Goal: Task Accomplishment & Management: Manage account settings

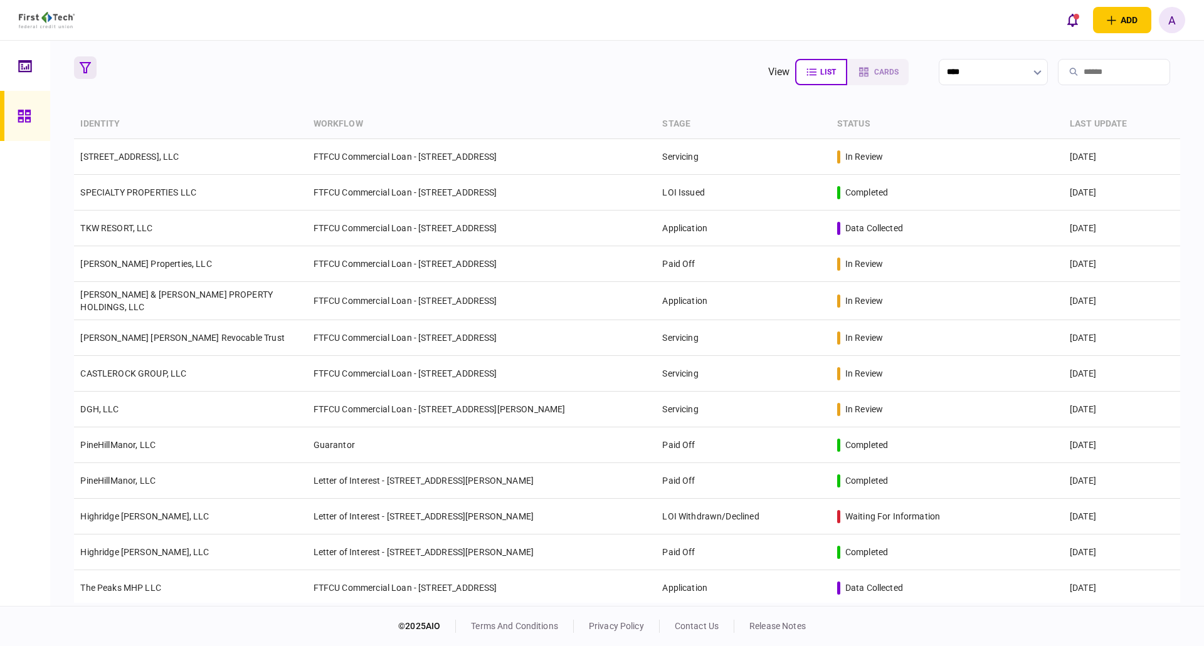
click at [85, 71] on icon "button" at bounding box center [85, 67] width 11 height 11
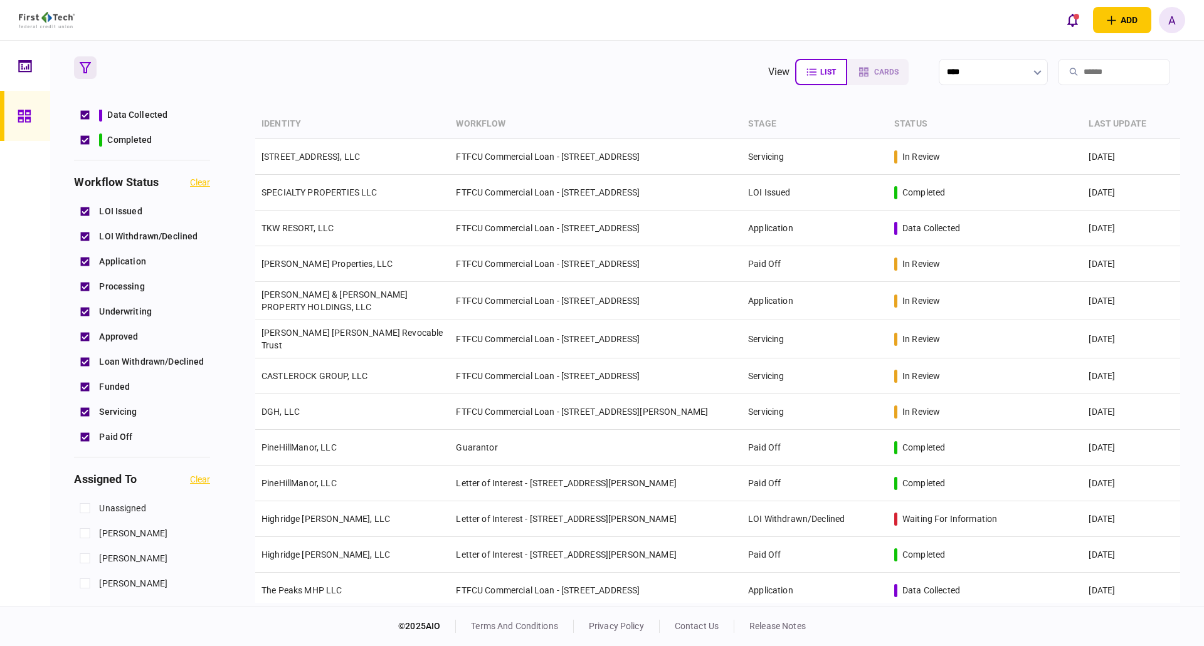
scroll to position [376, 0]
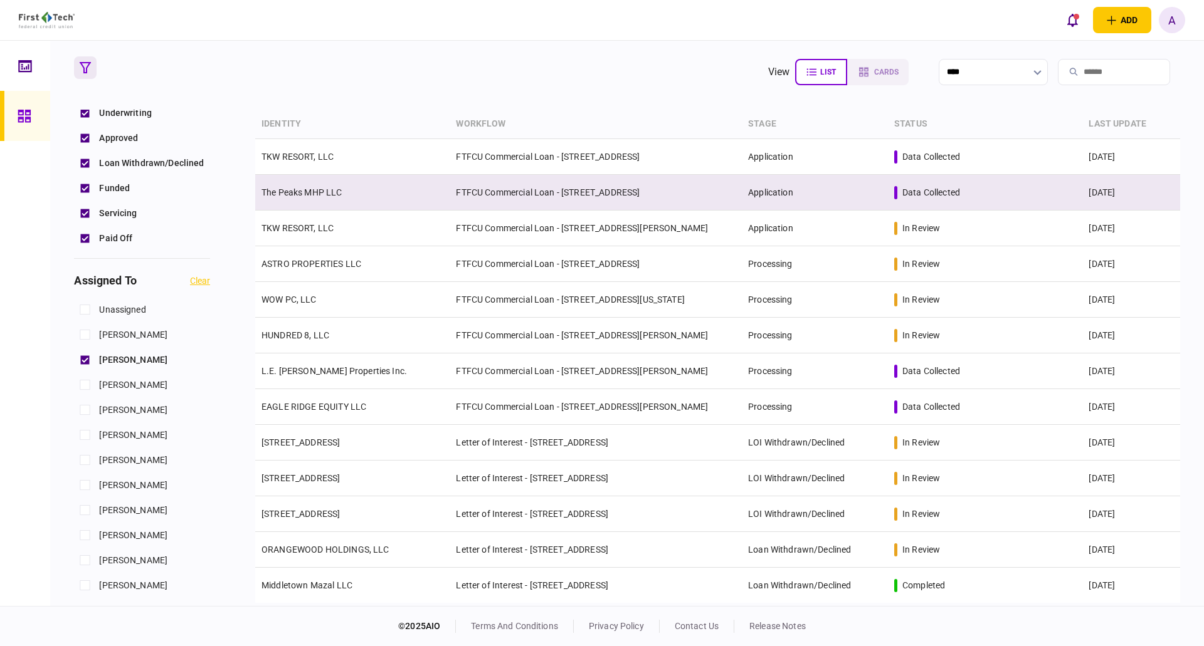
click at [298, 192] on link "The Peaks MHP LLC" at bounding box center [301, 192] width 81 height 10
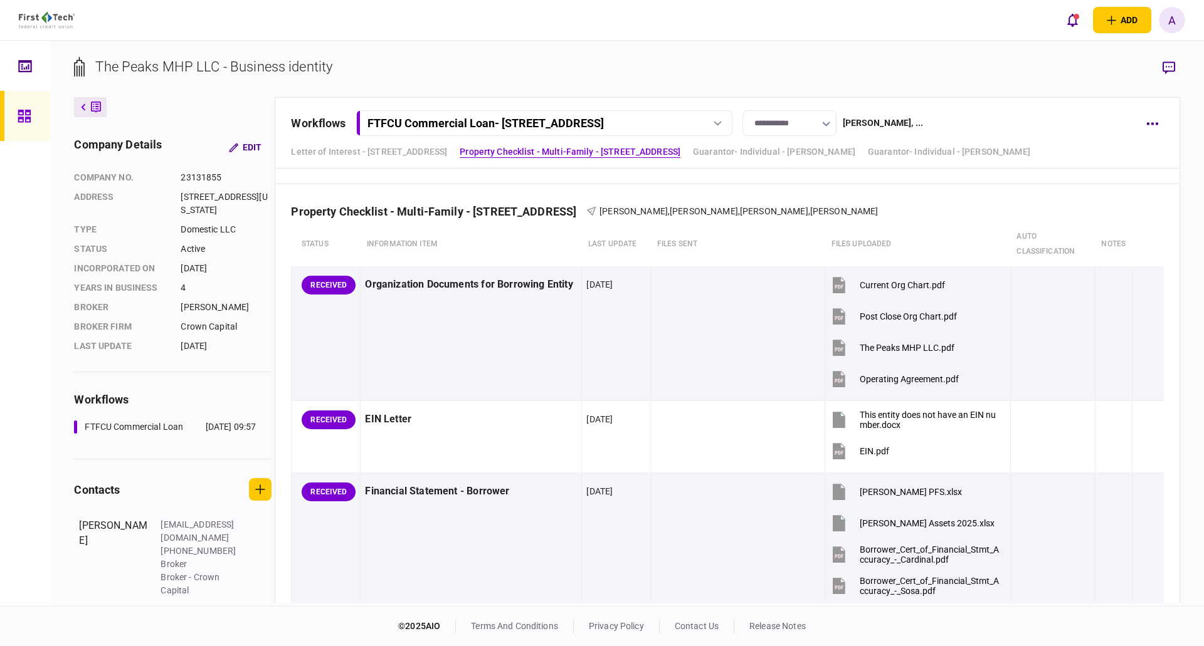
scroll to position [313, 0]
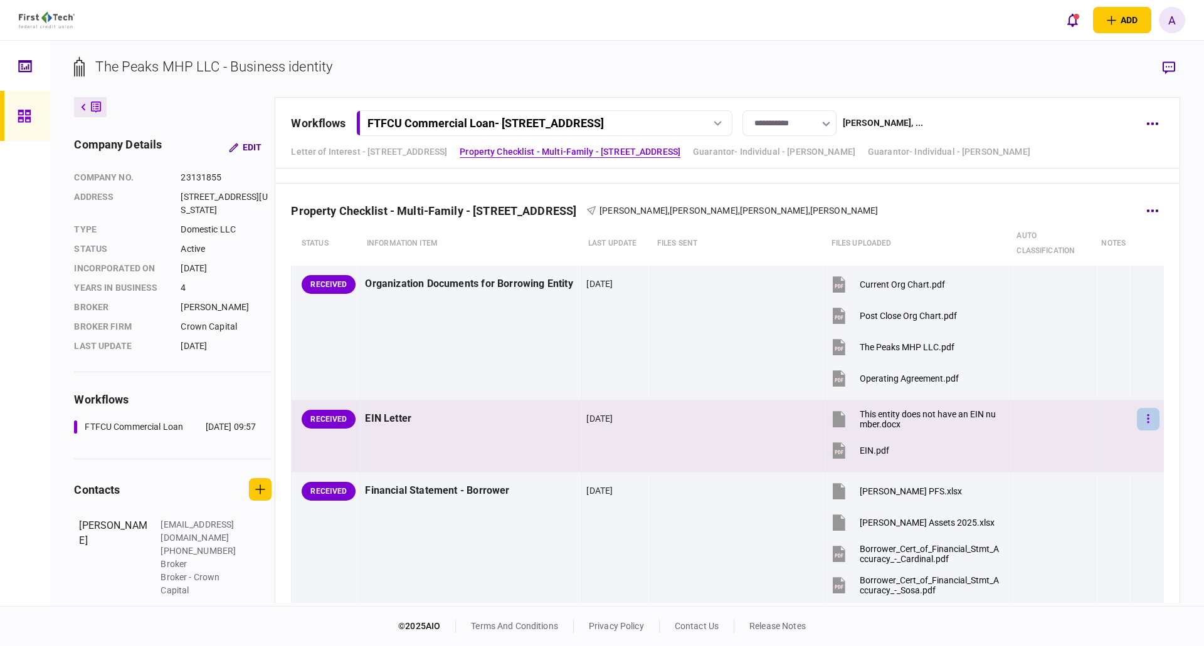
click at [1147, 420] on icon "button" at bounding box center [1148, 419] width 3 height 12
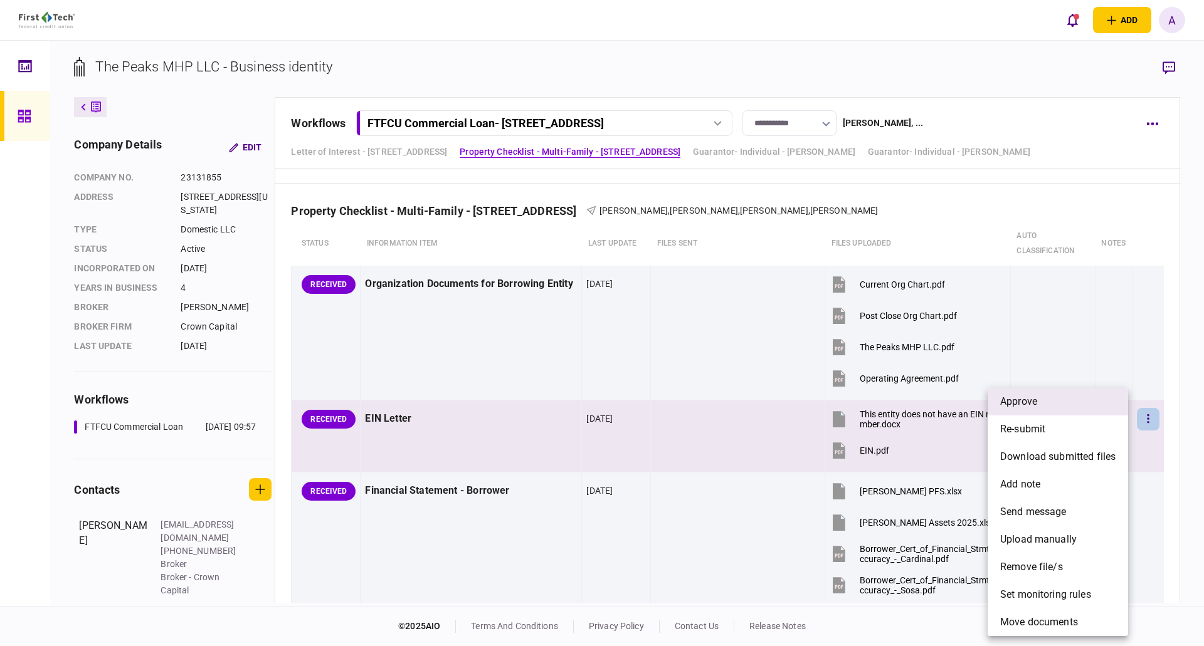
click at [1060, 402] on li "approve" at bounding box center [1057, 402] width 140 height 28
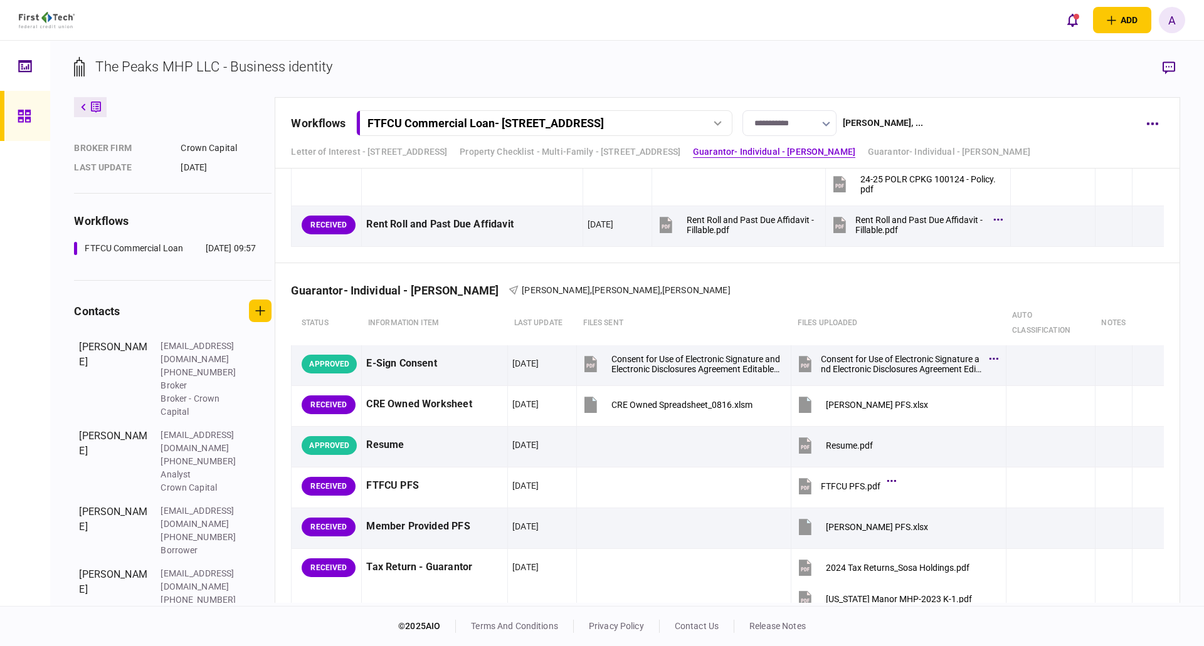
scroll to position [2399, 0]
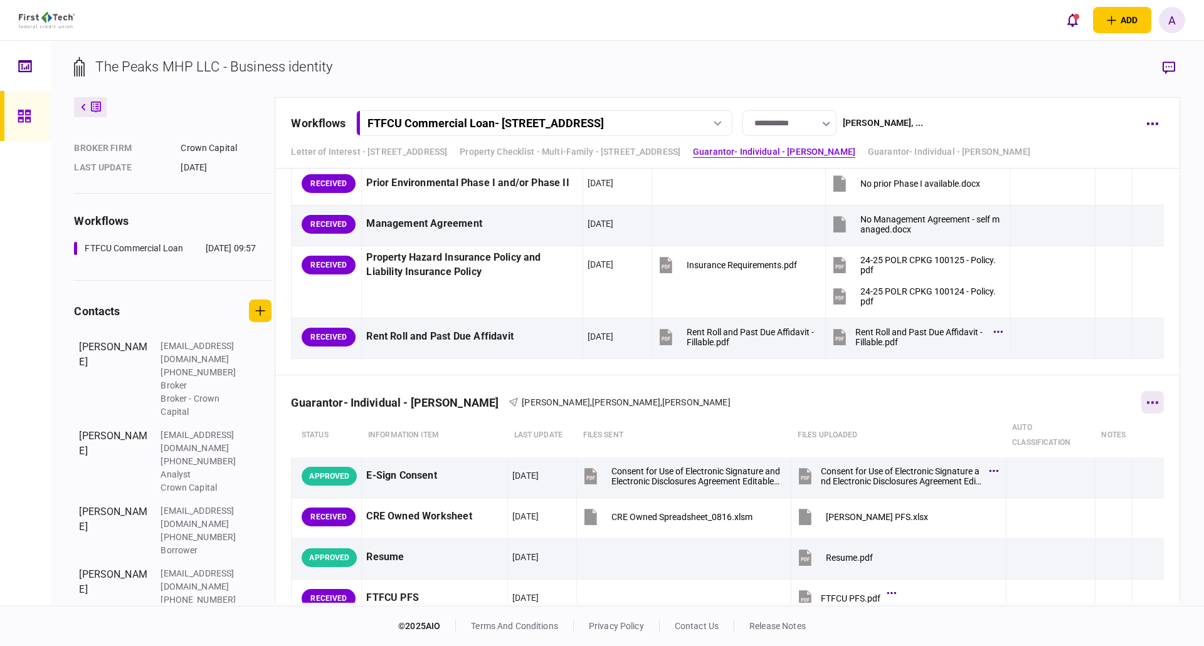
click at [1145, 399] on button "button" at bounding box center [1152, 402] width 23 height 23
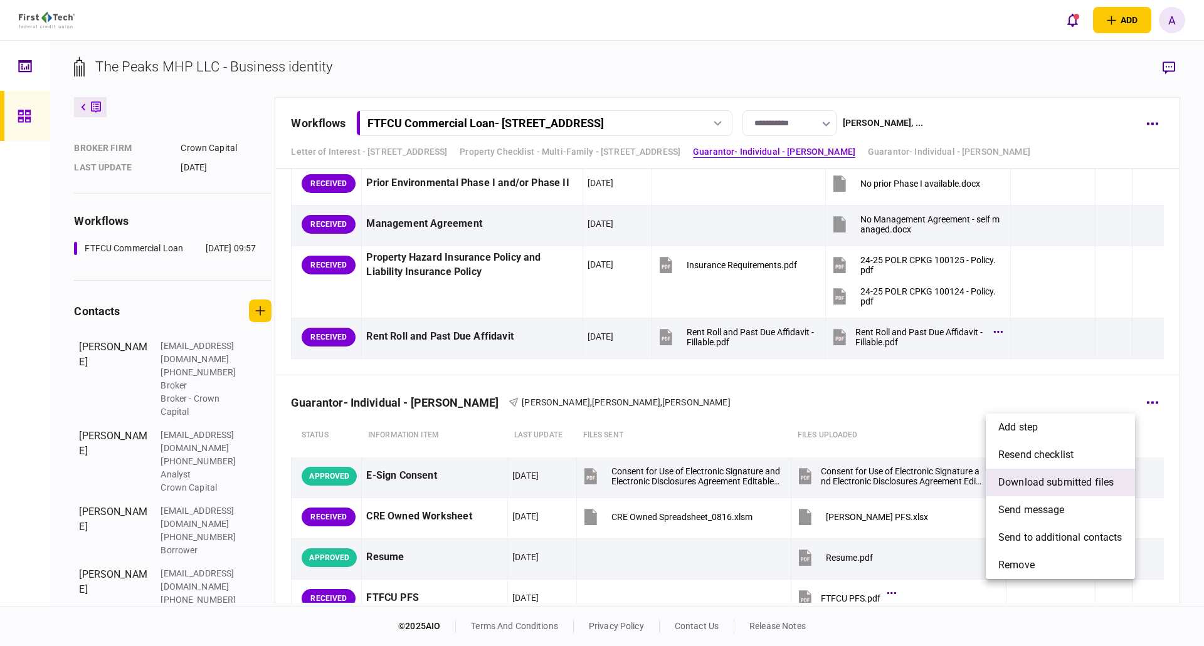
click at [1038, 484] on span "download submitted files" at bounding box center [1055, 482] width 115 height 15
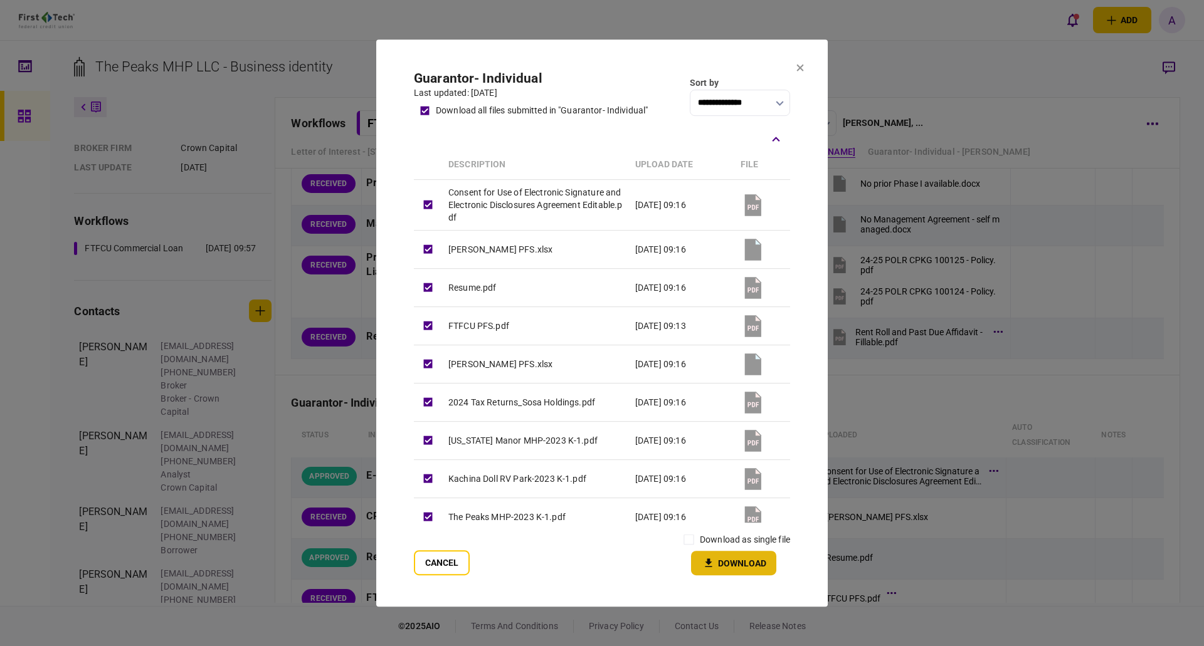
click at [732, 563] on button "Download" at bounding box center [733, 563] width 85 height 24
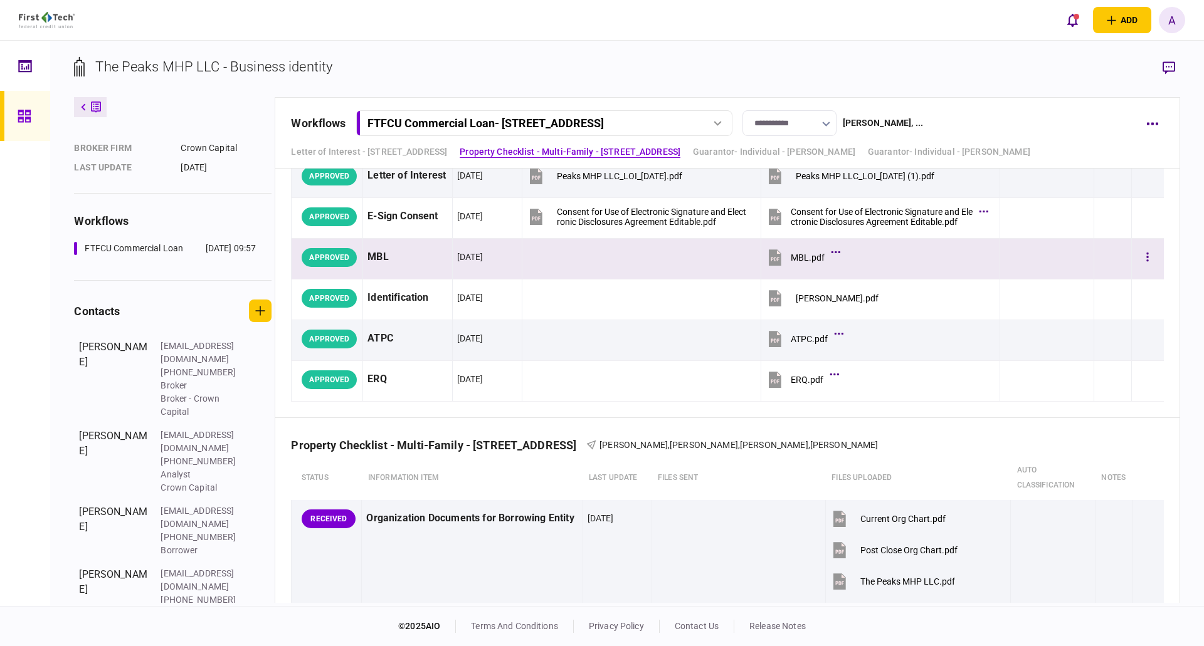
scroll to position [0, 0]
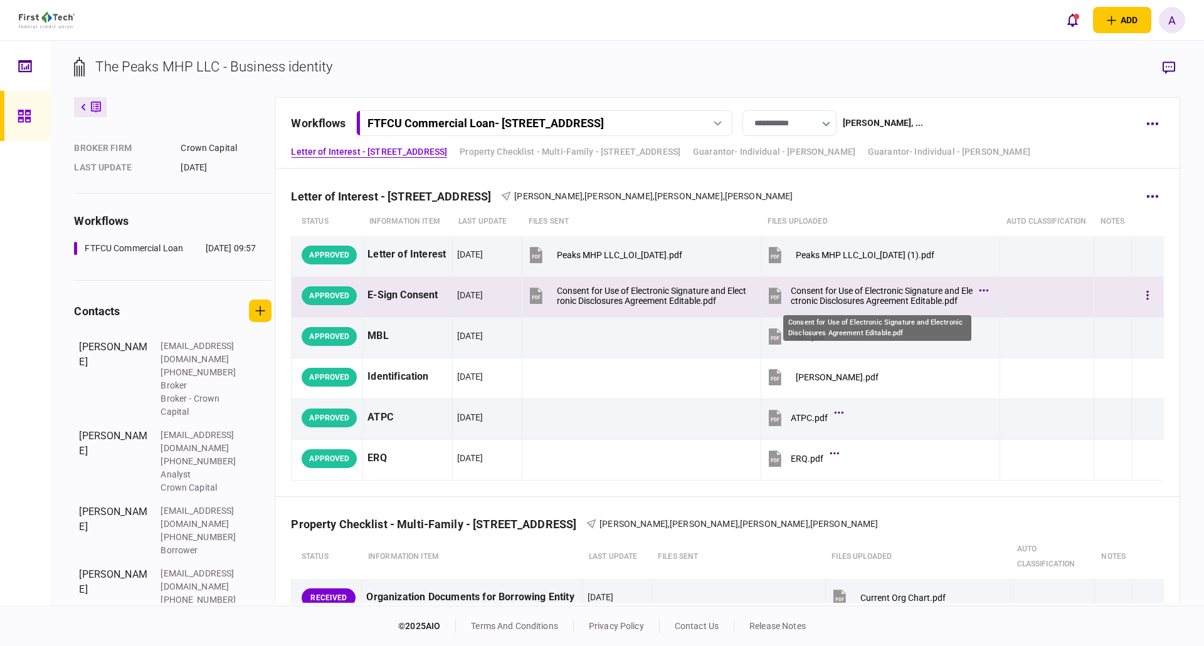
click at [926, 300] on div "Consent for Use of Electronic Signature and Electronic Disclosures Agreement Ed…" at bounding box center [882, 296] width 182 height 20
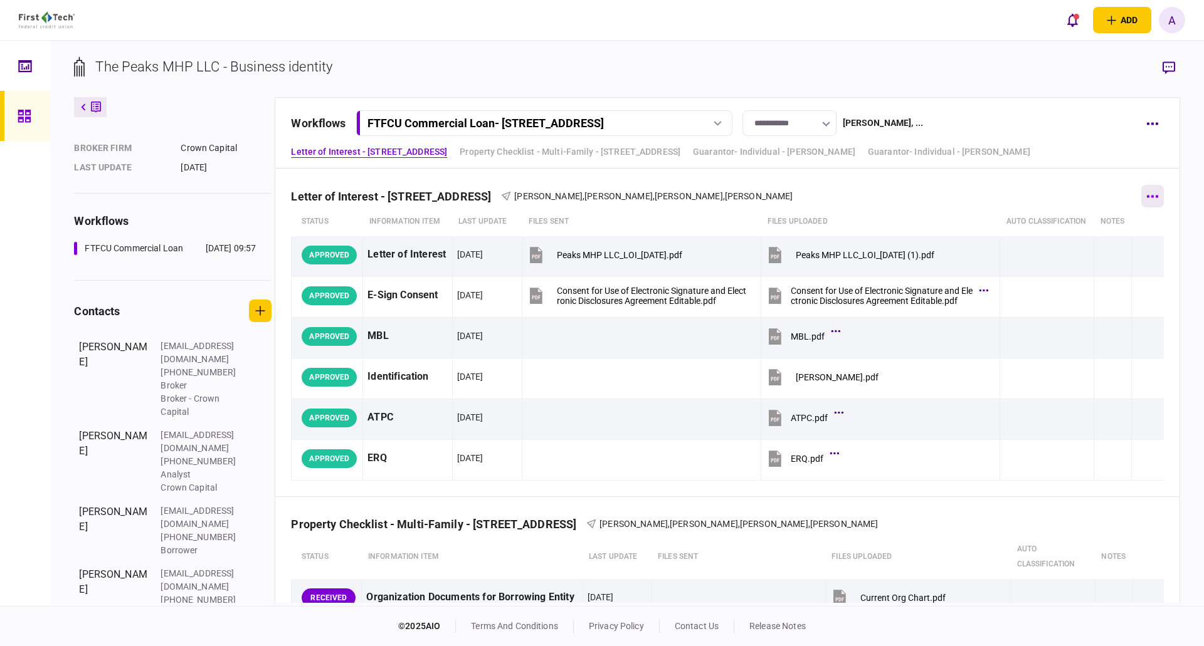
click at [1148, 196] on icon "button" at bounding box center [1152, 196] width 12 height 3
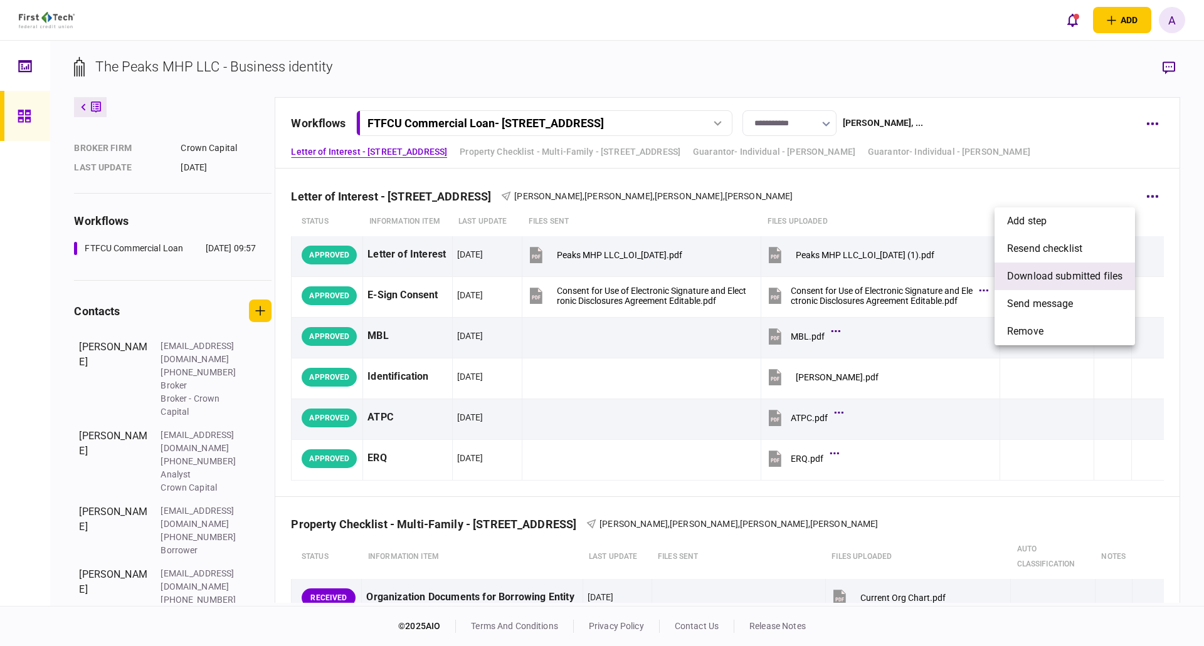
click at [1046, 280] on span "download submitted files" at bounding box center [1064, 276] width 115 height 15
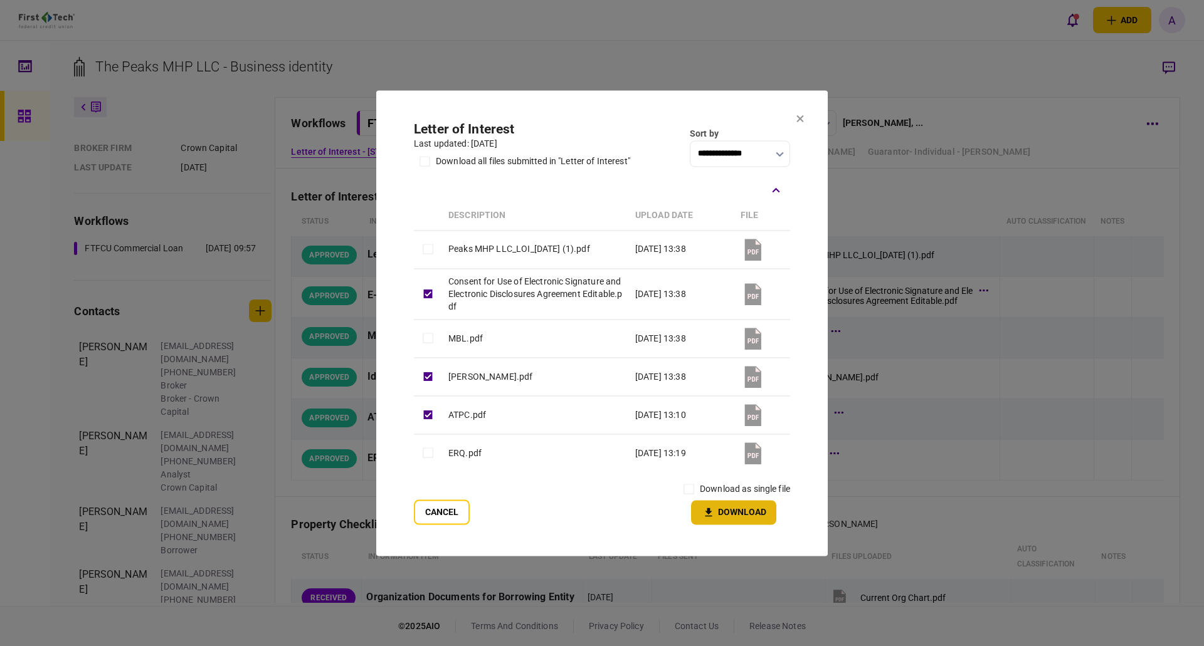
click at [720, 511] on button "Download" at bounding box center [733, 512] width 85 height 24
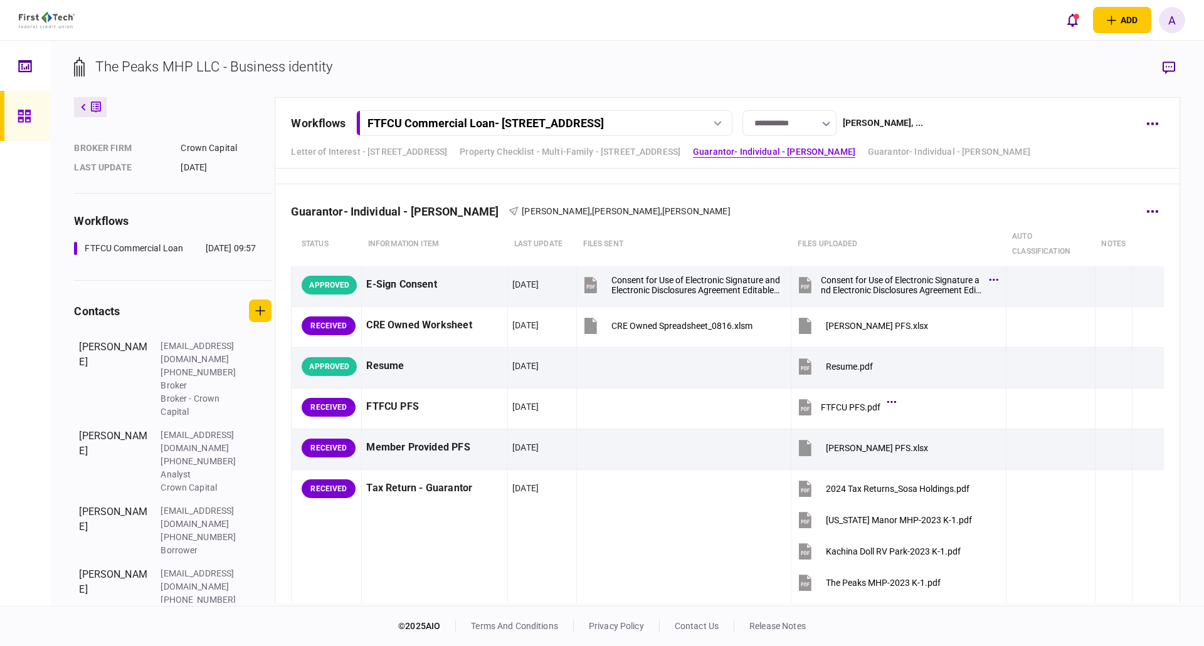
scroll to position [2570, 0]
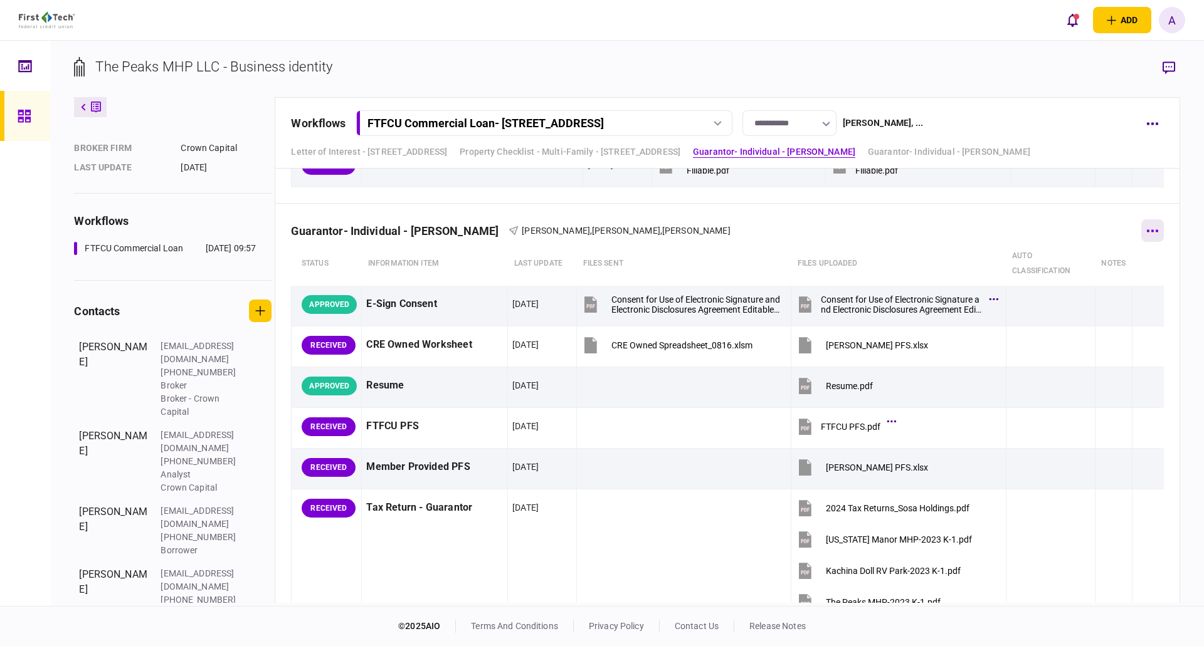
click at [1148, 228] on button "button" at bounding box center [1152, 230] width 23 height 23
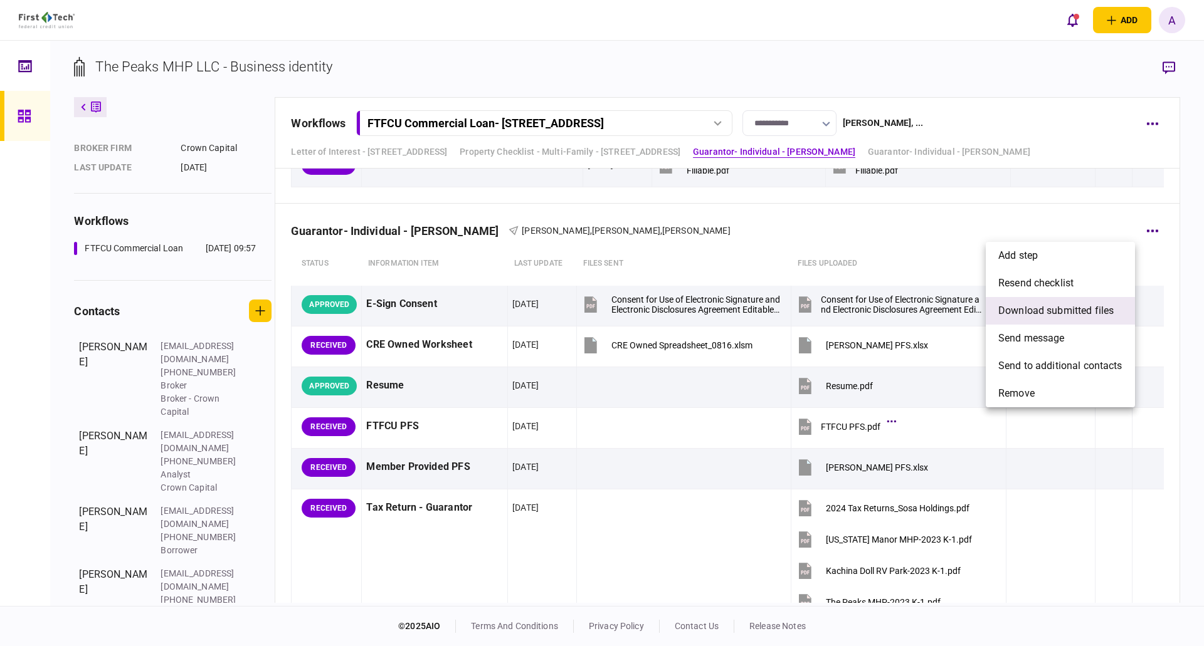
click at [1041, 317] on span "download submitted files" at bounding box center [1055, 310] width 115 height 15
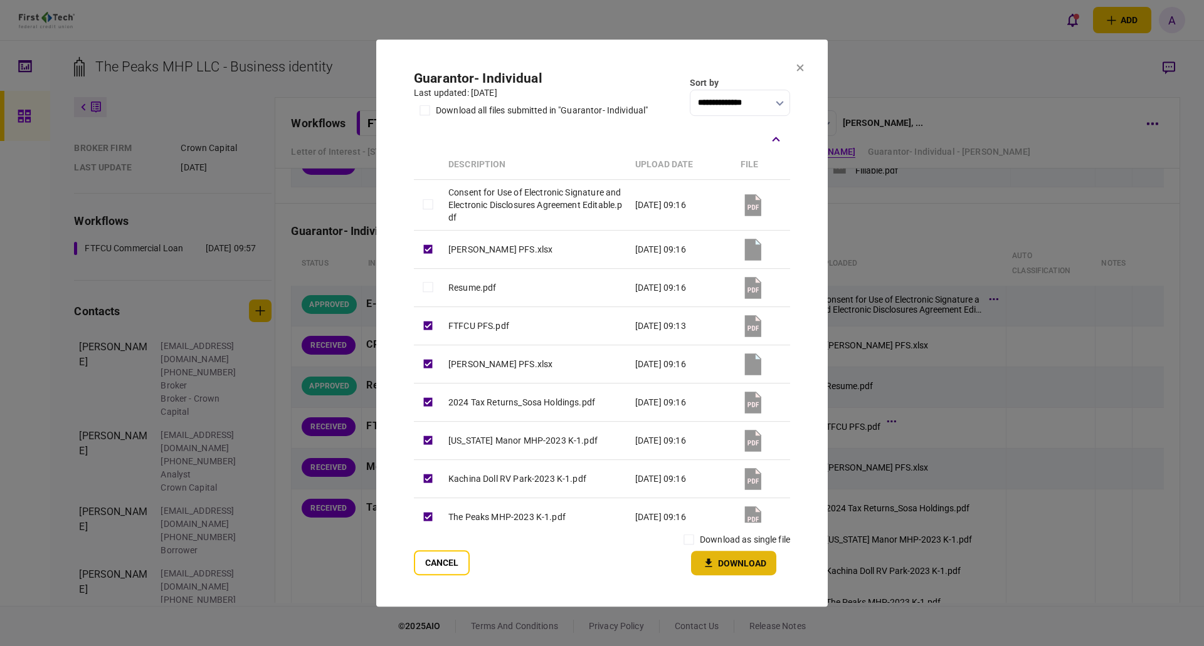
click at [738, 560] on button "Download" at bounding box center [733, 563] width 85 height 24
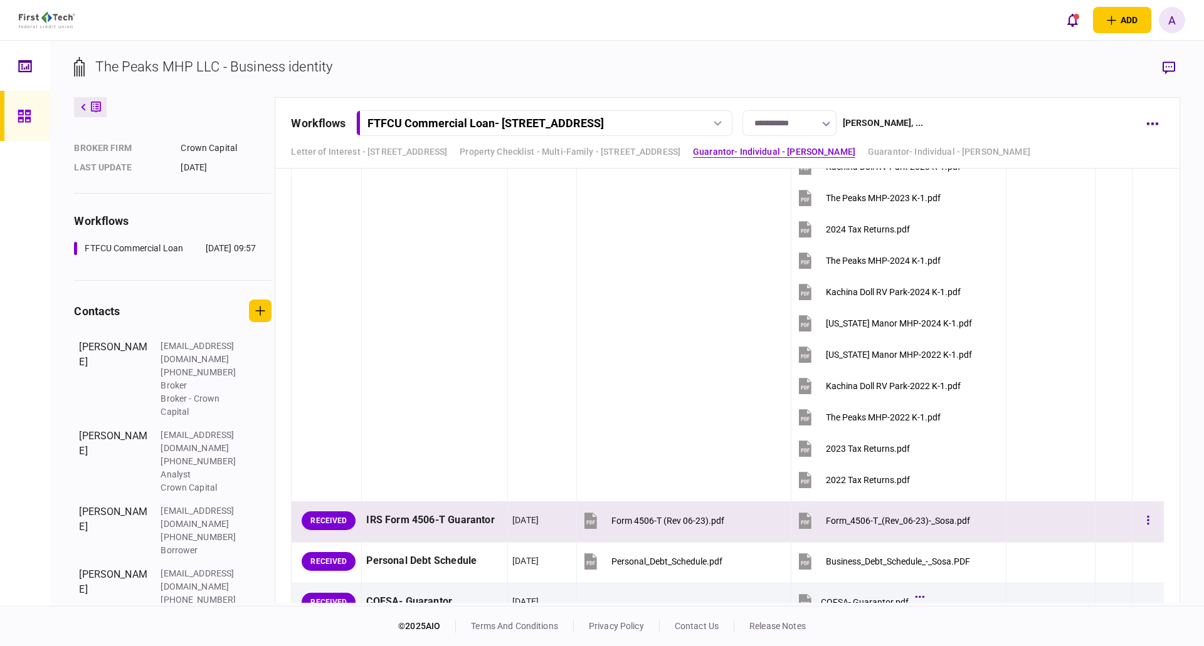
scroll to position [3009, 0]
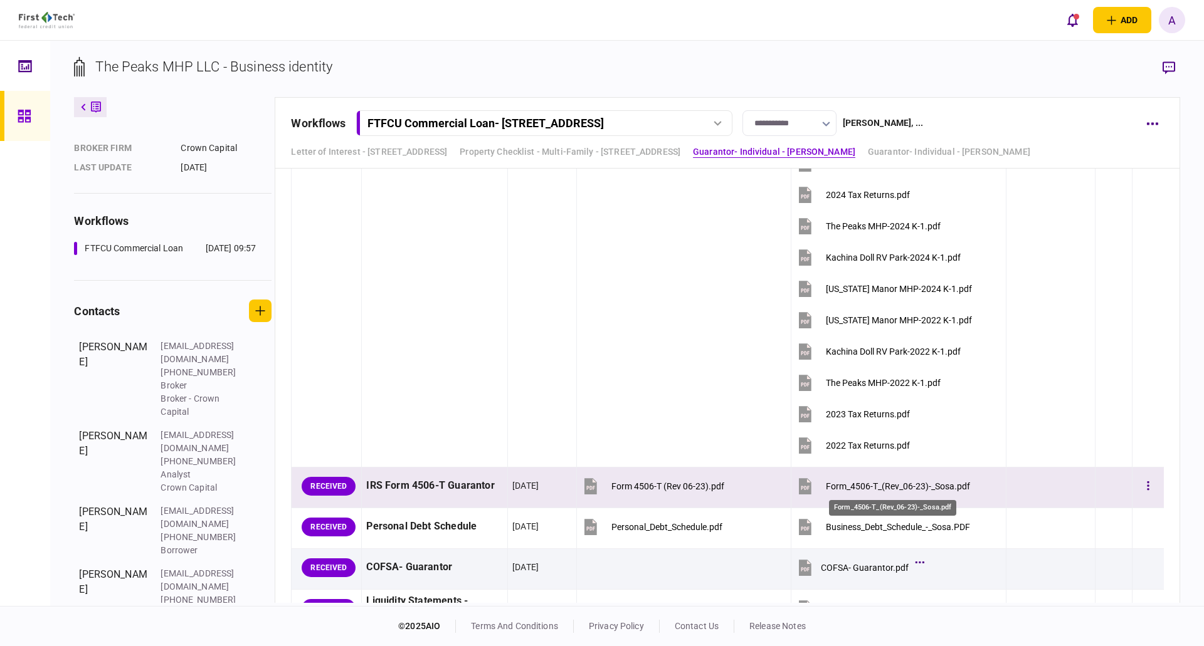
click at [896, 483] on div "Form_4506-T_(Rev_06-23)-_Sosa.pdf" at bounding box center [898, 486] width 144 height 10
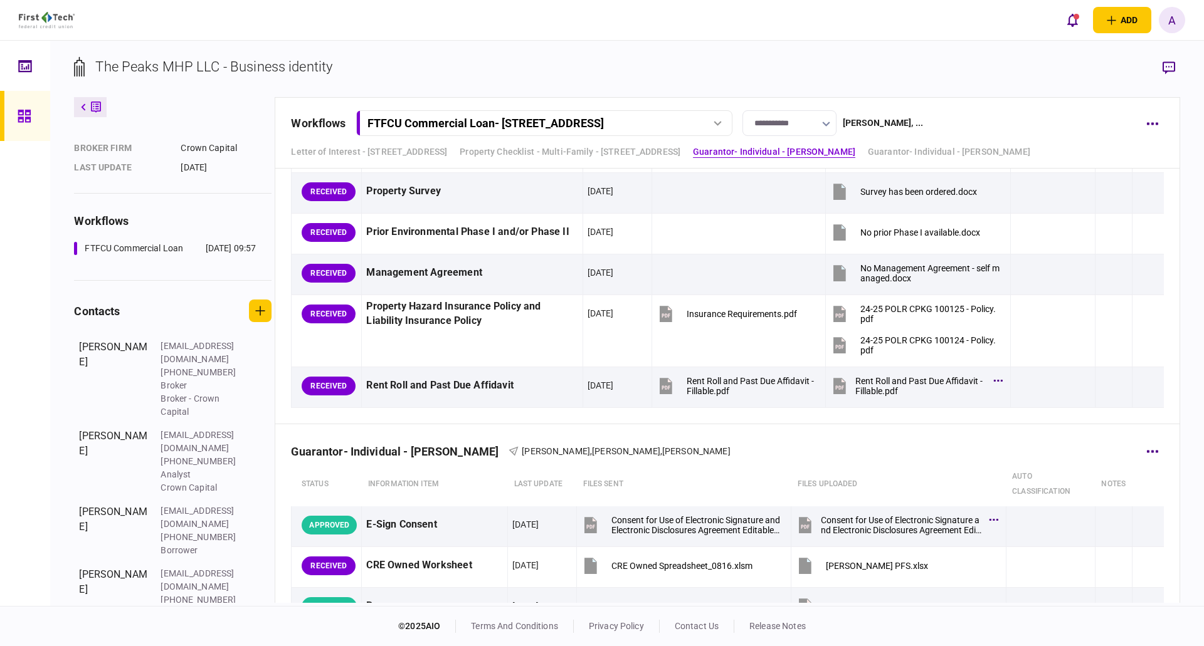
scroll to position [2382, 0]
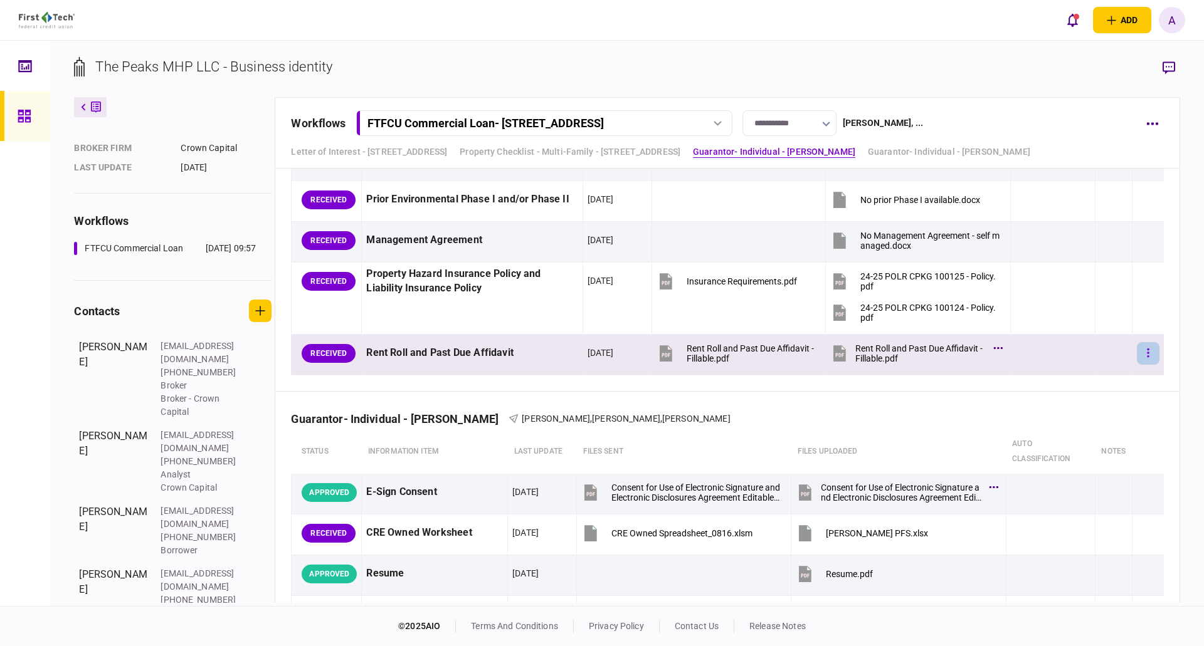
click at [1147, 353] on icon "button" at bounding box center [1148, 353] width 2 height 9
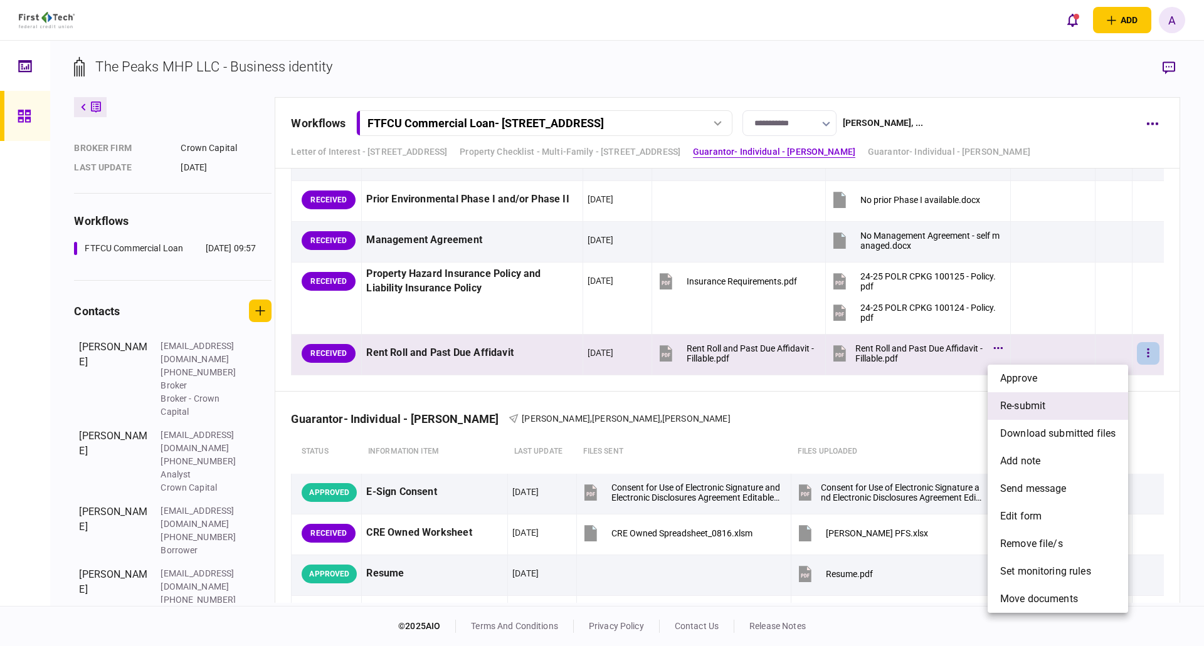
click at [1030, 407] on span "re-submit" at bounding box center [1022, 406] width 45 height 15
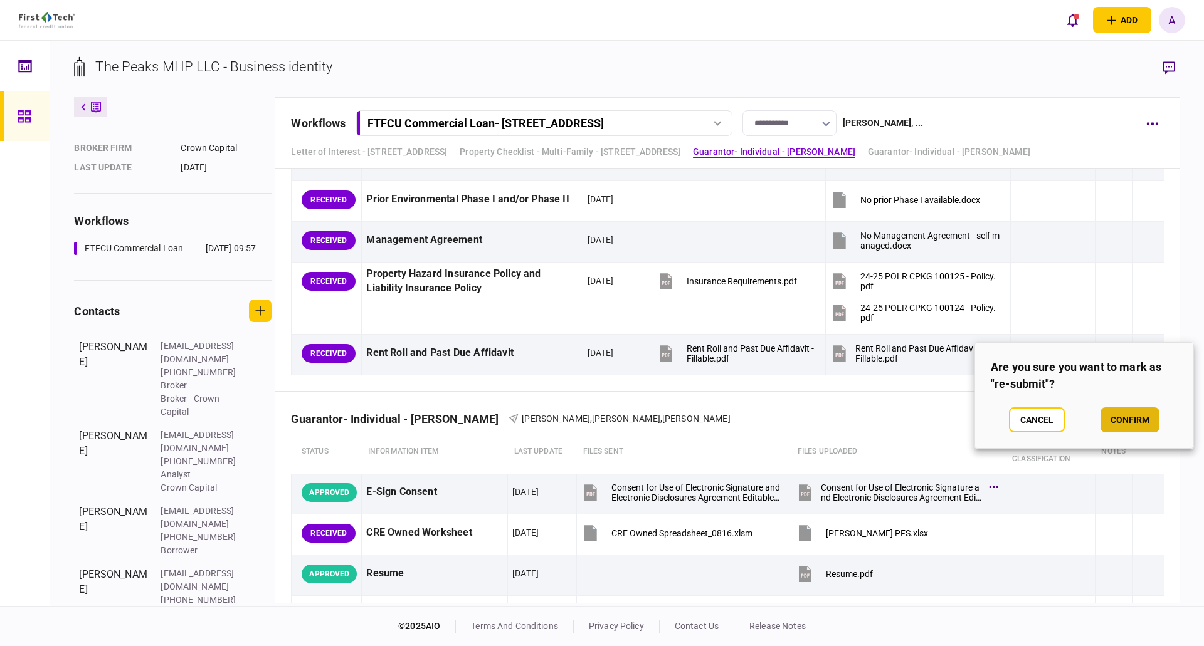
click at [1130, 423] on button "confirm" at bounding box center [1129, 419] width 59 height 25
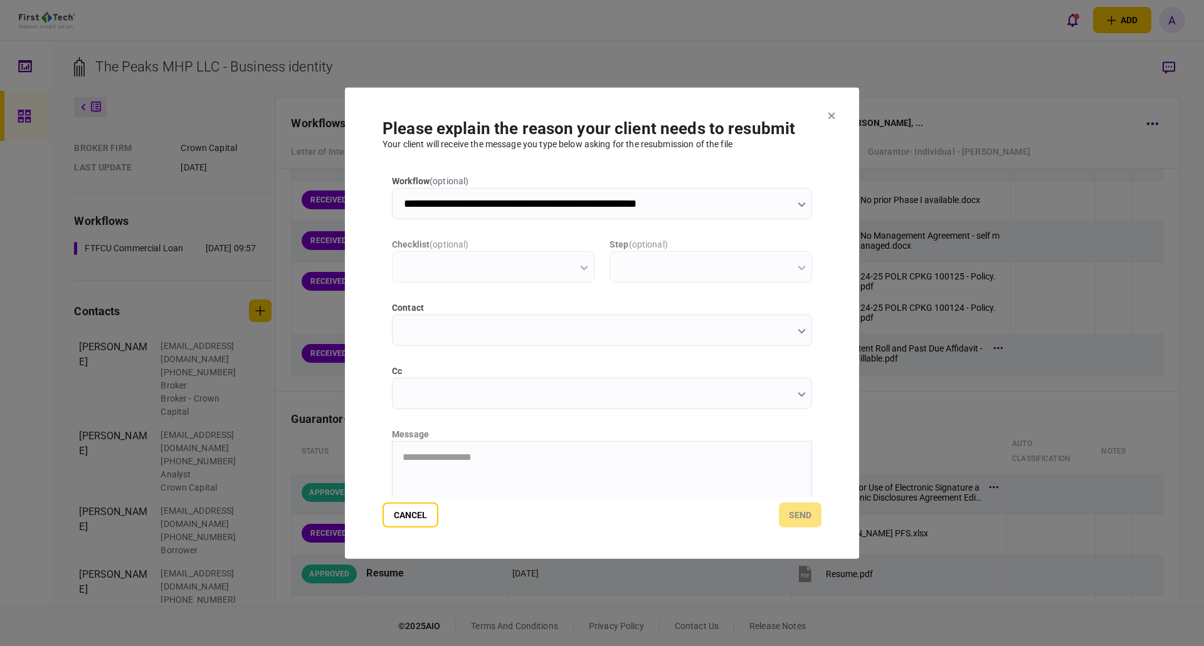
scroll to position [0, 0]
type input "**********"
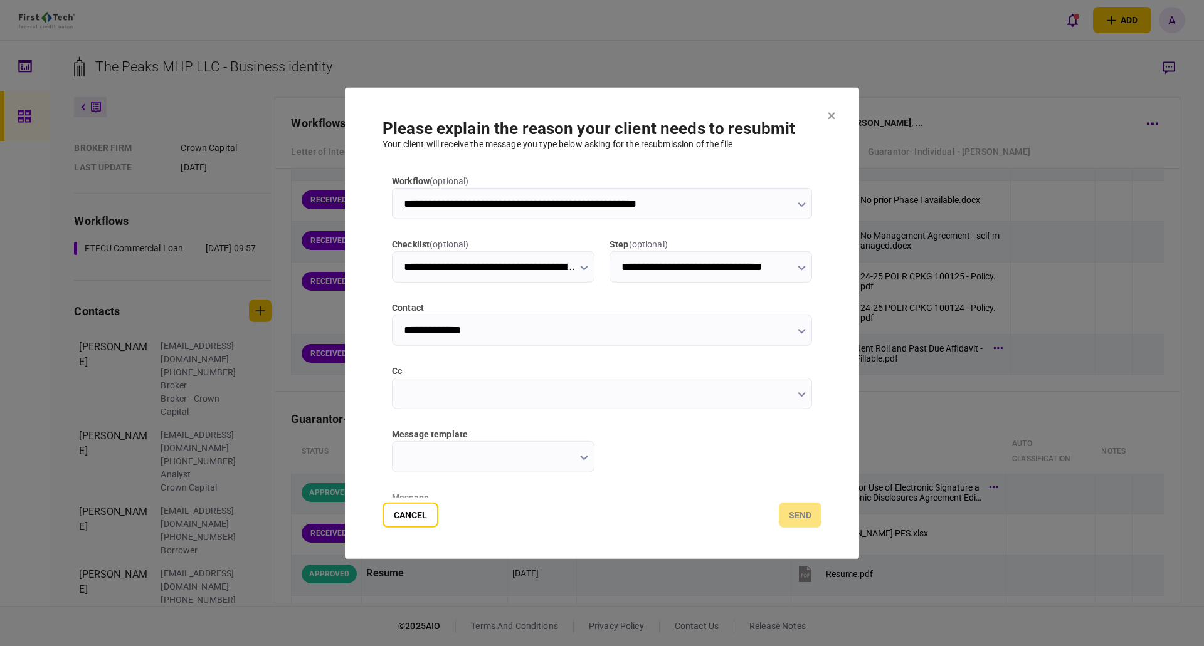
click at [797, 394] on icon "button" at bounding box center [801, 394] width 8 height 5
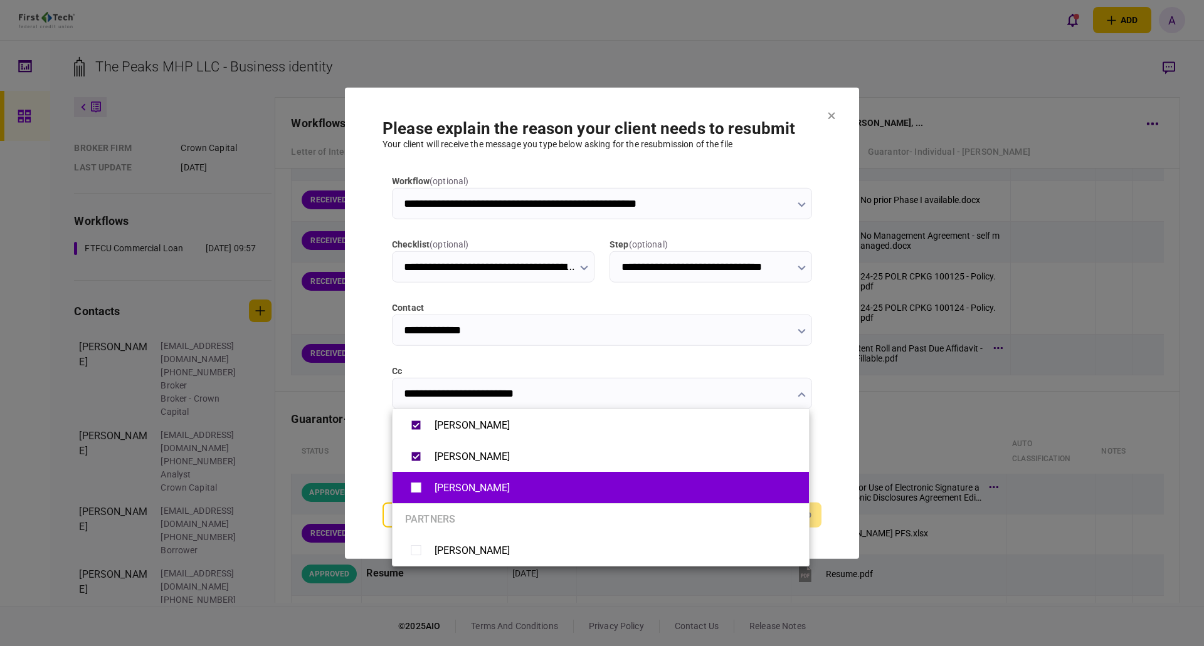
type input "**********"
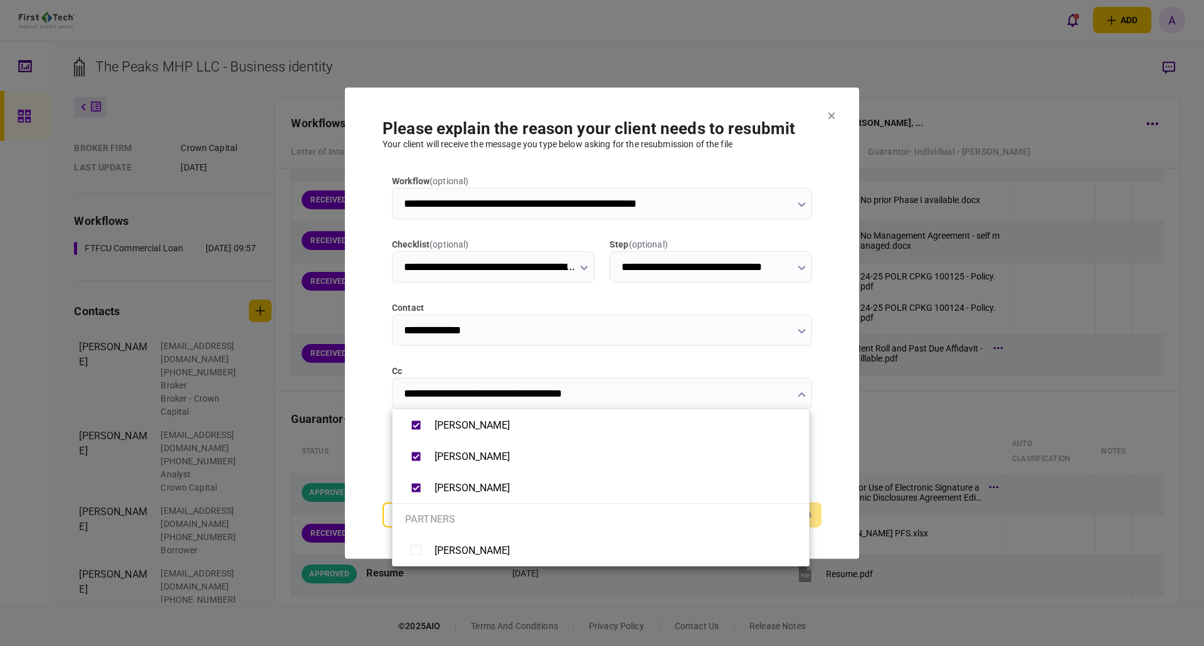
click at [843, 428] on div at bounding box center [602, 323] width 1204 height 646
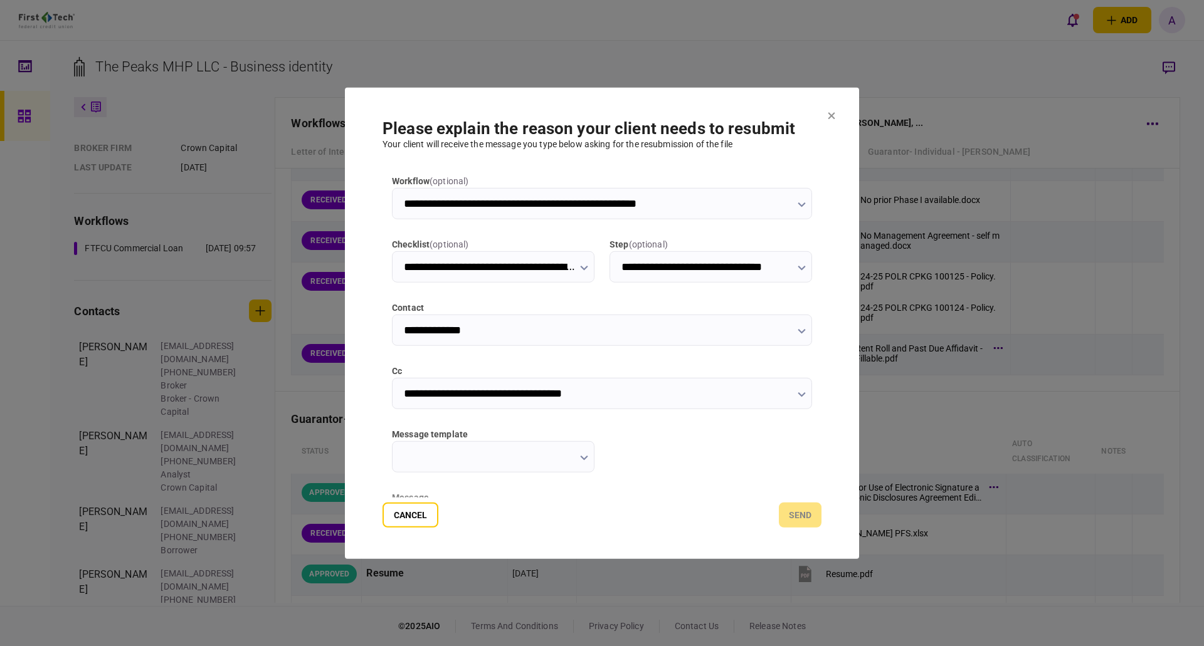
click at [584, 461] on button "button" at bounding box center [584, 457] width 8 height 10
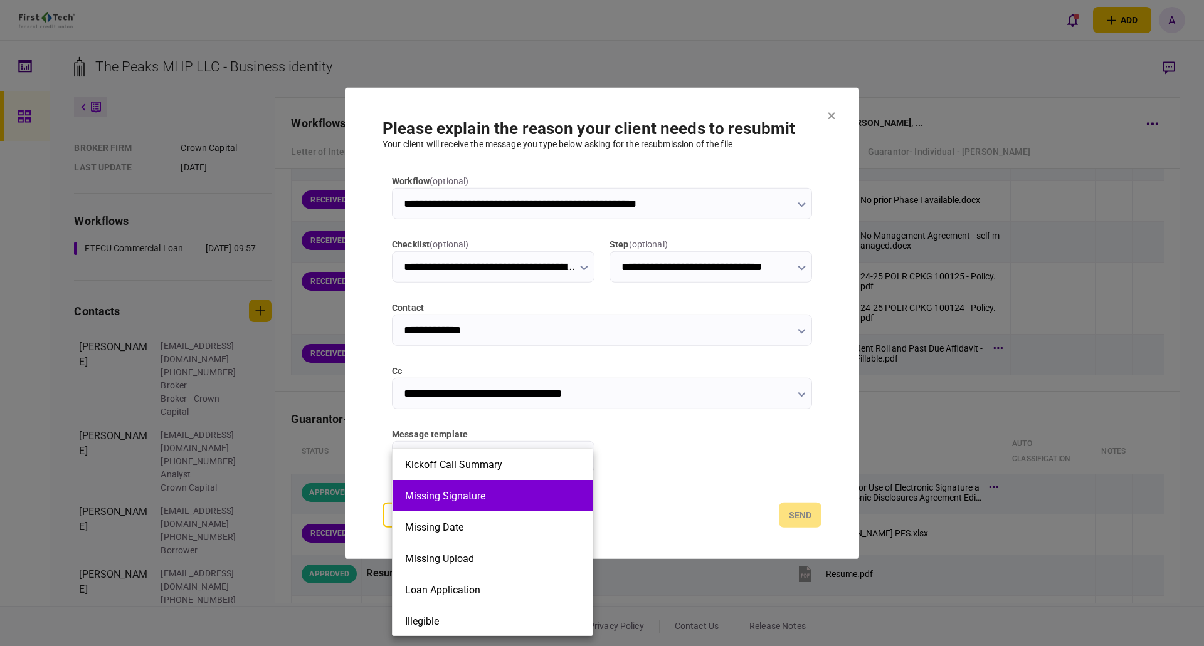
click at [467, 499] on button "Missing Signature" at bounding box center [492, 496] width 175 height 12
type input "**********"
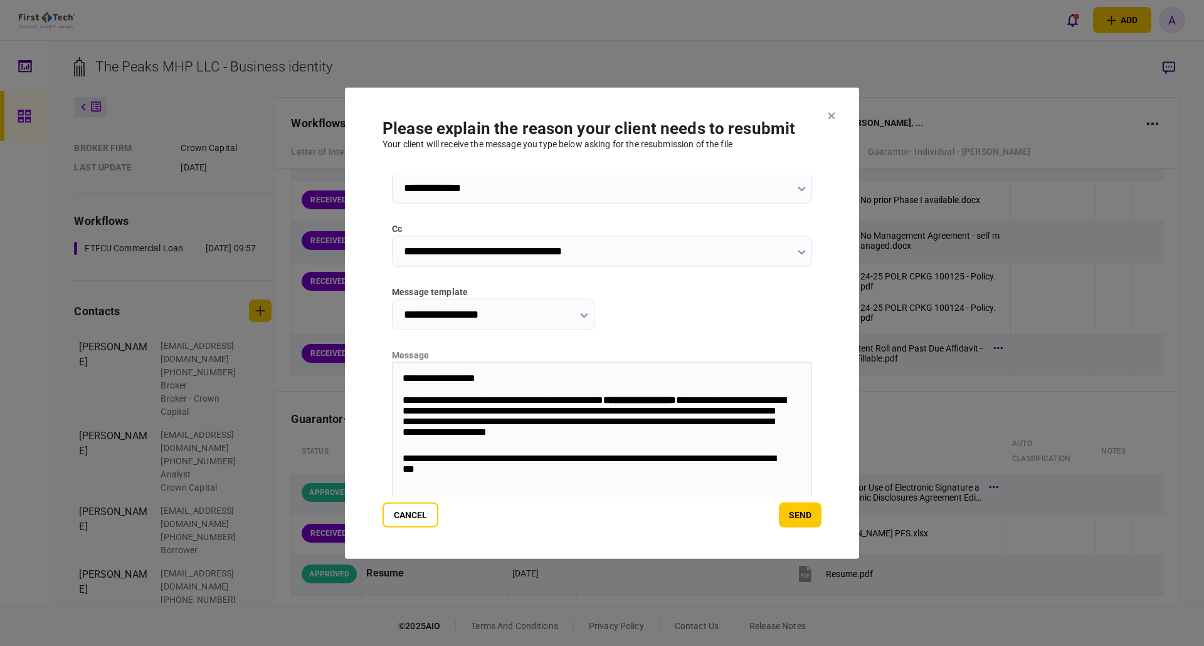
scroll to position [163, 0]
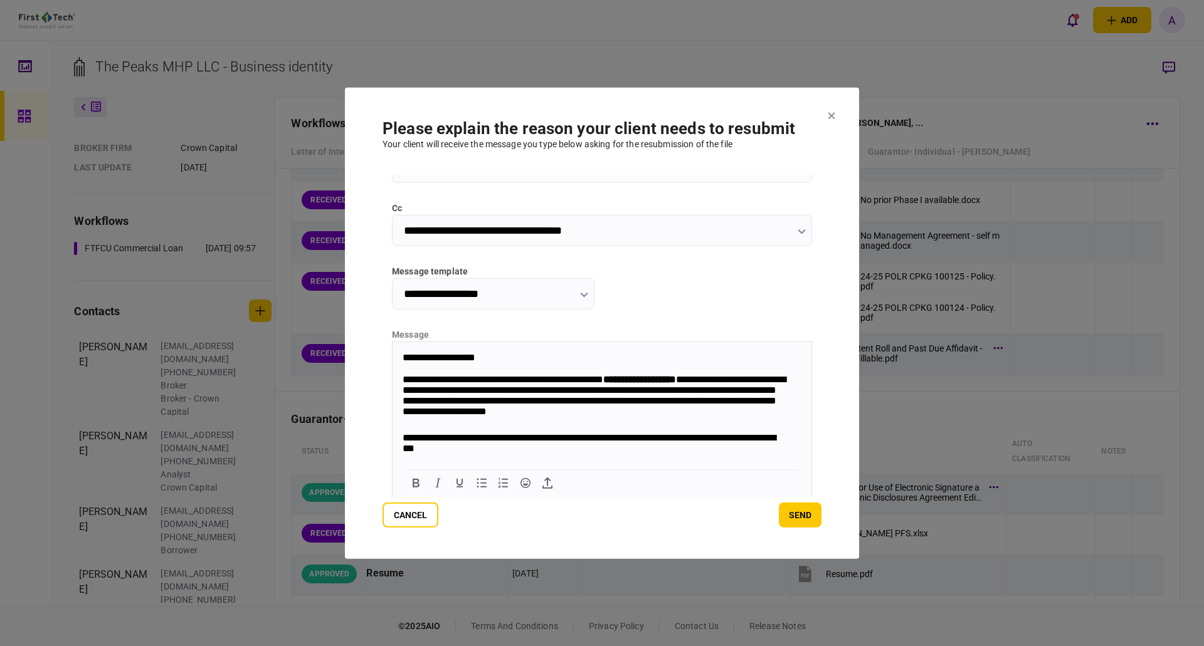
click at [645, 377] on strong "**********" at bounding box center [639, 378] width 73 height 9
click at [469, 390] on div "**********" at bounding box center [595, 398] width 387 height 48
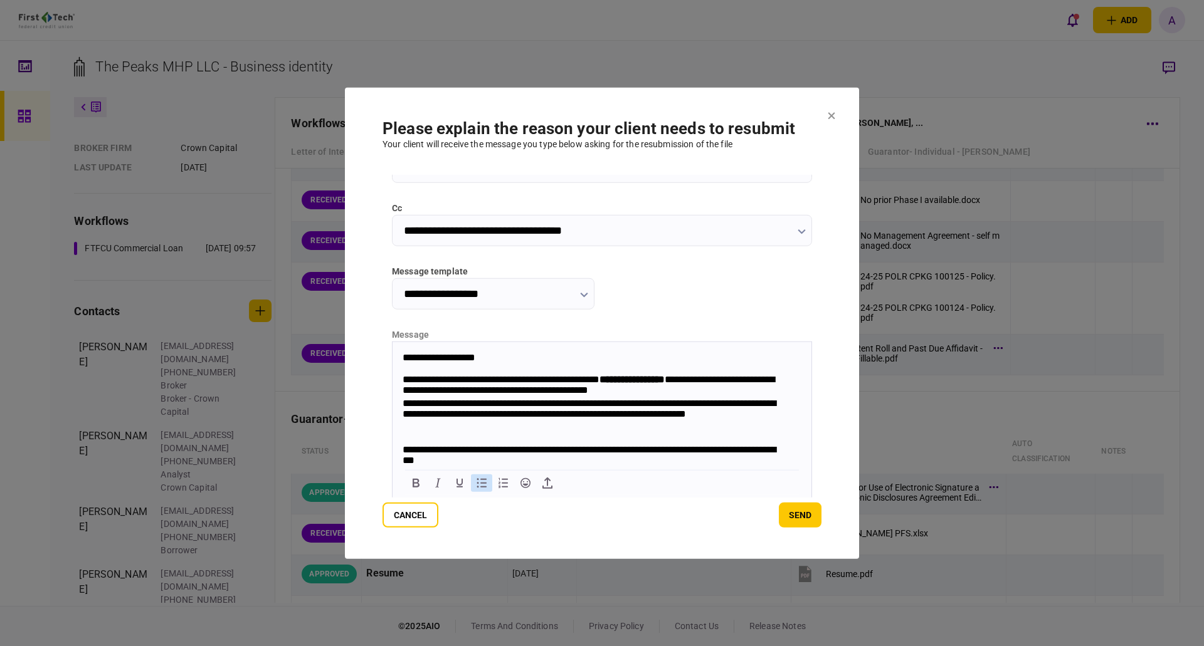
click at [480, 486] on icon "Bullet list" at bounding box center [481, 482] width 15 height 15
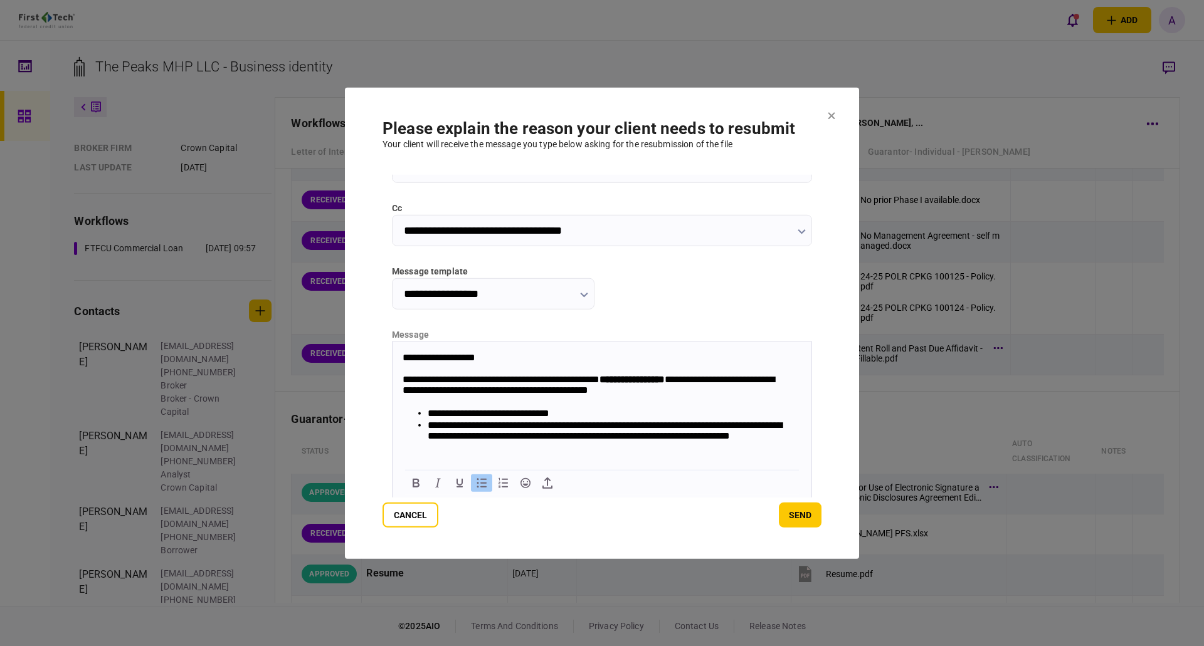
click at [480, 486] on icon "Bullet list" at bounding box center [481, 482] width 15 height 15
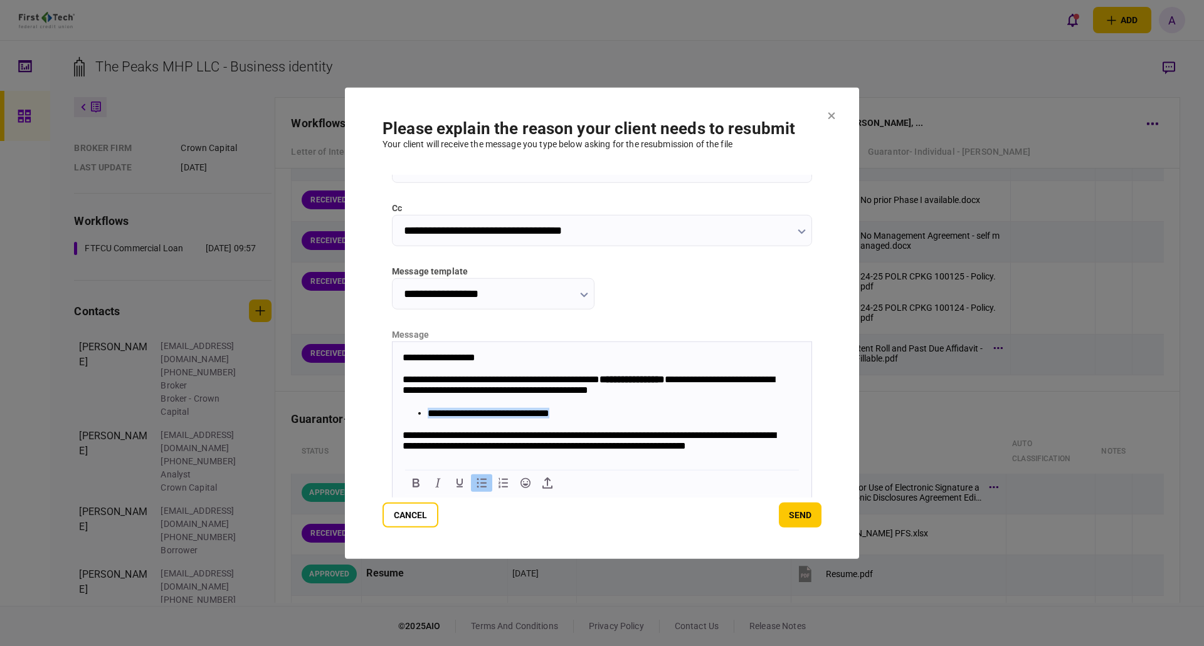
drag, startPoint x: 580, startPoint y: 413, endPoint x: 430, endPoint y: 411, distance: 149.9
click at [426, 411] on ul "**********" at bounding box center [595, 413] width 387 height 12
click at [416, 482] on icon "Bold" at bounding box center [416, 482] width 7 height 9
click at [628, 426] on div "**********" at bounding box center [595, 436] width 387 height 58
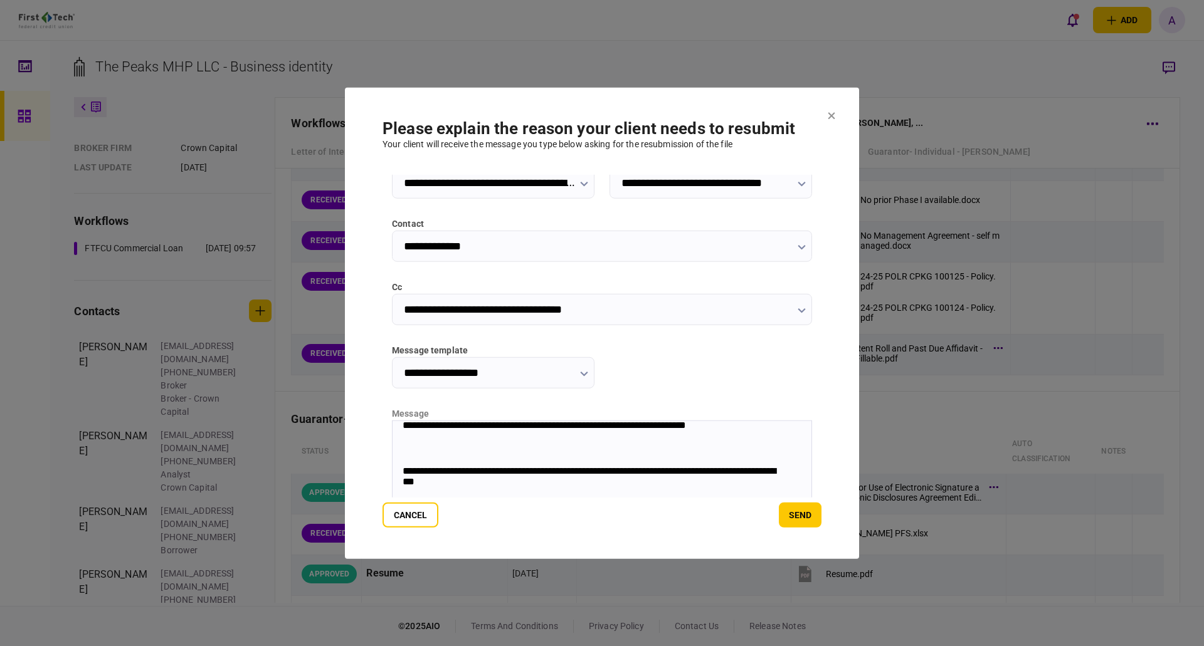
scroll to position [0, 0]
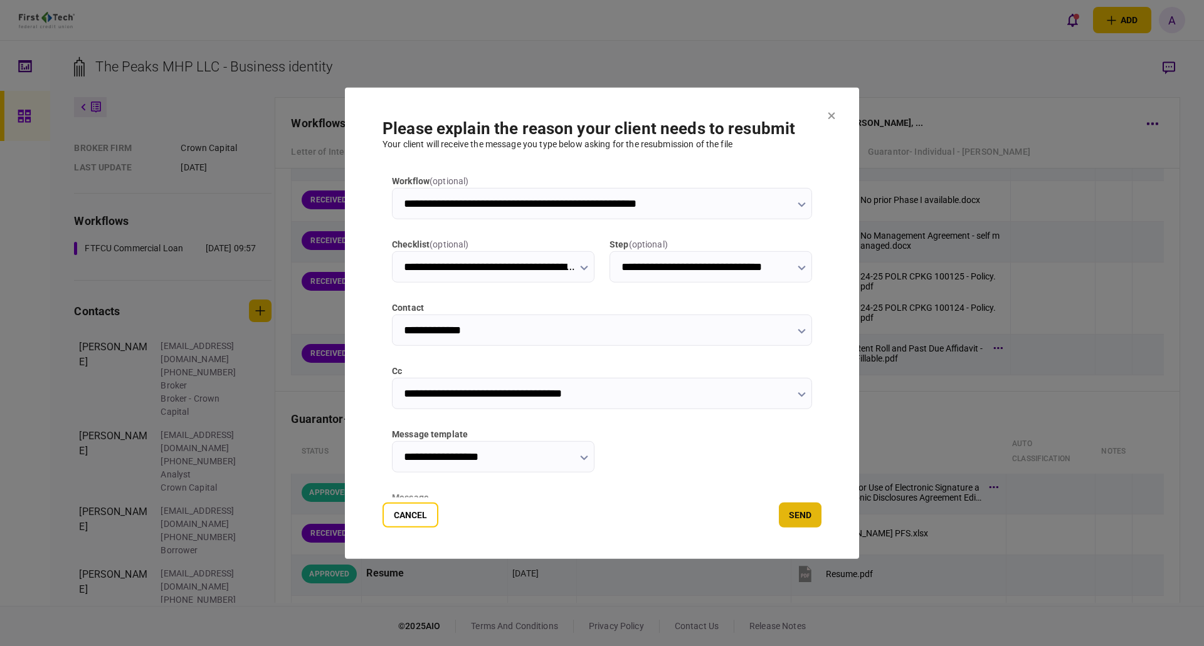
click at [801, 514] on button "send" at bounding box center [800, 515] width 43 height 25
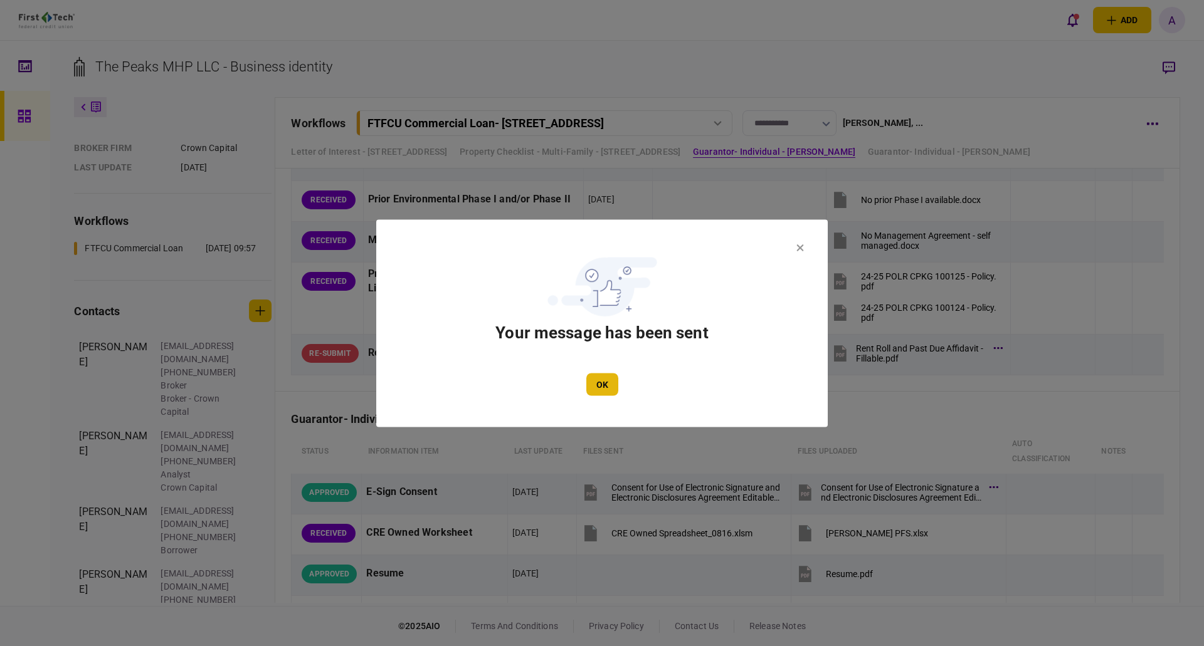
click at [602, 381] on button "OK" at bounding box center [602, 384] width 32 height 23
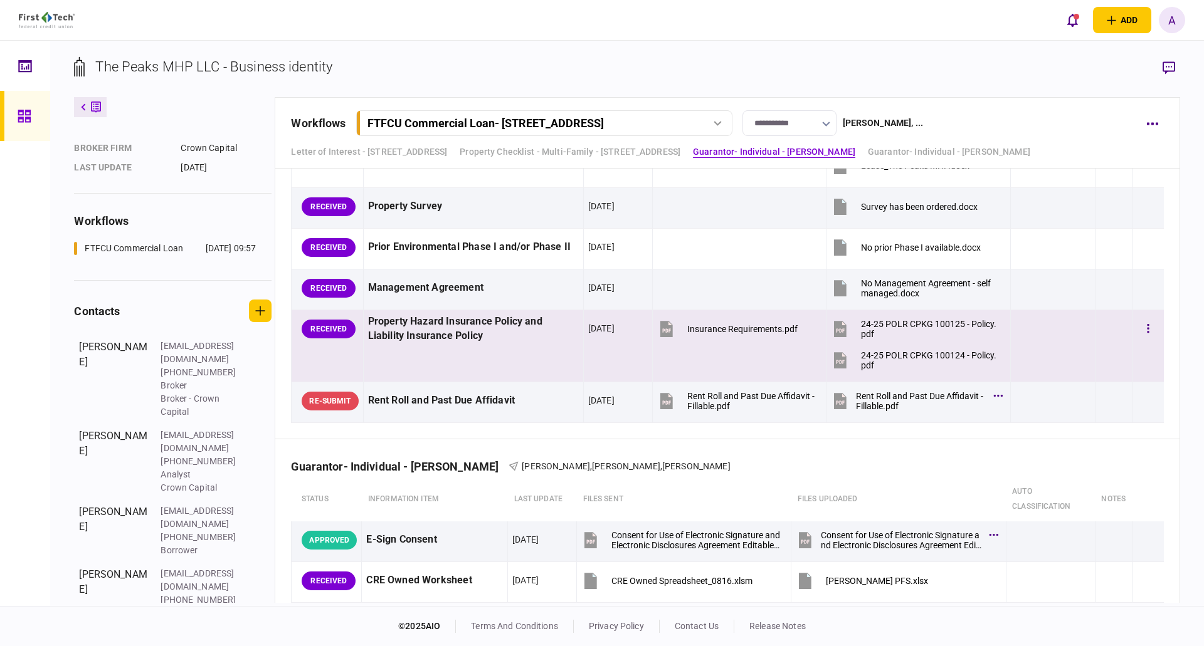
scroll to position [2320, 0]
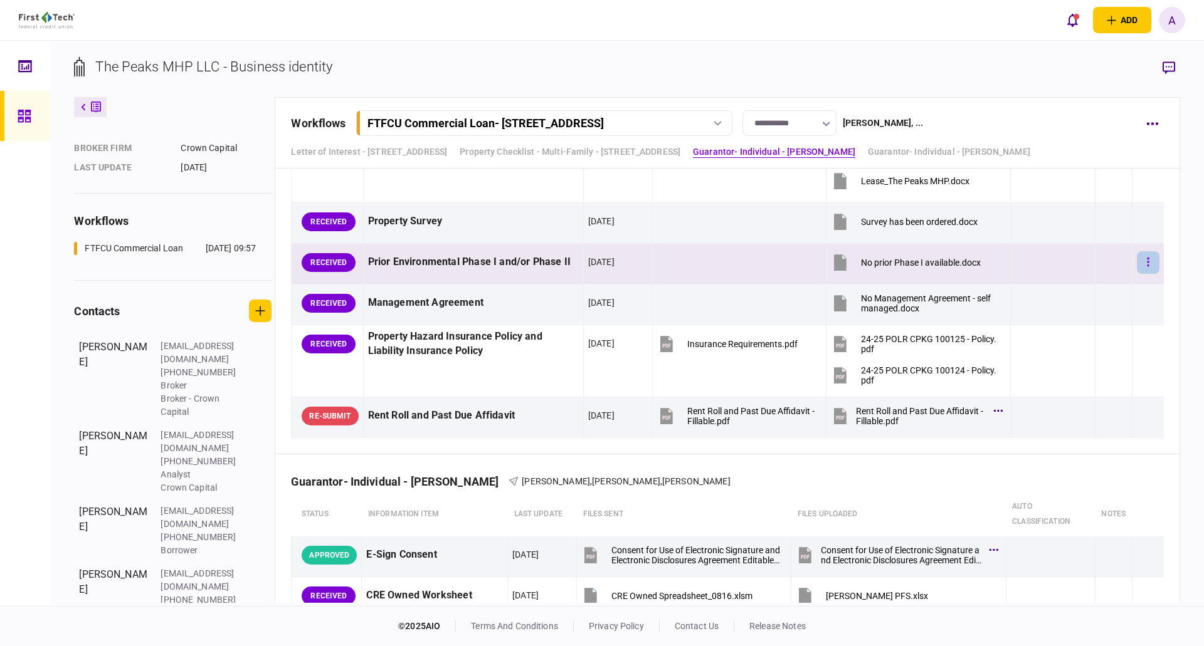
click at [1147, 261] on icon "button" at bounding box center [1148, 262] width 3 height 12
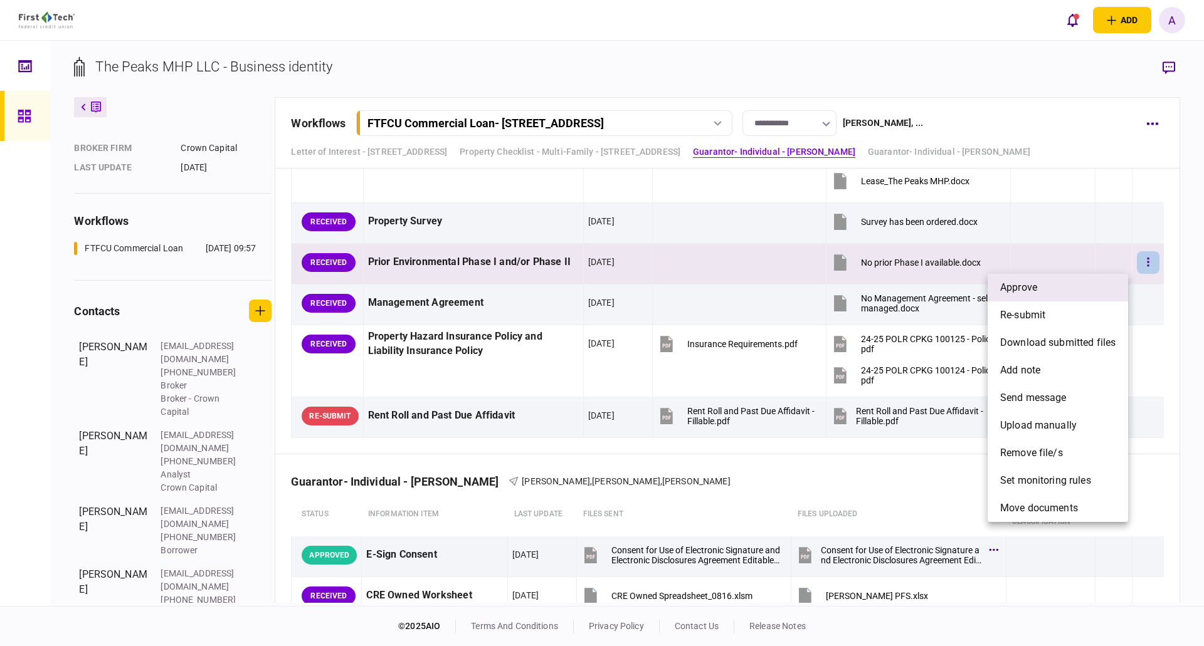
click at [1046, 286] on li "approve" at bounding box center [1057, 288] width 140 height 28
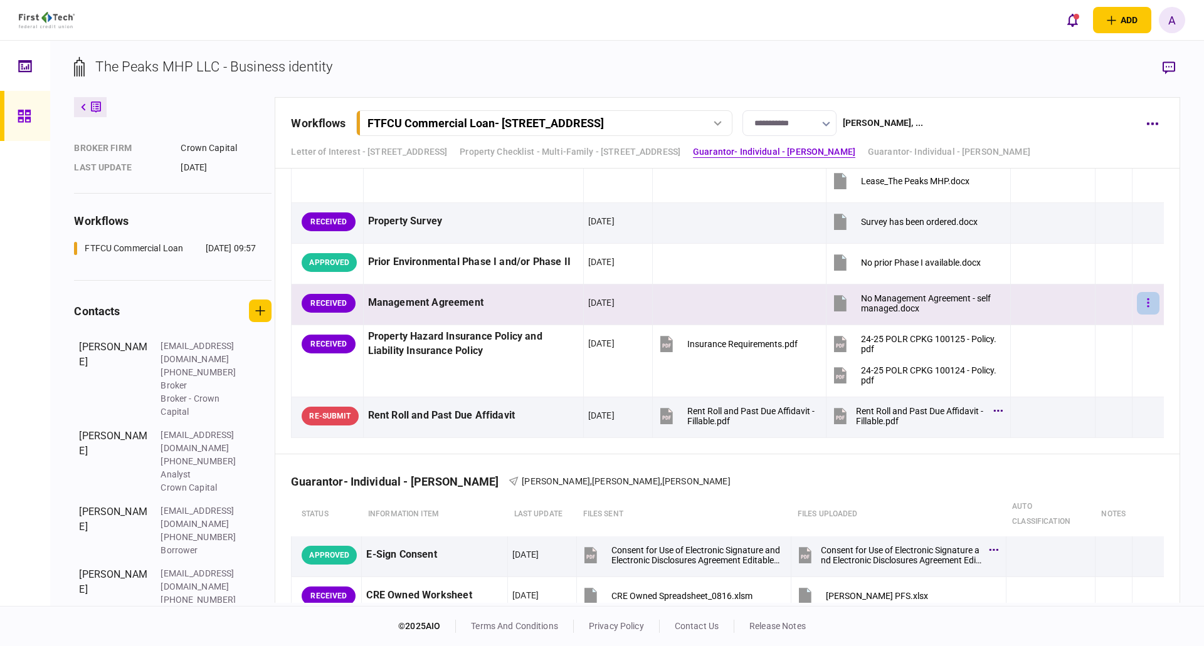
click at [1147, 302] on icon "button" at bounding box center [1148, 302] width 2 height 9
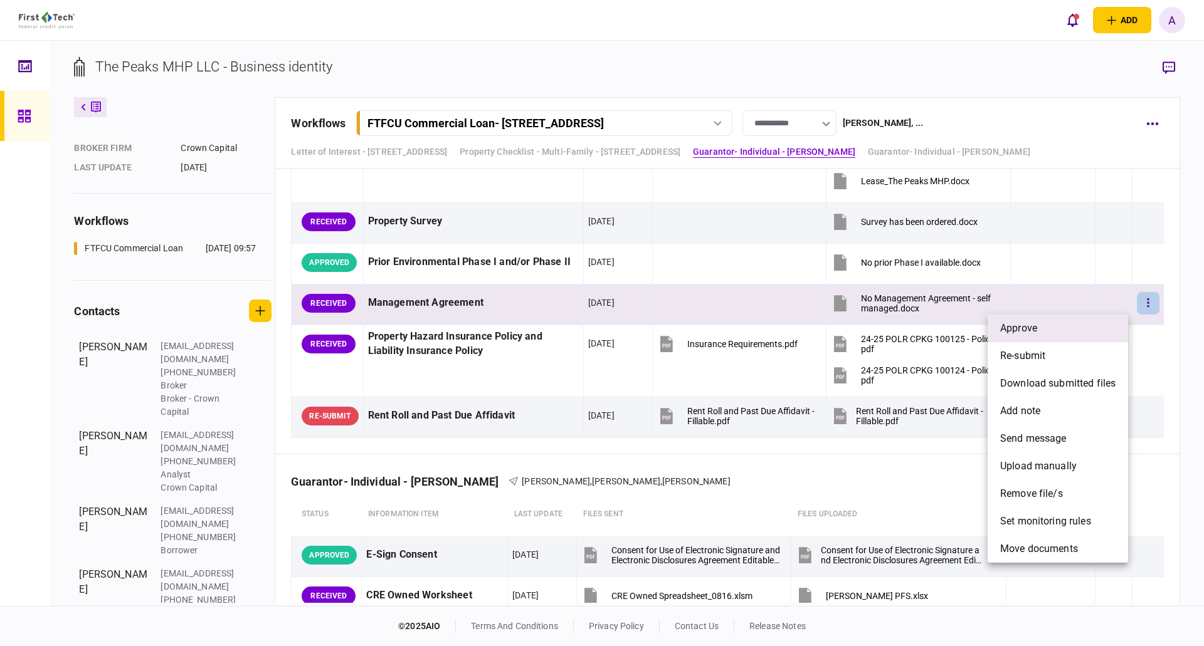
click at [1032, 328] on span "approve" at bounding box center [1018, 328] width 37 height 15
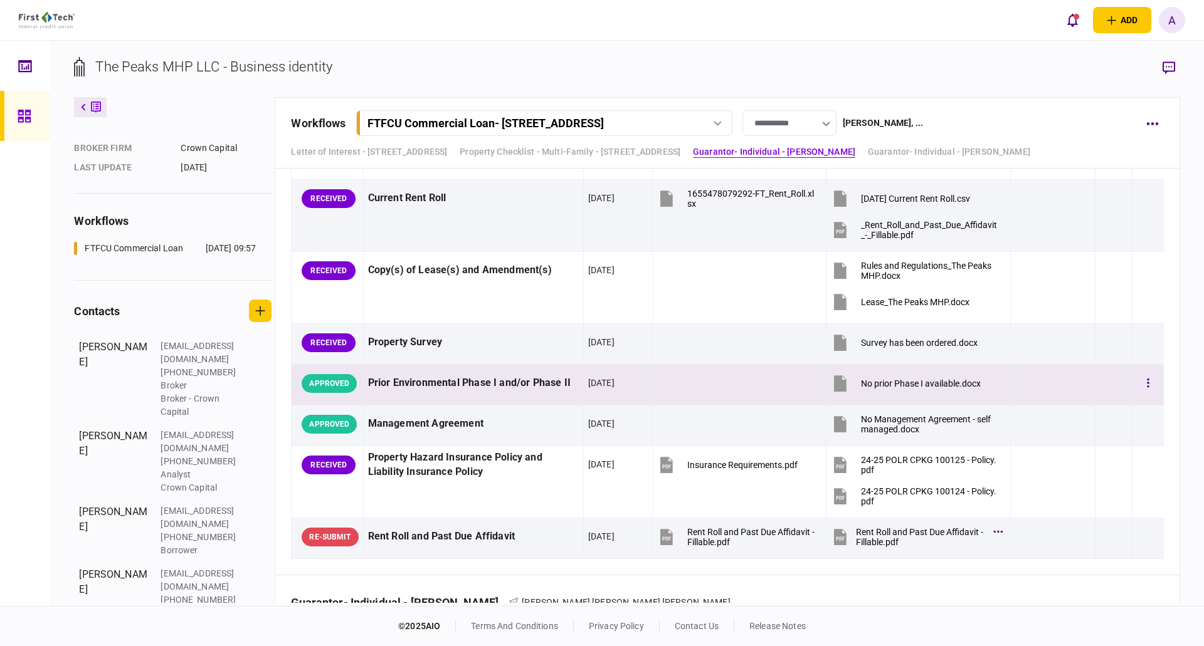
scroll to position [2194, 0]
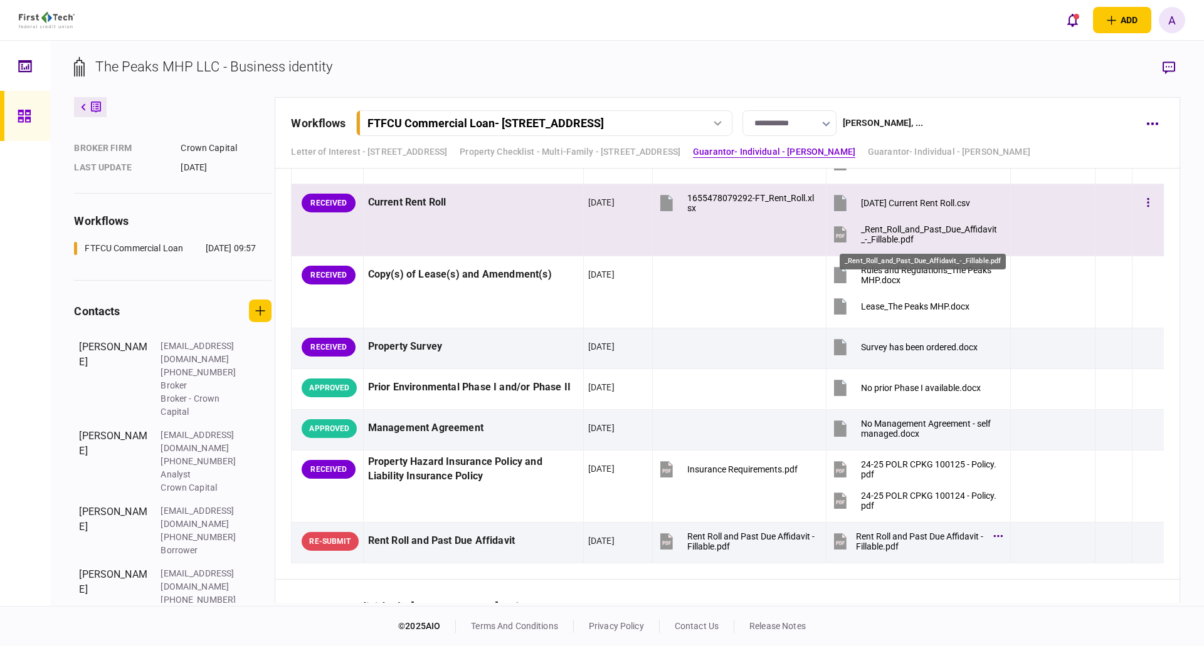
click at [901, 229] on div "_Rent_Roll_and_Past_Due_Affidavit_-_Fillable.pdf" at bounding box center [930, 234] width 139 height 20
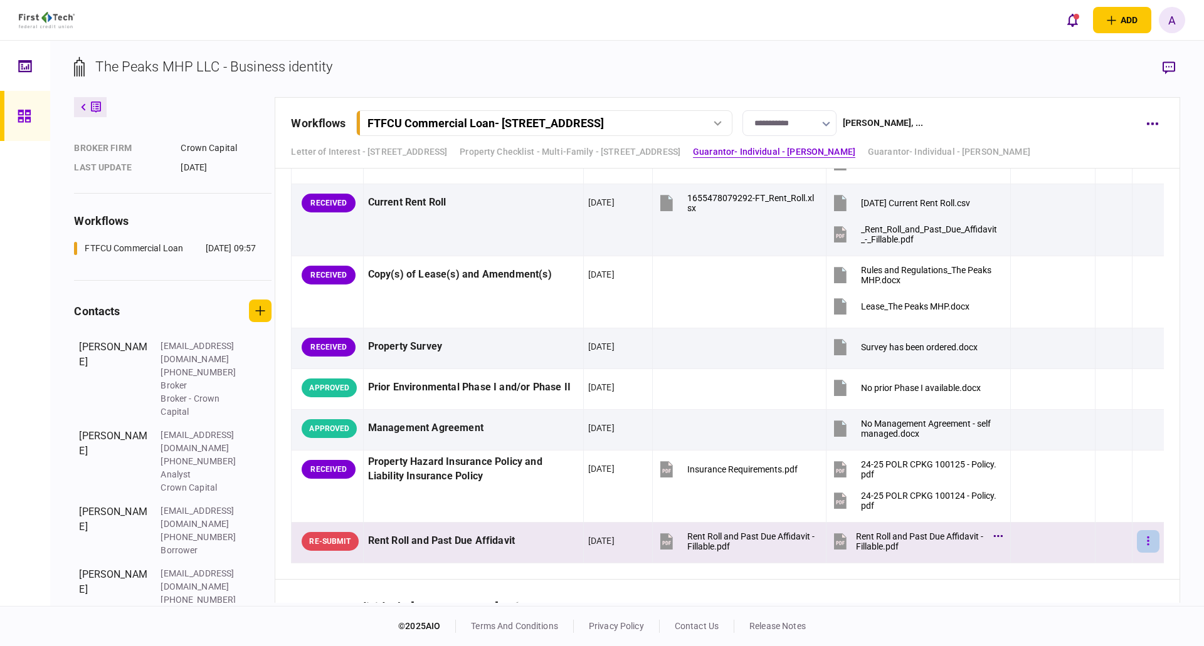
click at [1147, 542] on icon "button" at bounding box center [1148, 541] width 3 height 12
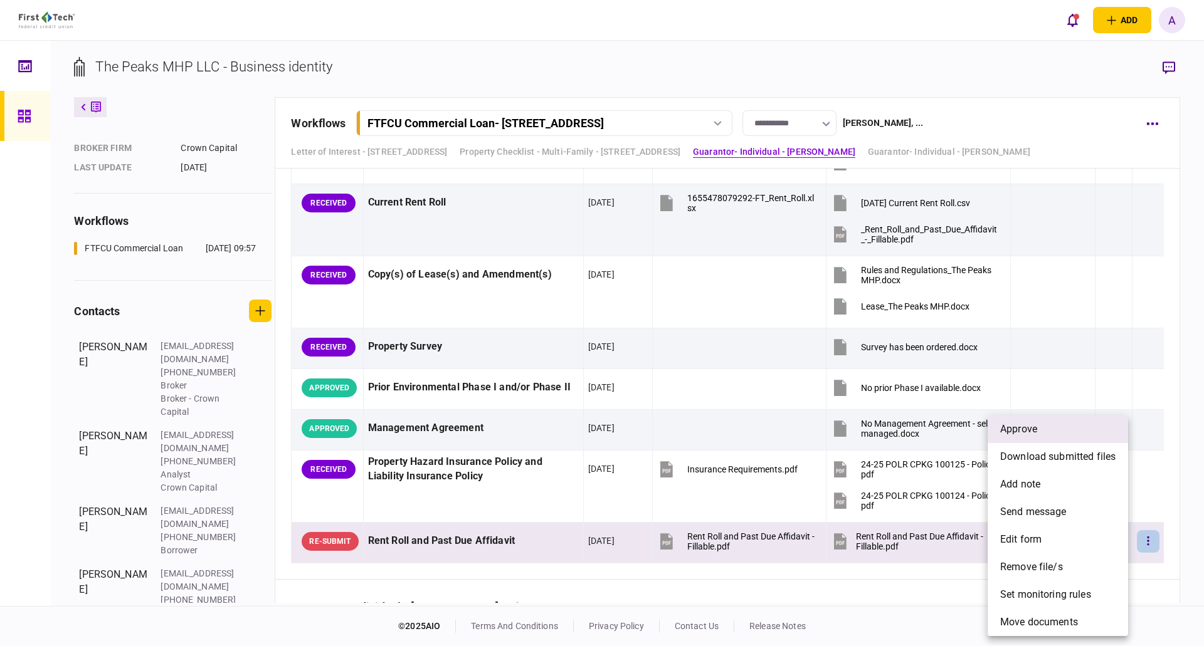
click at [1033, 432] on span "approve" at bounding box center [1018, 429] width 37 height 15
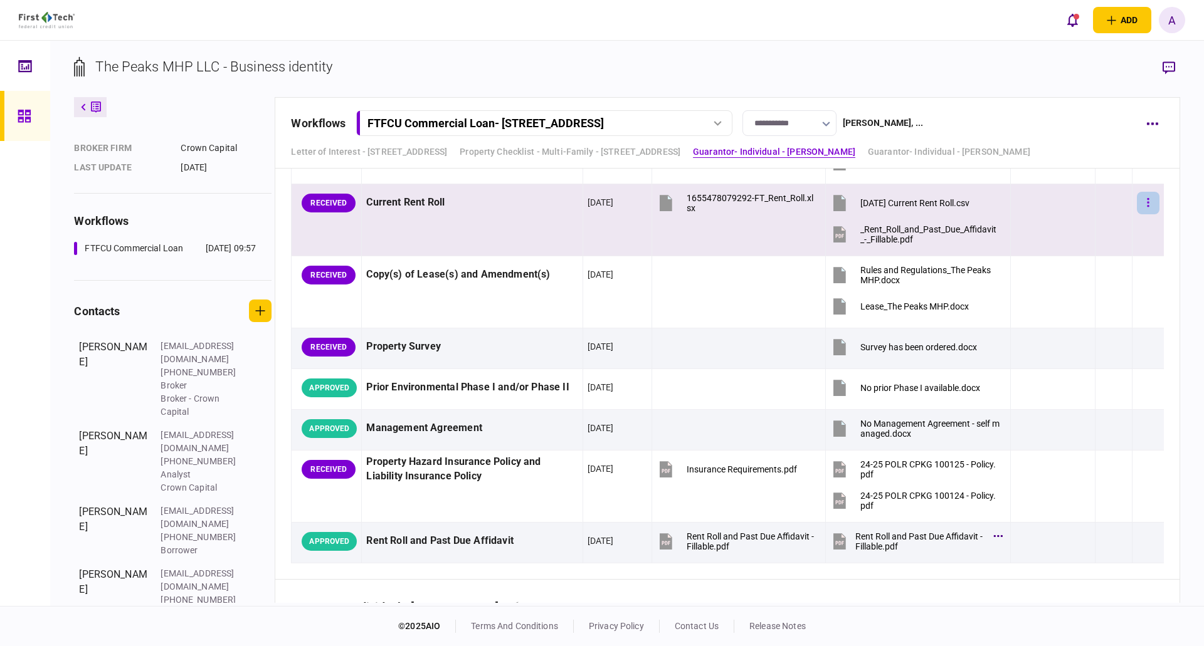
click at [1147, 202] on icon "button" at bounding box center [1148, 202] width 2 height 9
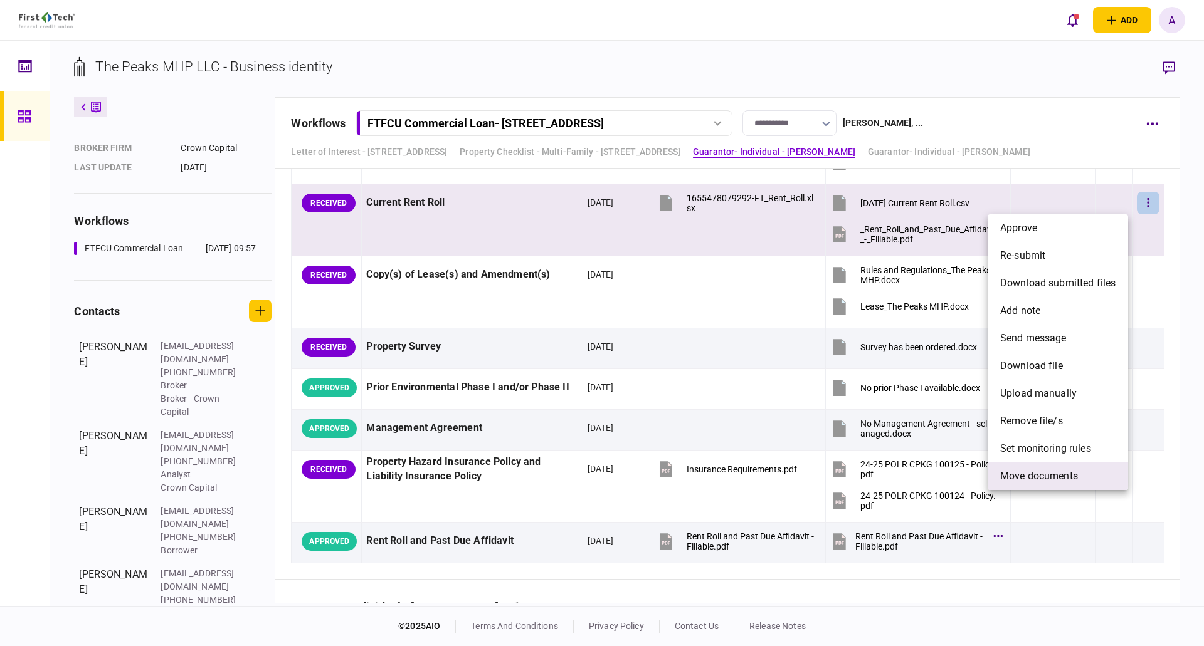
click at [1033, 478] on span "Move documents" at bounding box center [1039, 476] width 78 height 15
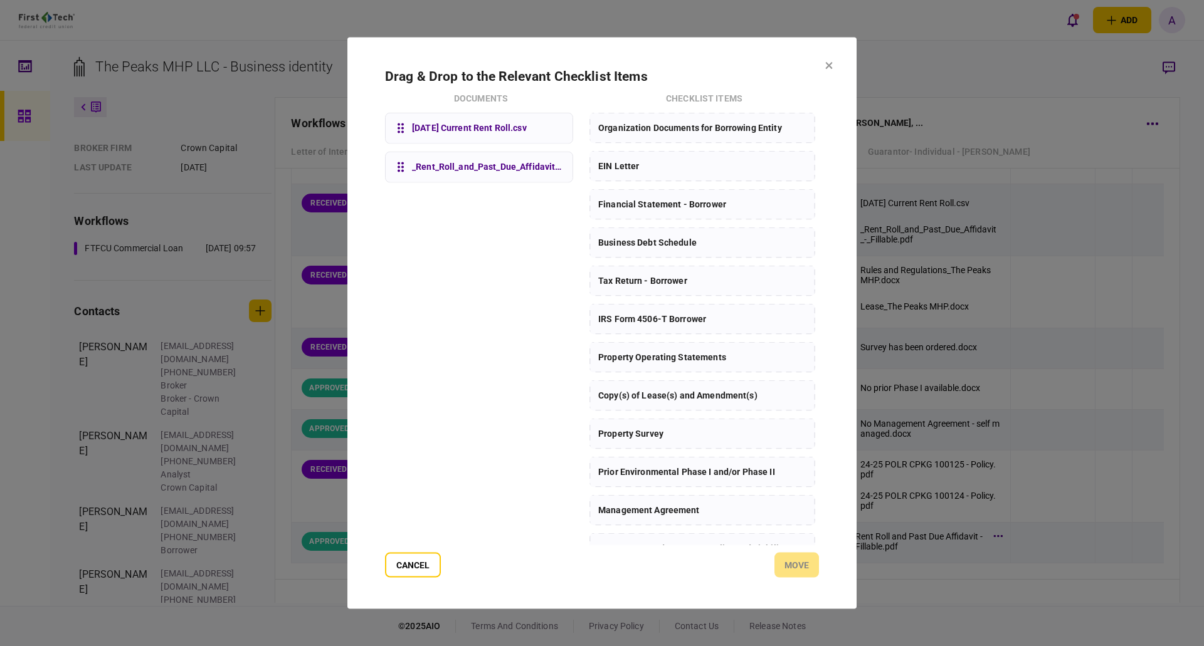
scroll to position [31, 0]
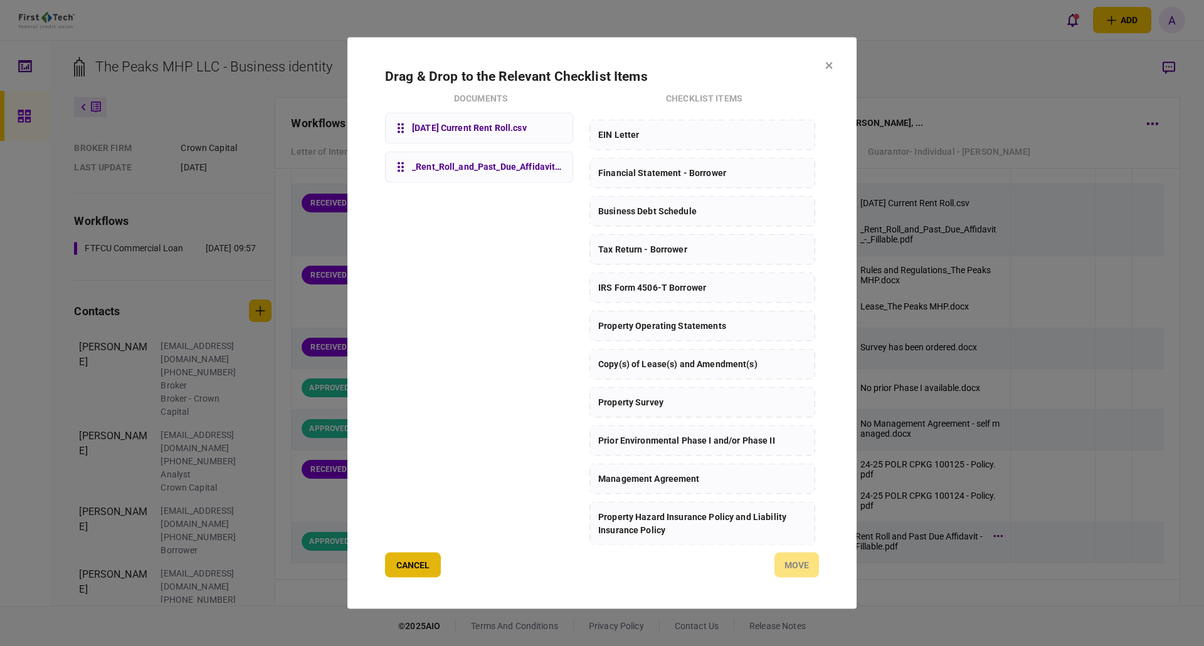
click at [409, 563] on button "Cancel" at bounding box center [413, 565] width 56 height 25
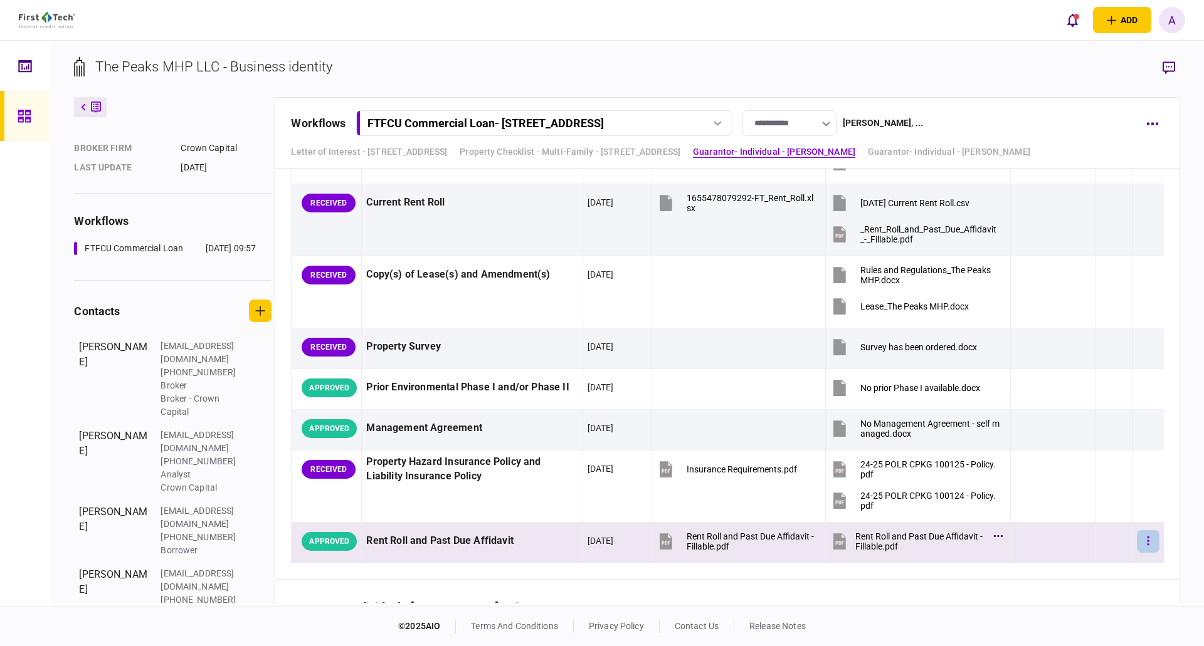
click at [1142, 543] on button "button" at bounding box center [1148, 541] width 23 height 23
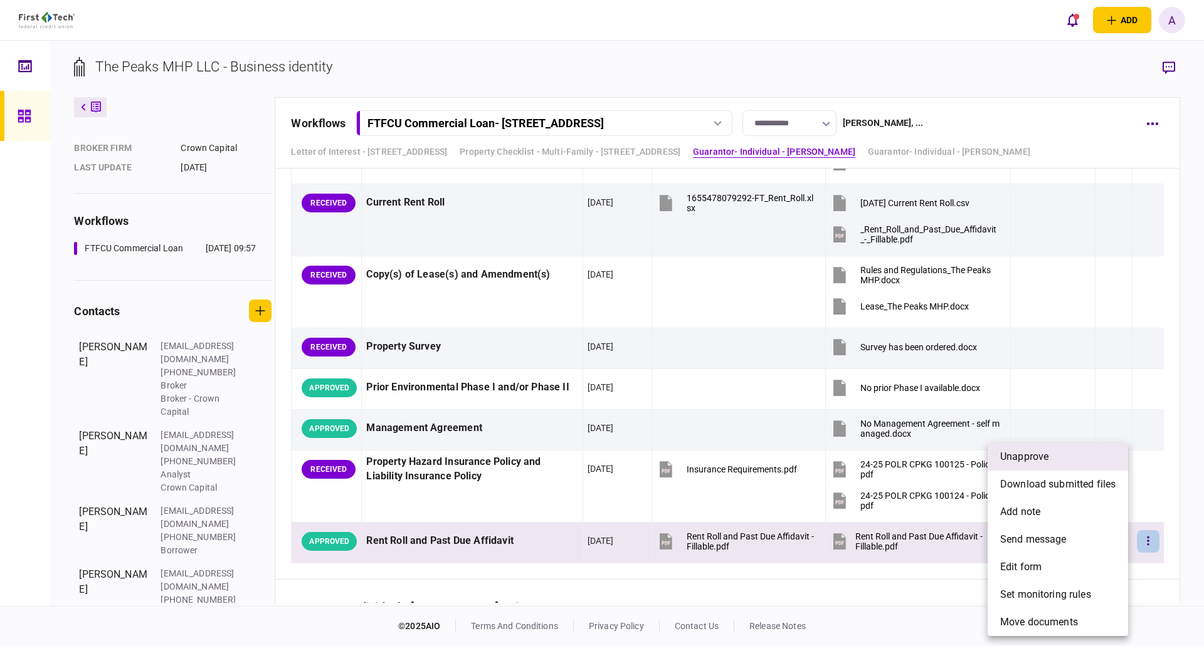
click at [1040, 456] on span "unapprove" at bounding box center [1024, 456] width 48 height 15
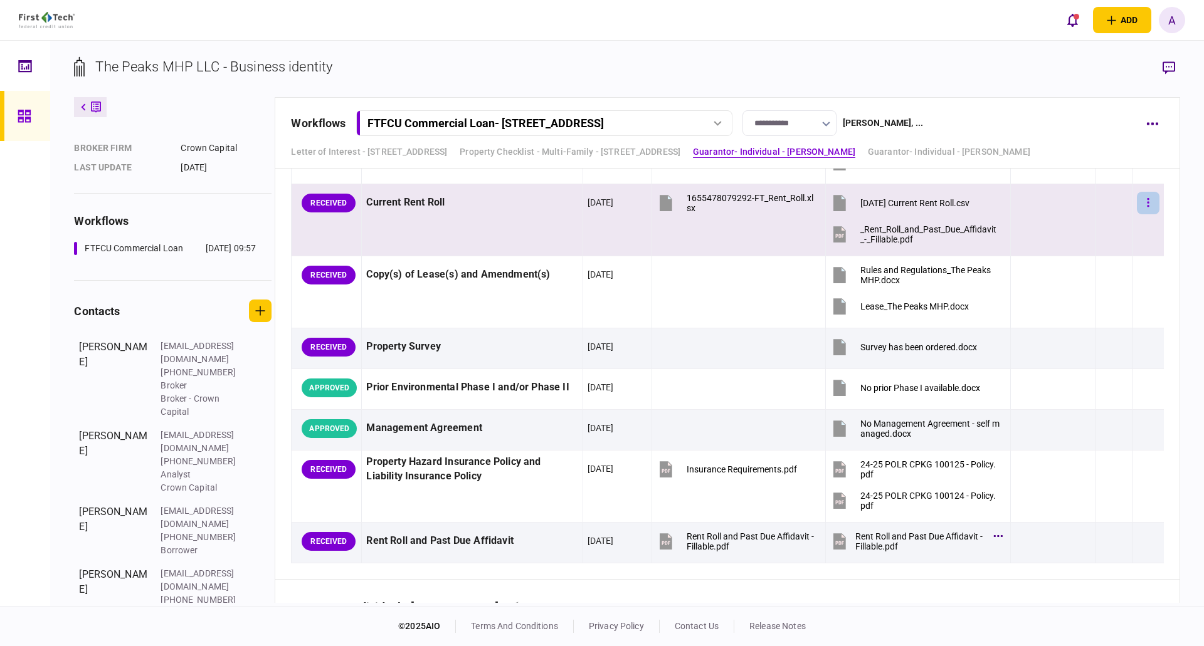
click at [1147, 203] on icon "button" at bounding box center [1148, 202] width 2 height 9
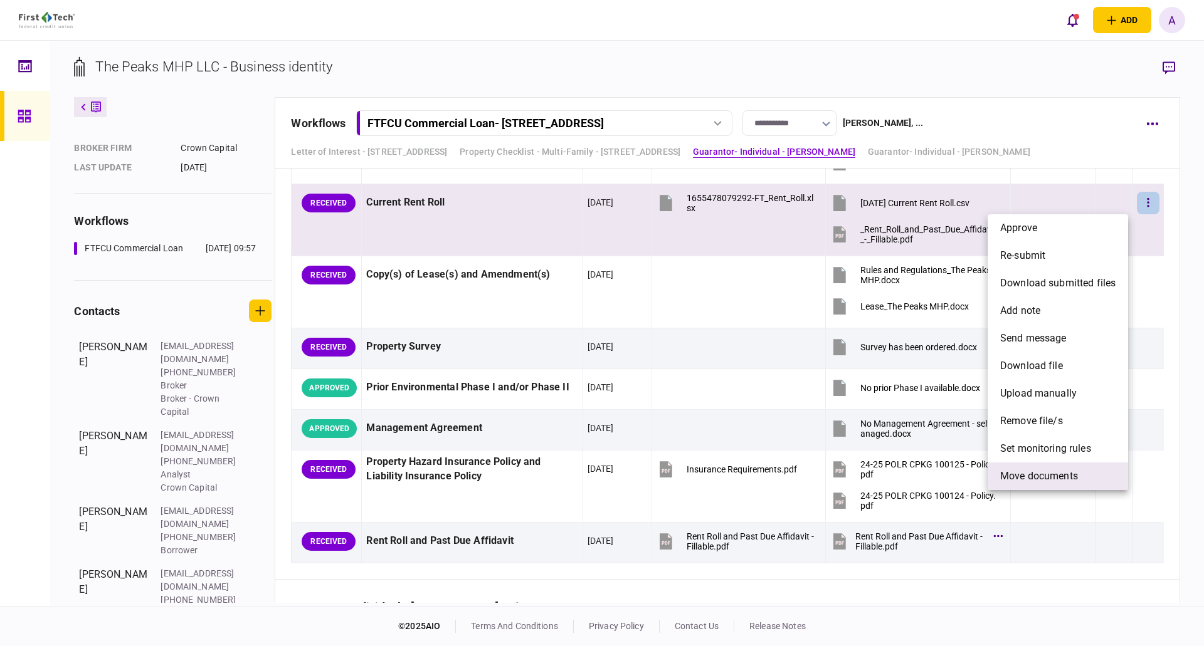
click at [1056, 474] on span "Move documents" at bounding box center [1039, 476] width 78 height 15
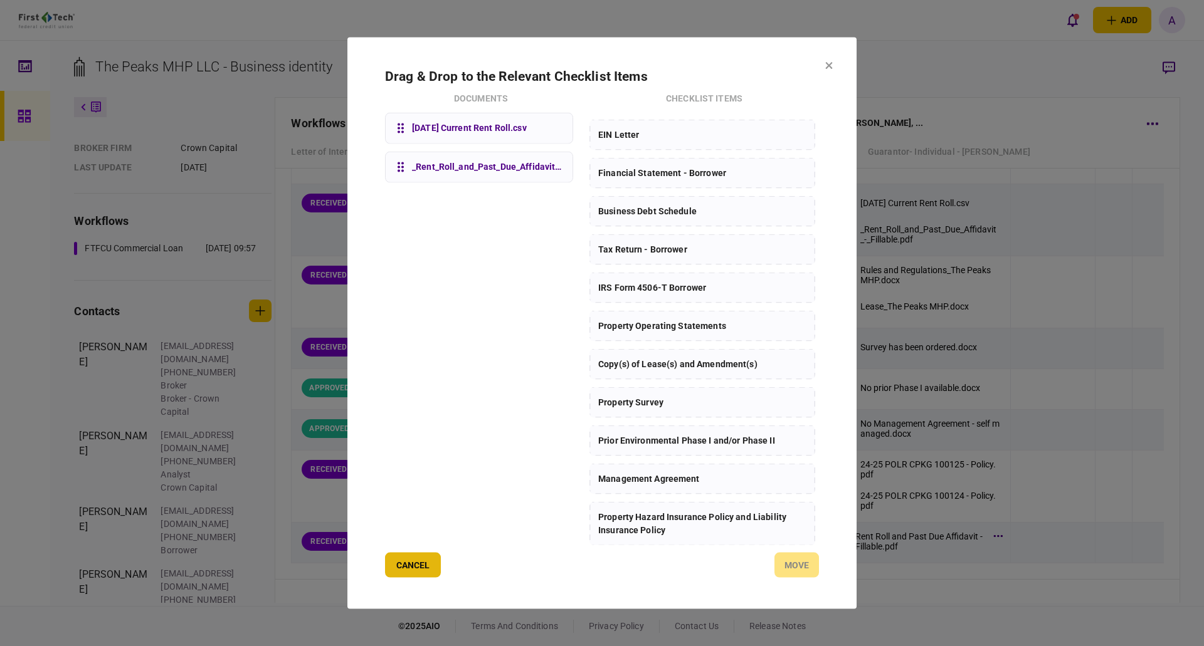
click at [409, 569] on button "Cancel" at bounding box center [413, 565] width 56 height 25
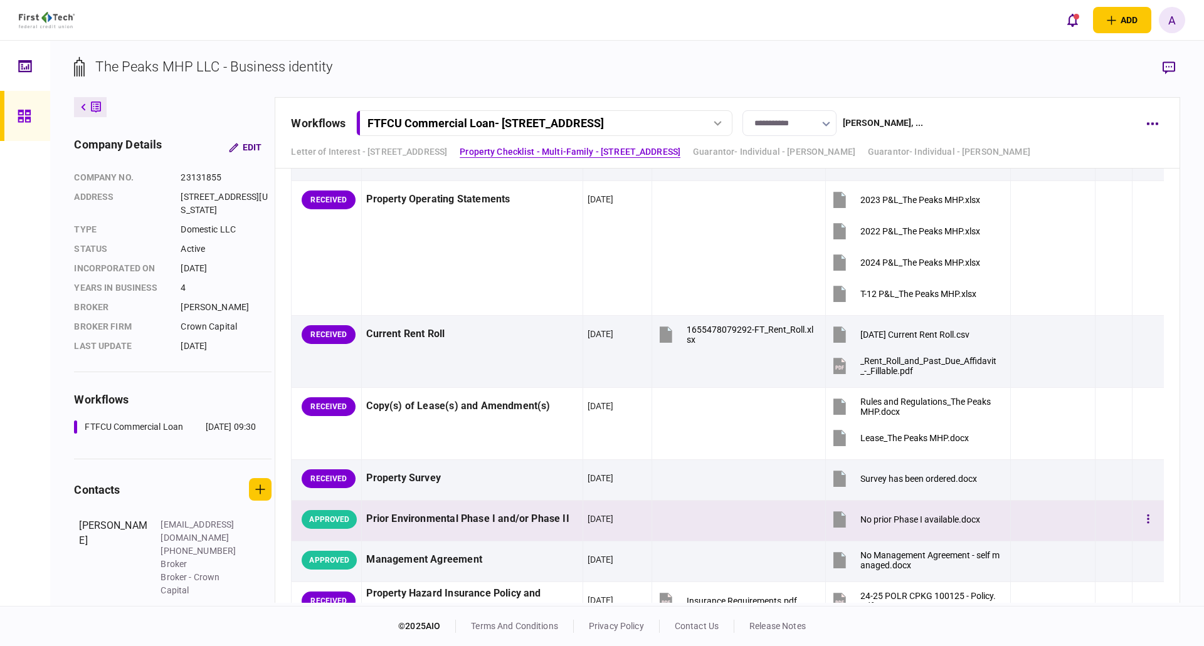
scroll to position [2194, 0]
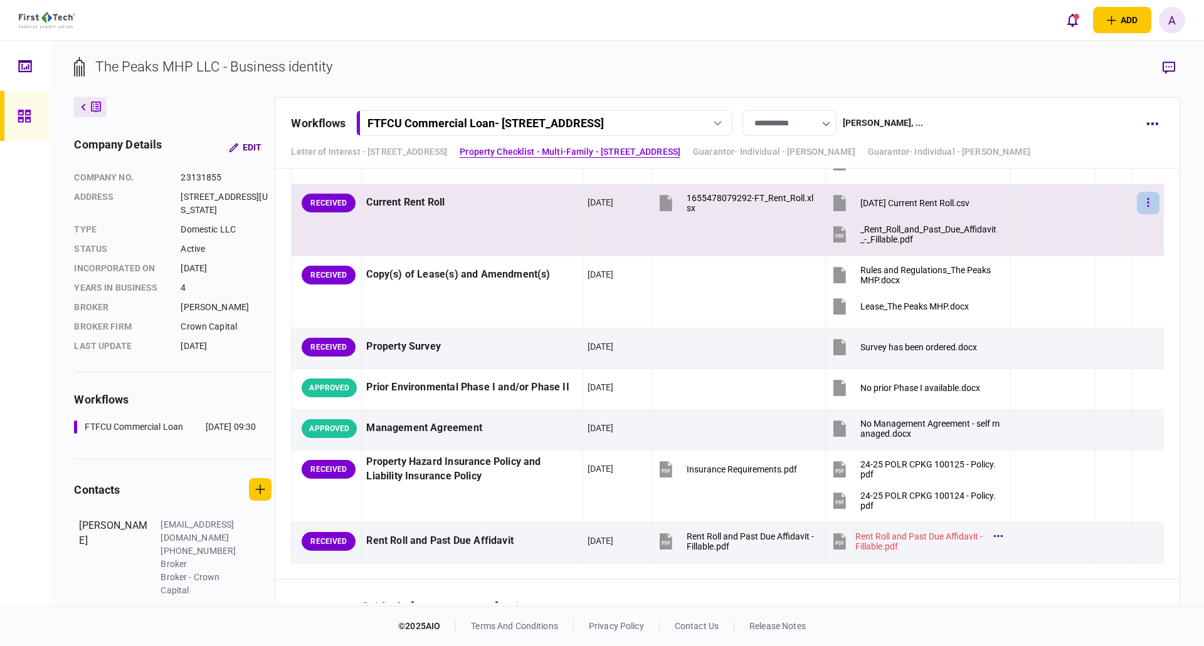
click at [1147, 201] on icon "button" at bounding box center [1148, 203] width 3 height 12
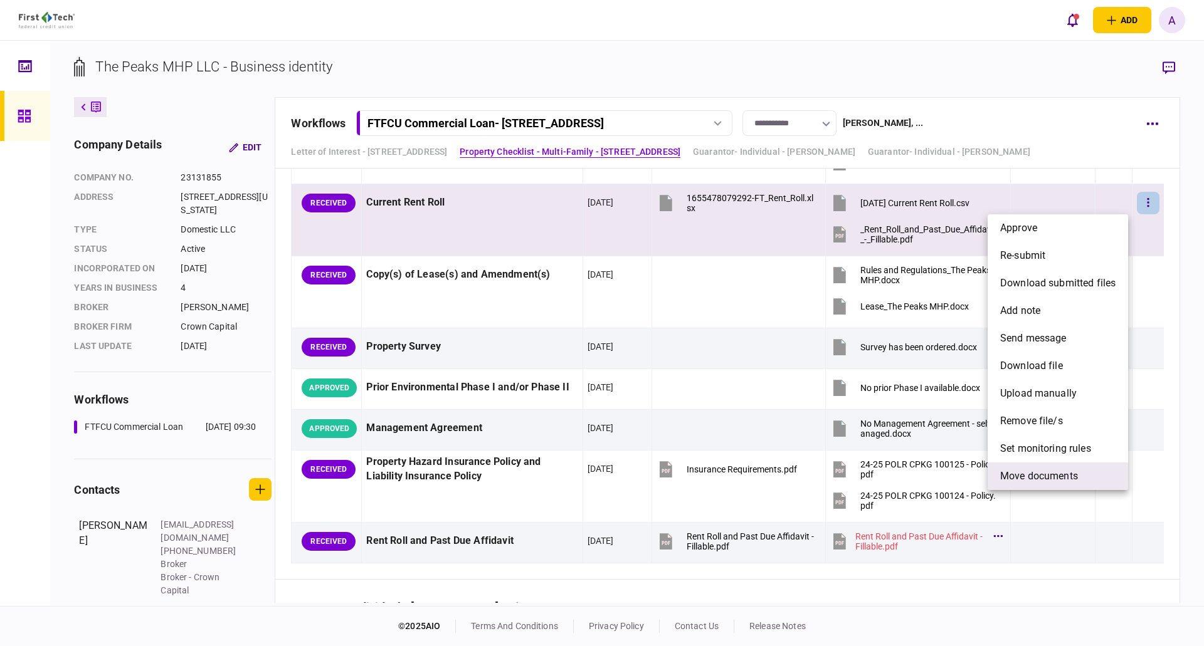
click at [1054, 476] on span "Move documents" at bounding box center [1039, 476] width 78 height 15
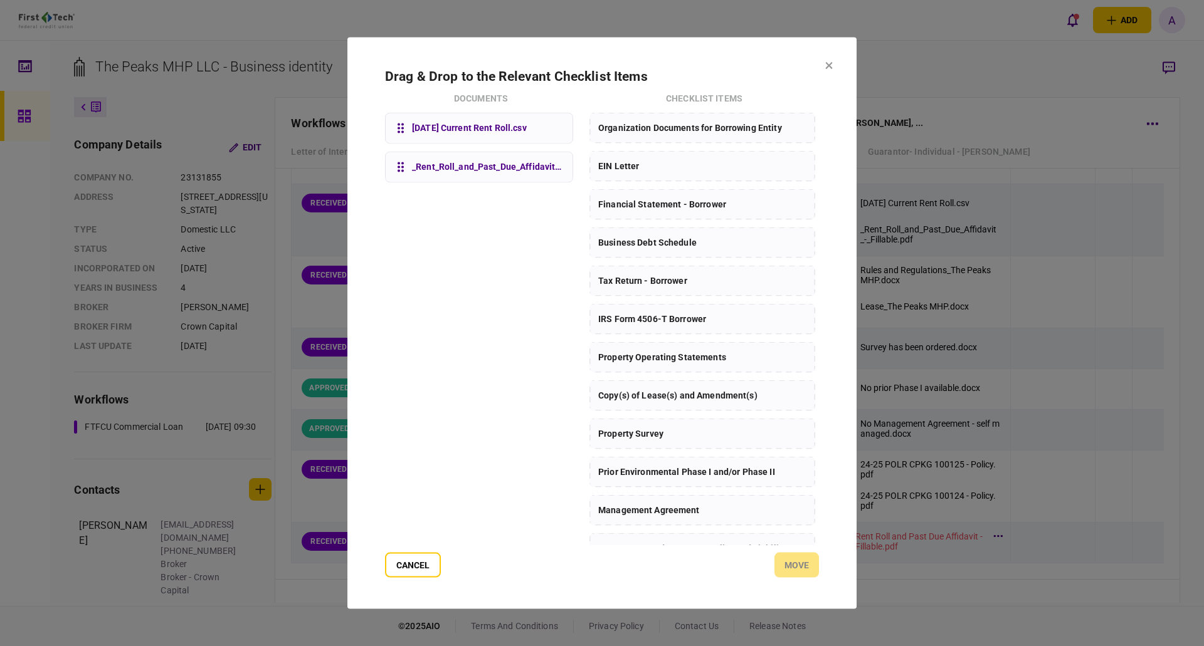
scroll to position [31, 0]
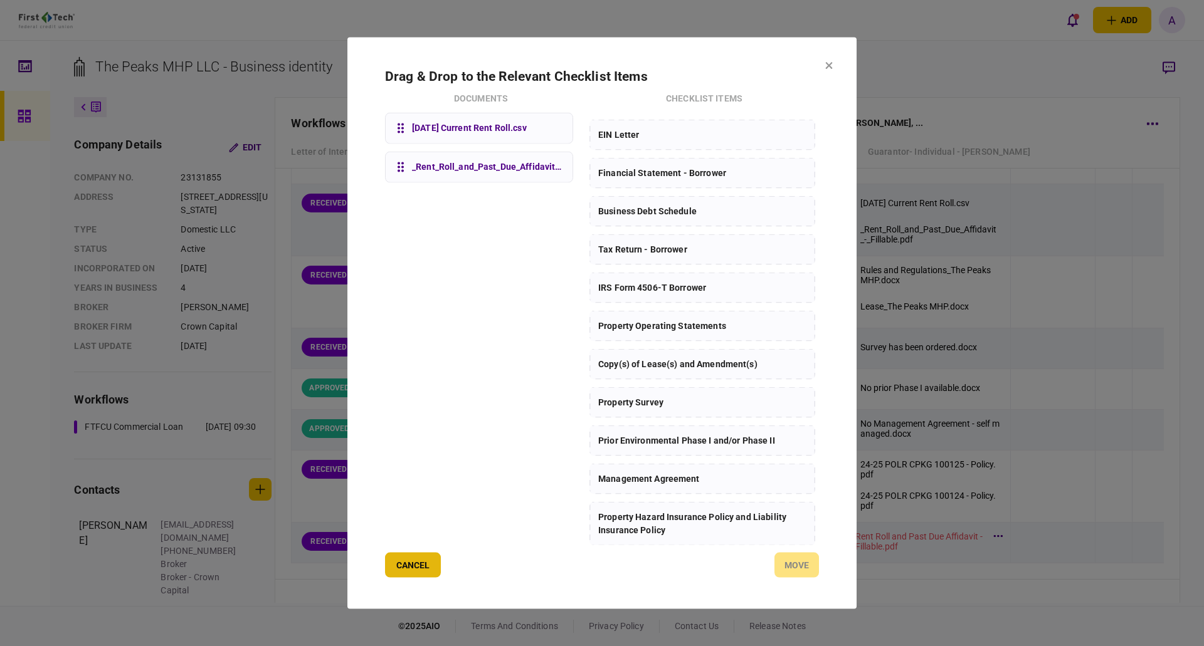
click at [404, 562] on button "Cancel" at bounding box center [413, 565] width 56 height 25
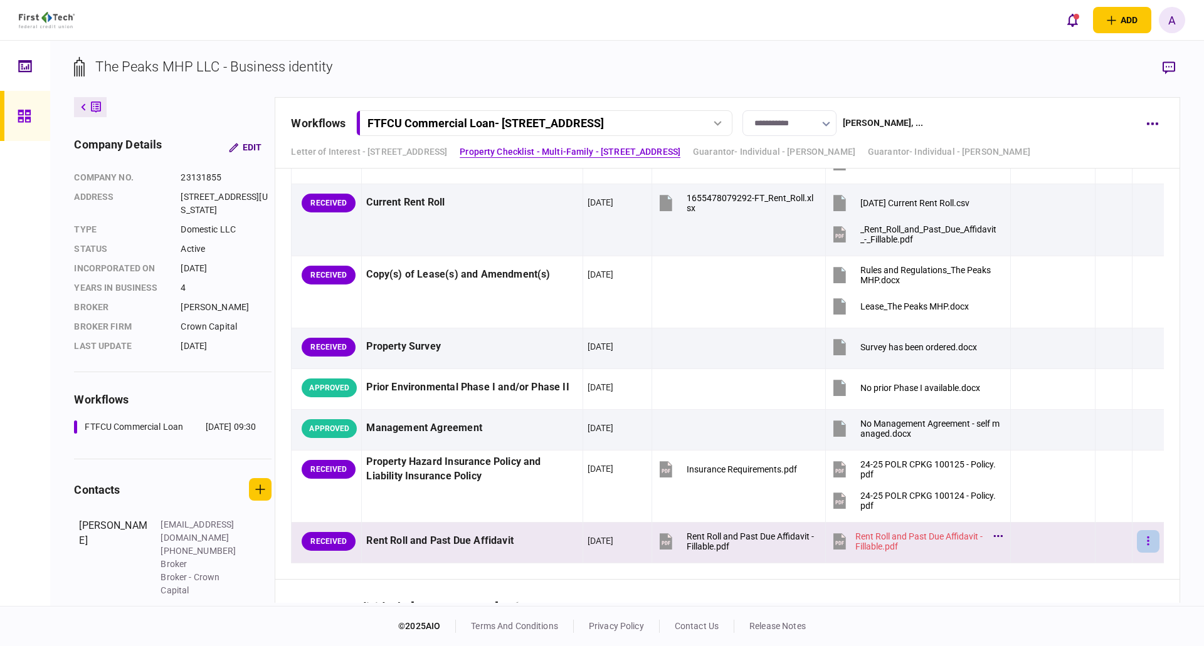
click at [1142, 540] on button "button" at bounding box center [1148, 541] width 23 height 23
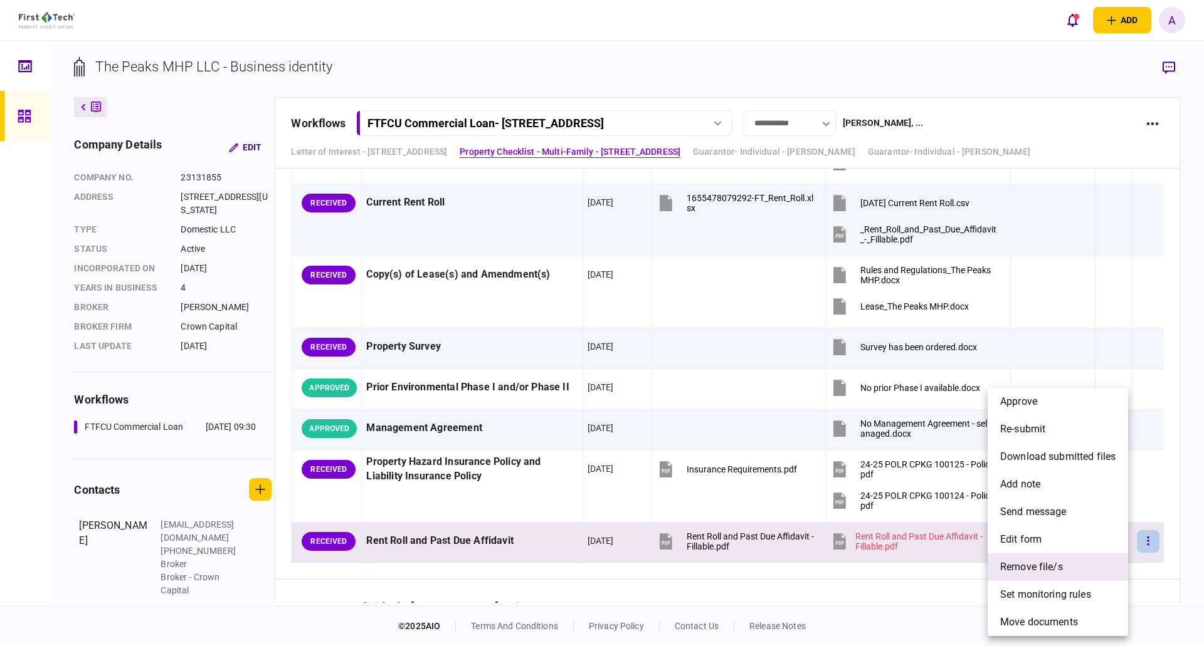
click at [1049, 568] on span "remove file/s" at bounding box center [1031, 567] width 63 height 15
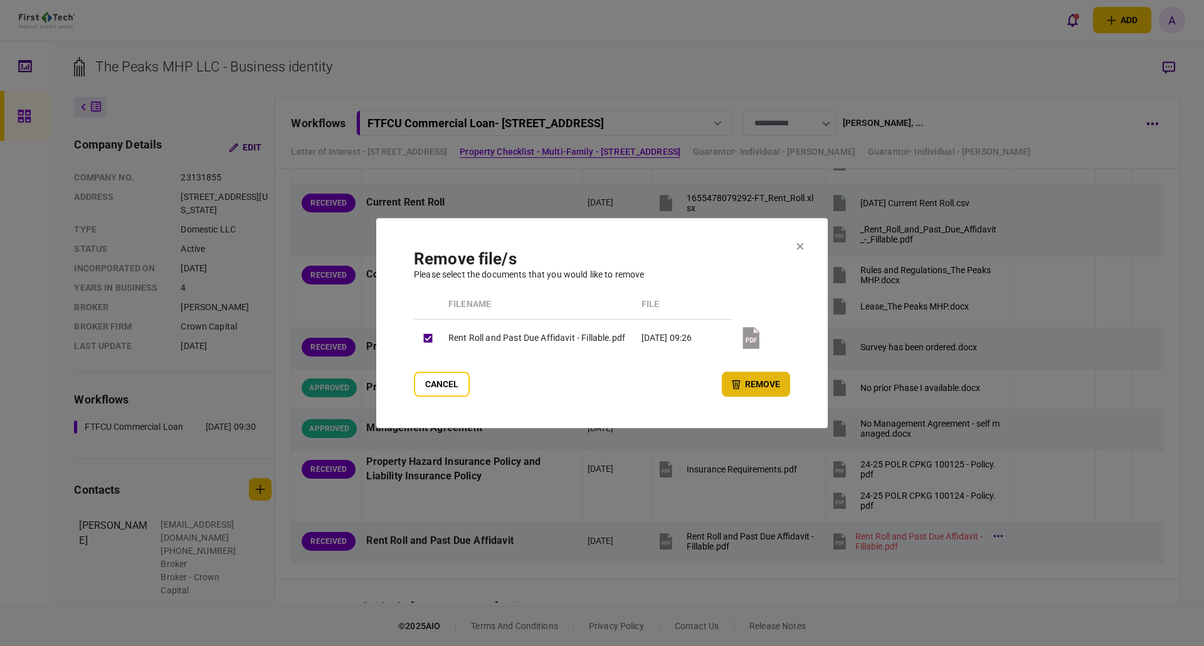
click at [755, 385] on button "remove" at bounding box center [756, 384] width 68 height 25
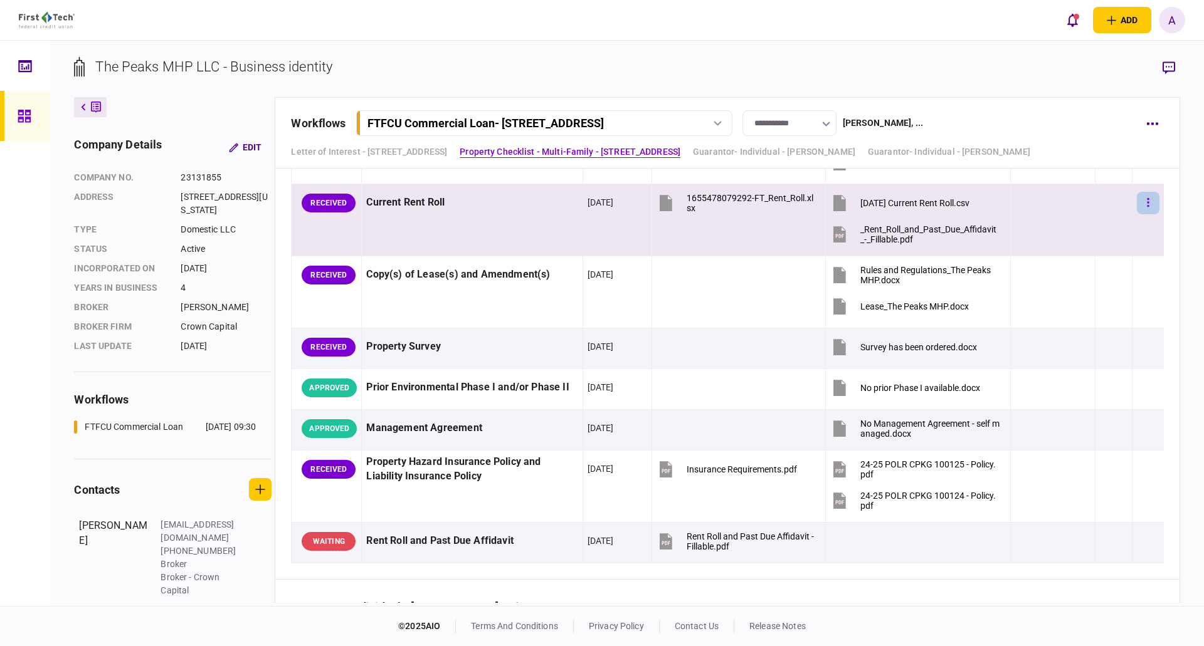
click at [1142, 201] on button "button" at bounding box center [1148, 203] width 23 height 23
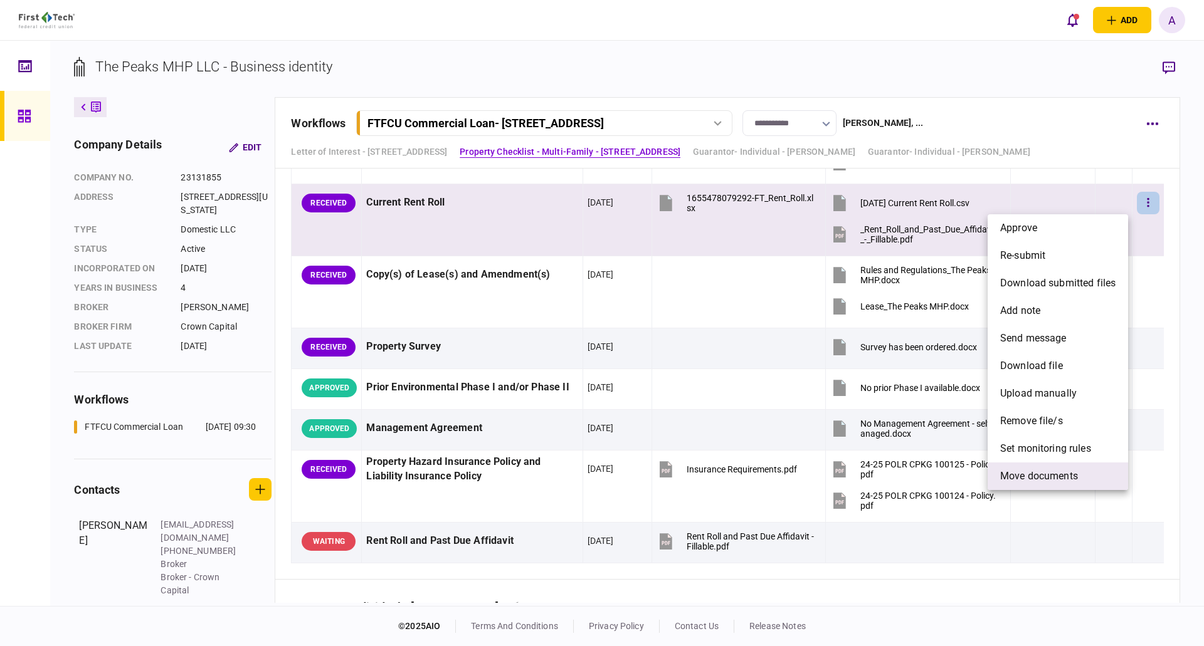
click at [1039, 478] on span "Move documents" at bounding box center [1039, 476] width 78 height 15
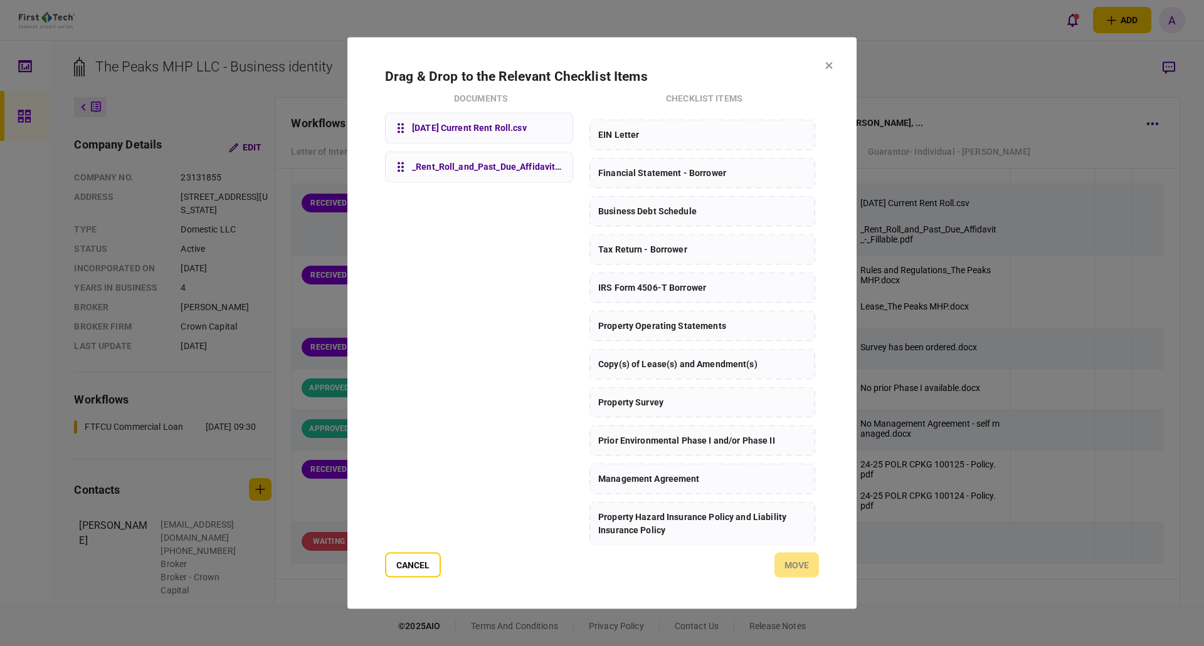
click at [404, 570] on button "Cancel" at bounding box center [413, 565] width 56 height 25
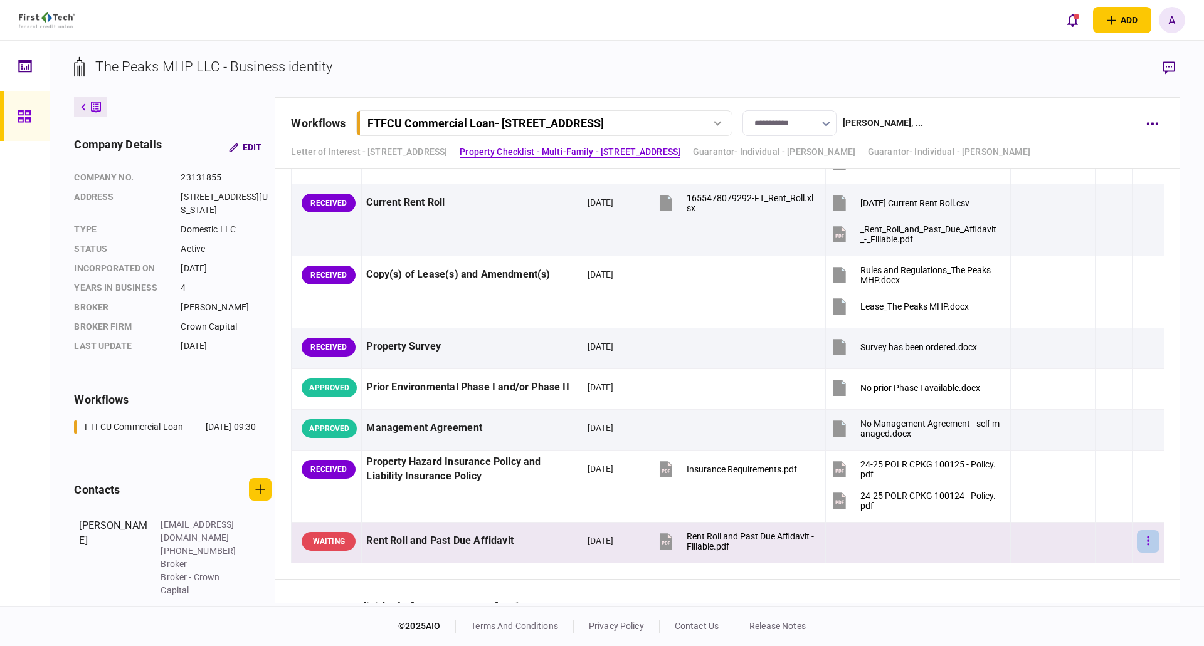
click at [1147, 543] on icon "button" at bounding box center [1148, 541] width 3 height 12
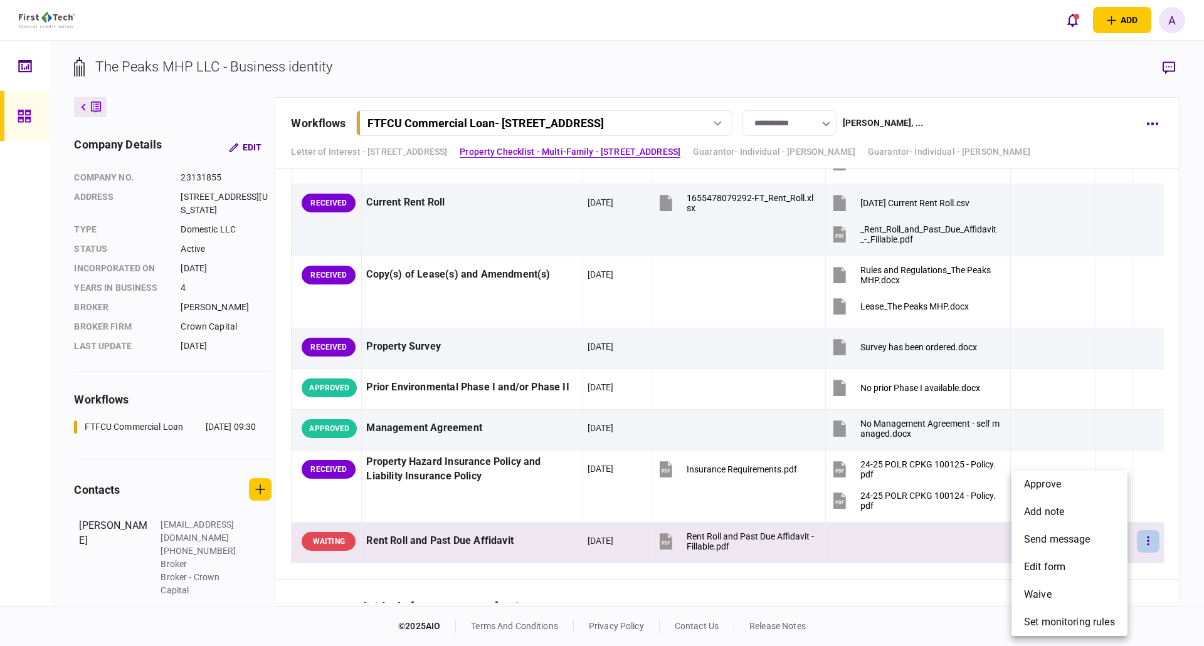
click at [1142, 539] on div at bounding box center [602, 323] width 1204 height 646
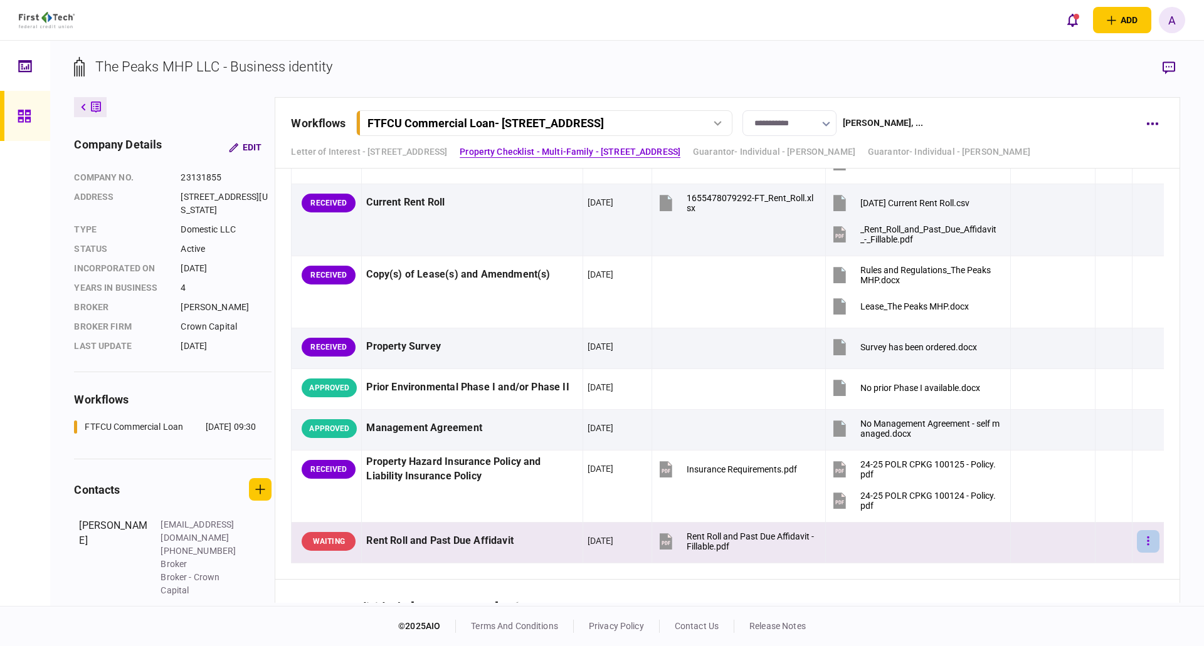
click at [1147, 539] on icon "button" at bounding box center [1148, 541] width 3 height 12
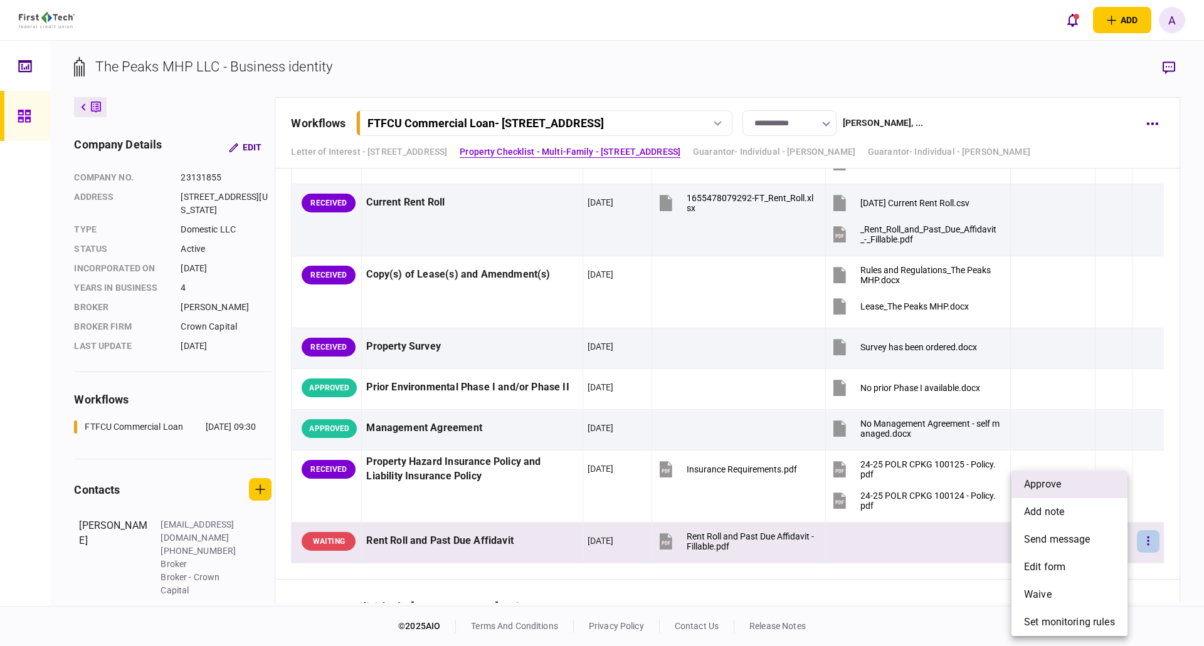
click at [1040, 483] on span "approve" at bounding box center [1042, 484] width 37 height 15
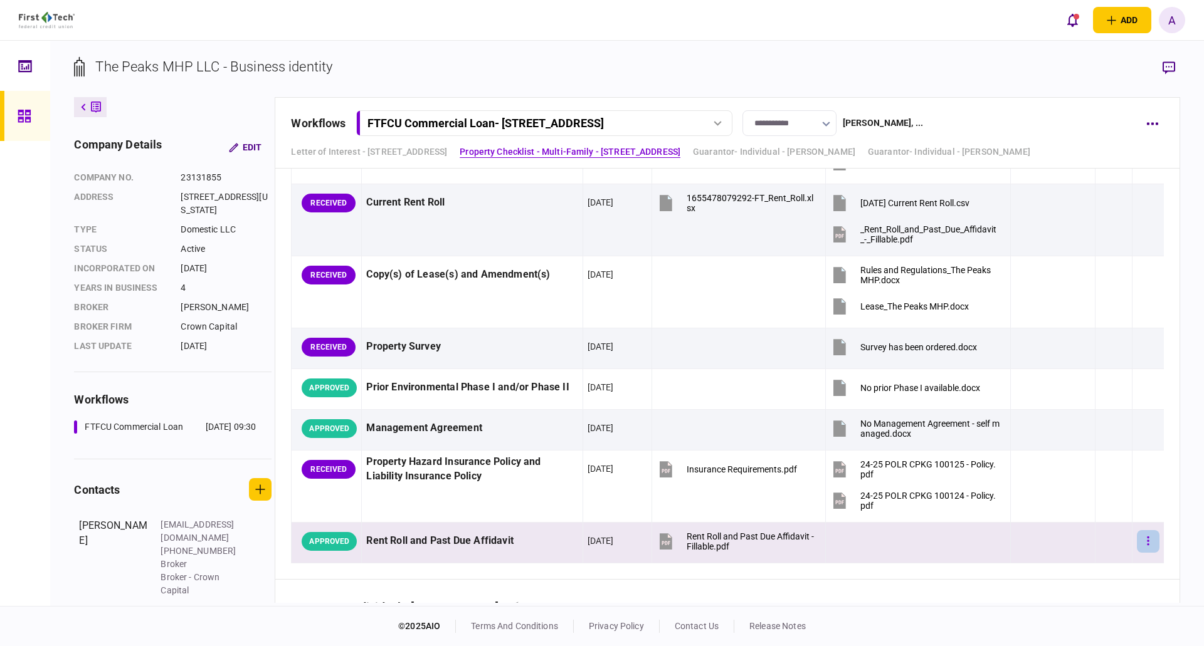
click at [1143, 539] on button "button" at bounding box center [1148, 541] width 23 height 23
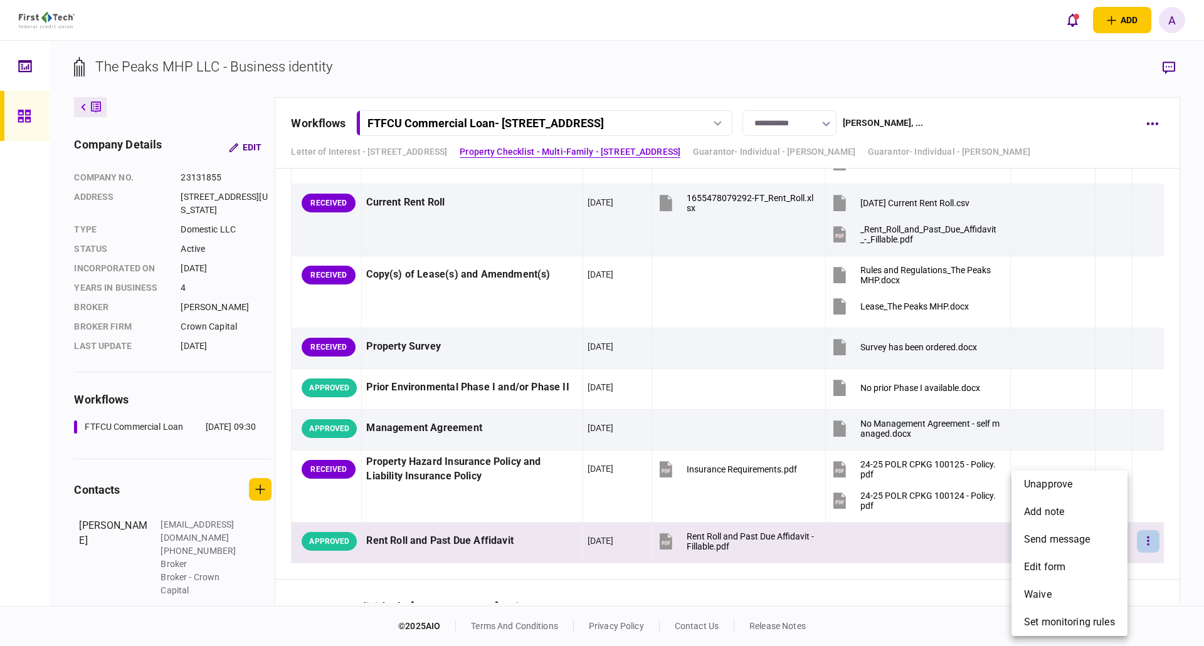
click at [1145, 539] on div at bounding box center [602, 323] width 1204 height 646
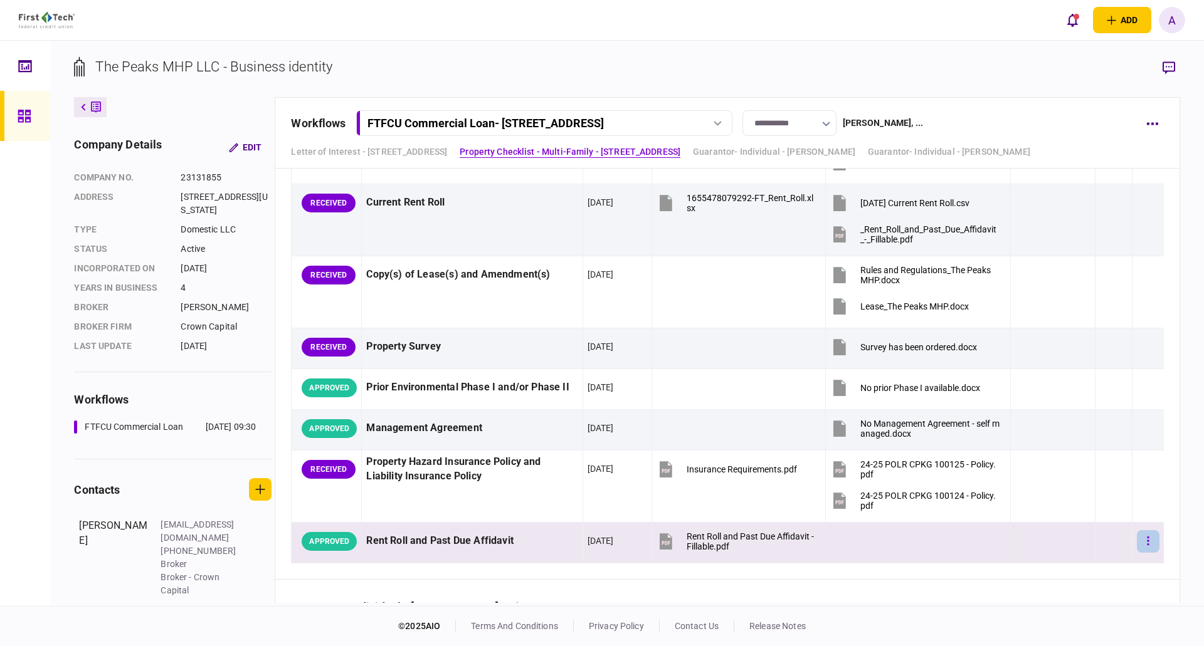
click at [1137, 540] on button "button" at bounding box center [1148, 541] width 23 height 23
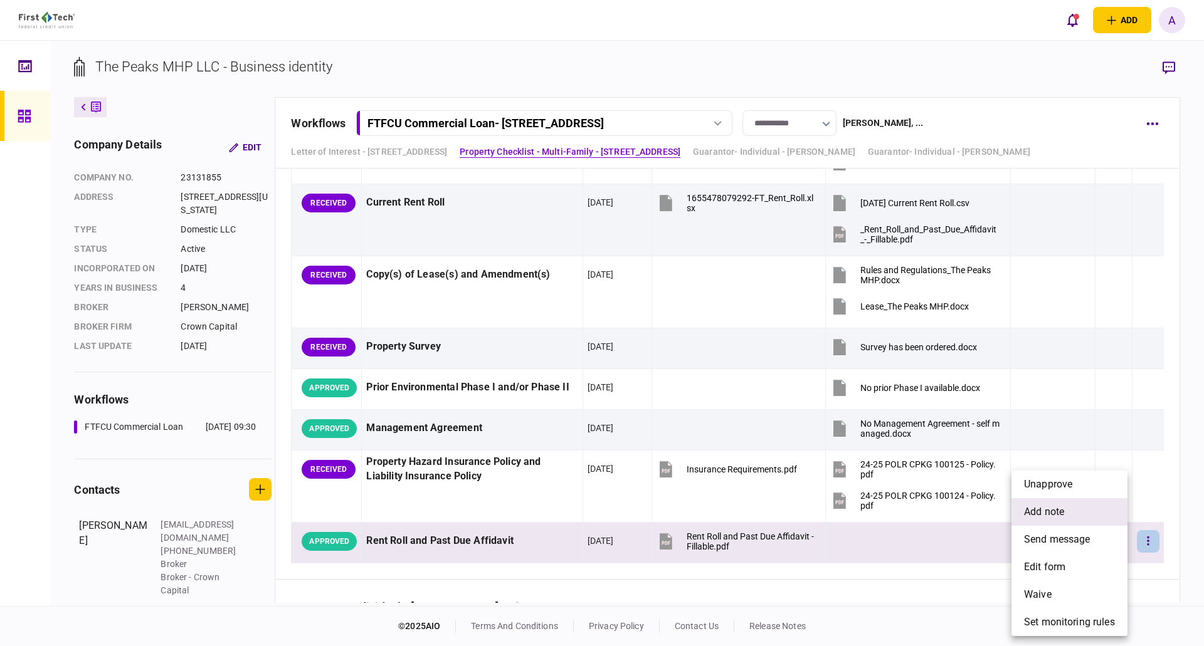
click at [1056, 513] on span "add note" at bounding box center [1044, 512] width 40 height 15
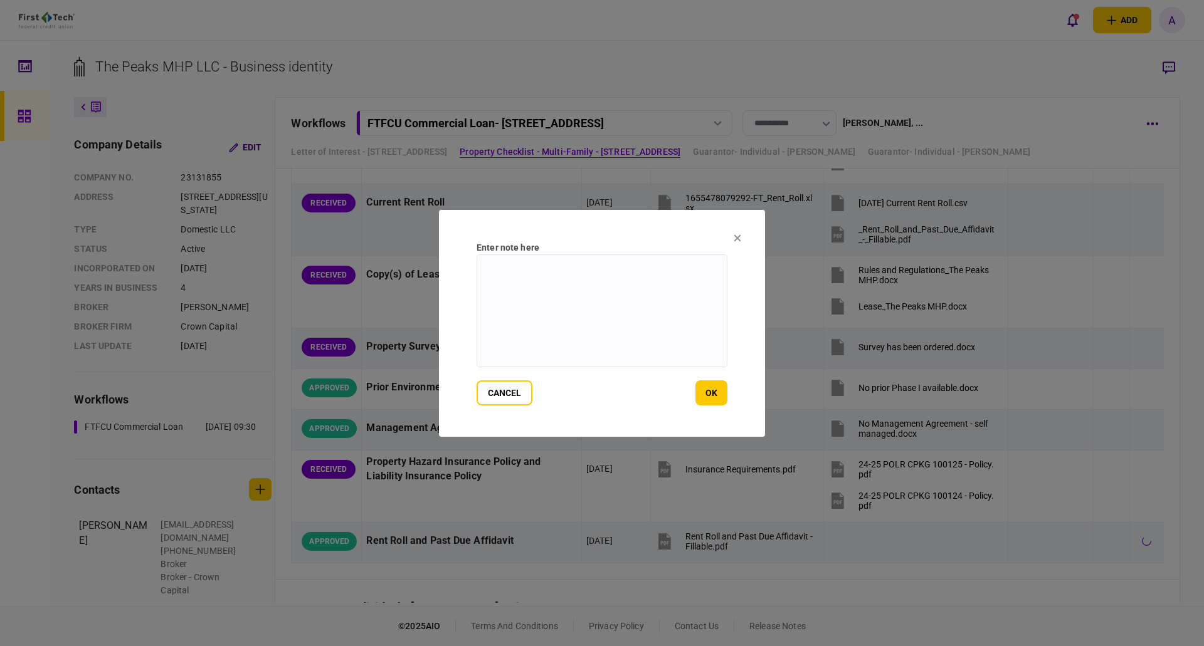
click at [547, 298] on textarea at bounding box center [601, 311] width 251 height 113
type textarea "**********"
click at [715, 396] on button "ok" at bounding box center [711, 393] width 32 height 25
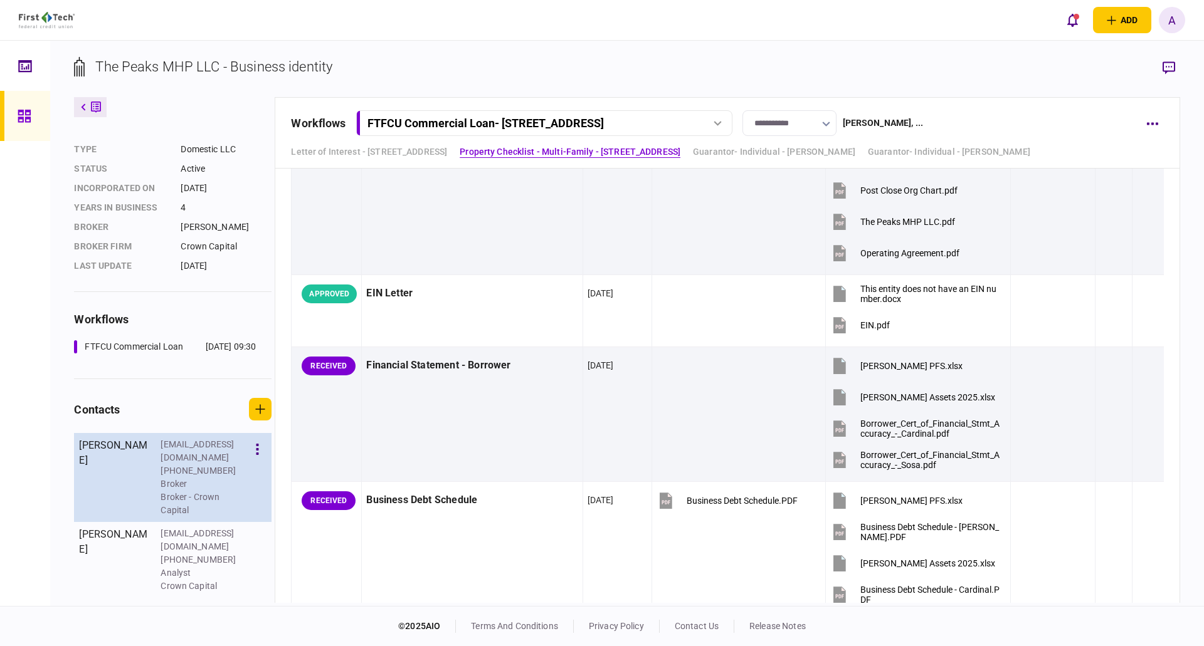
scroll to position [179, 0]
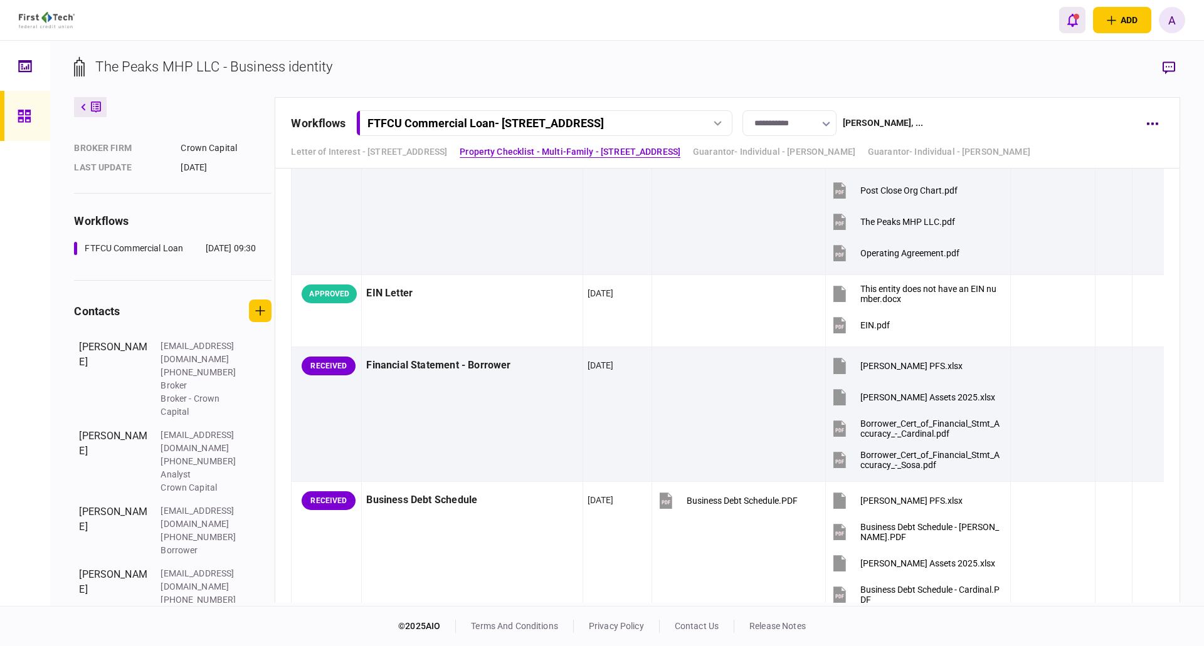
click at [1070, 20] on icon "open notifications list" at bounding box center [1072, 20] width 11 height 14
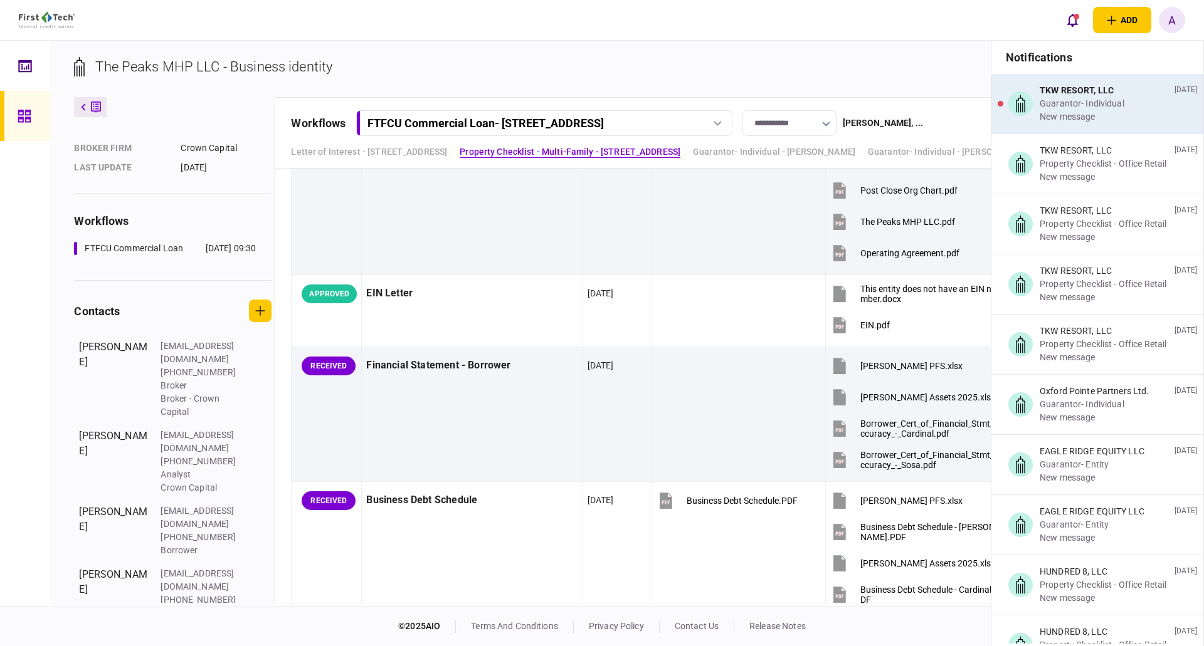
click at [1081, 108] on div "Guarantor- Individual" at bounding box center [1081, 103] width 85 height 13
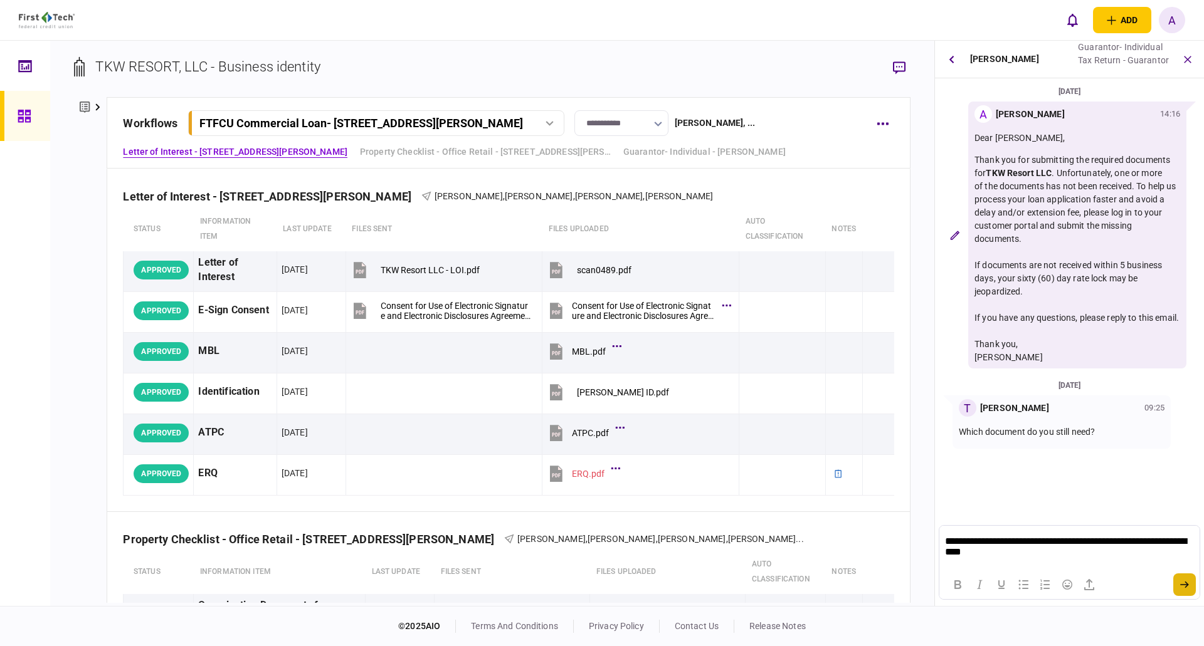
click at [1184, 582] on icon "submit" at bounding box center [1184, 585] width 9 height 8
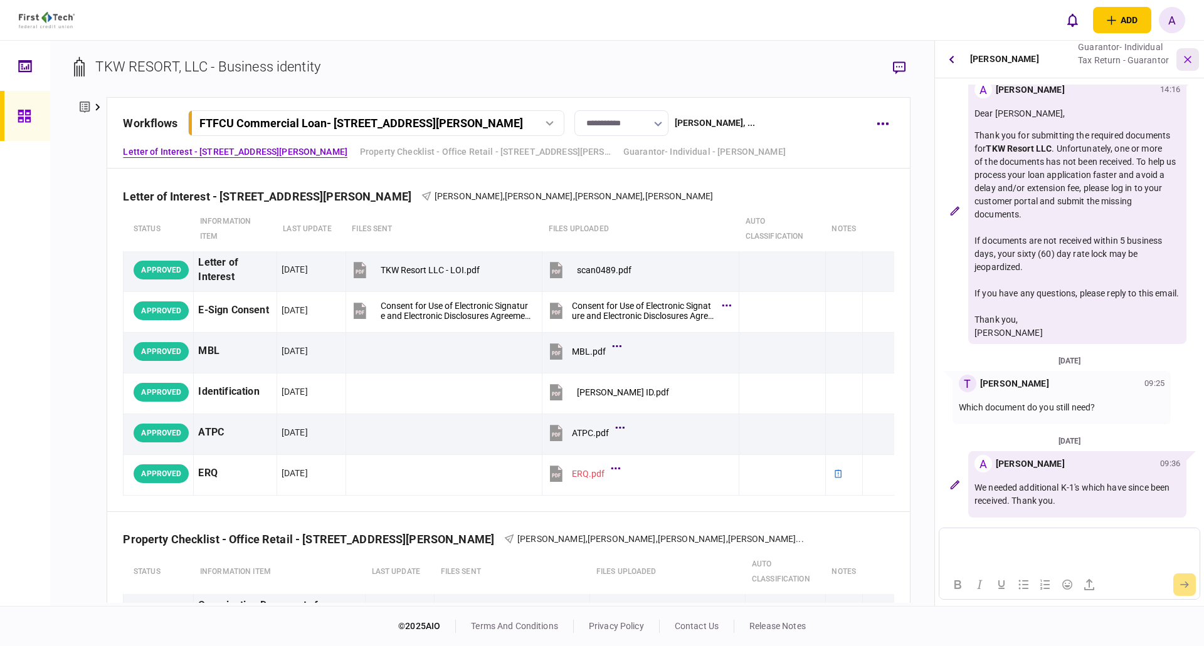
click at [1187, 60] on icon "button" at bounding box center [1186, 59] width 13 height 13
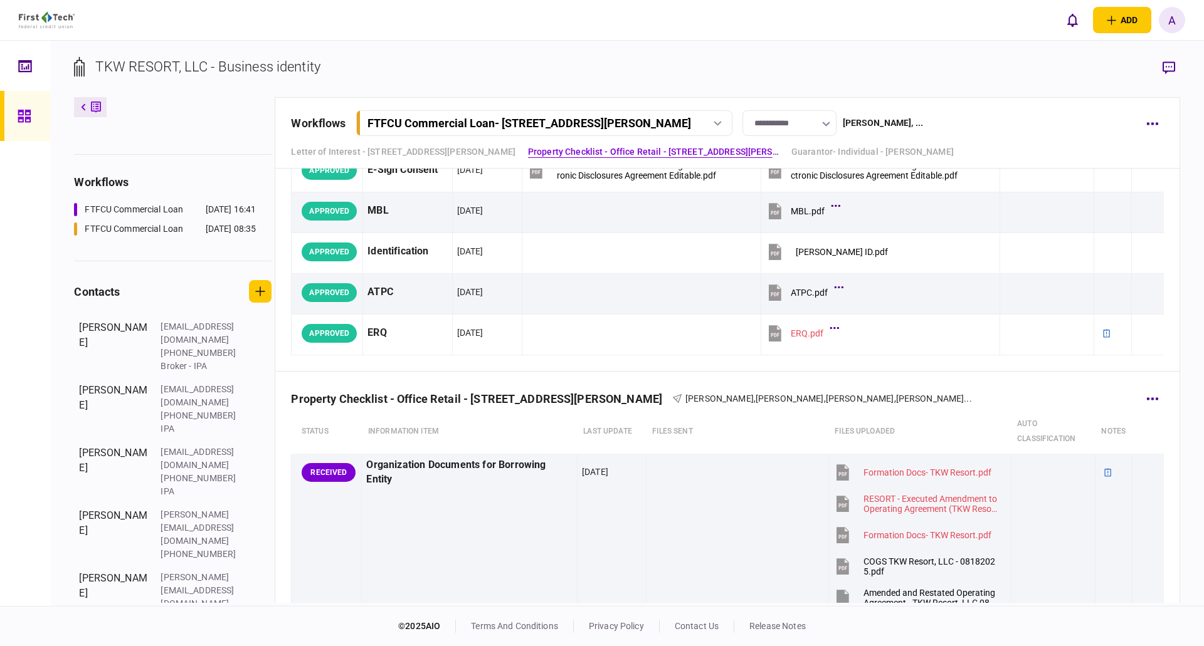
scroll to position [0, 0]
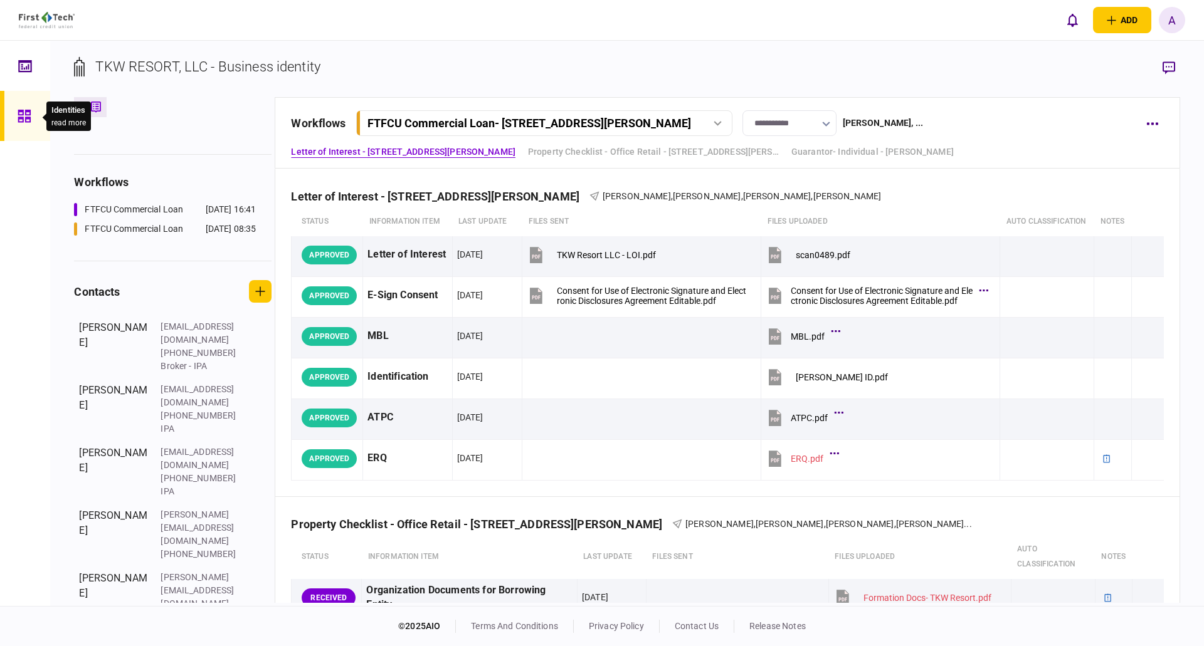
click at [25, 113] on icon at bounding box center [24, 116] width 13 height 13
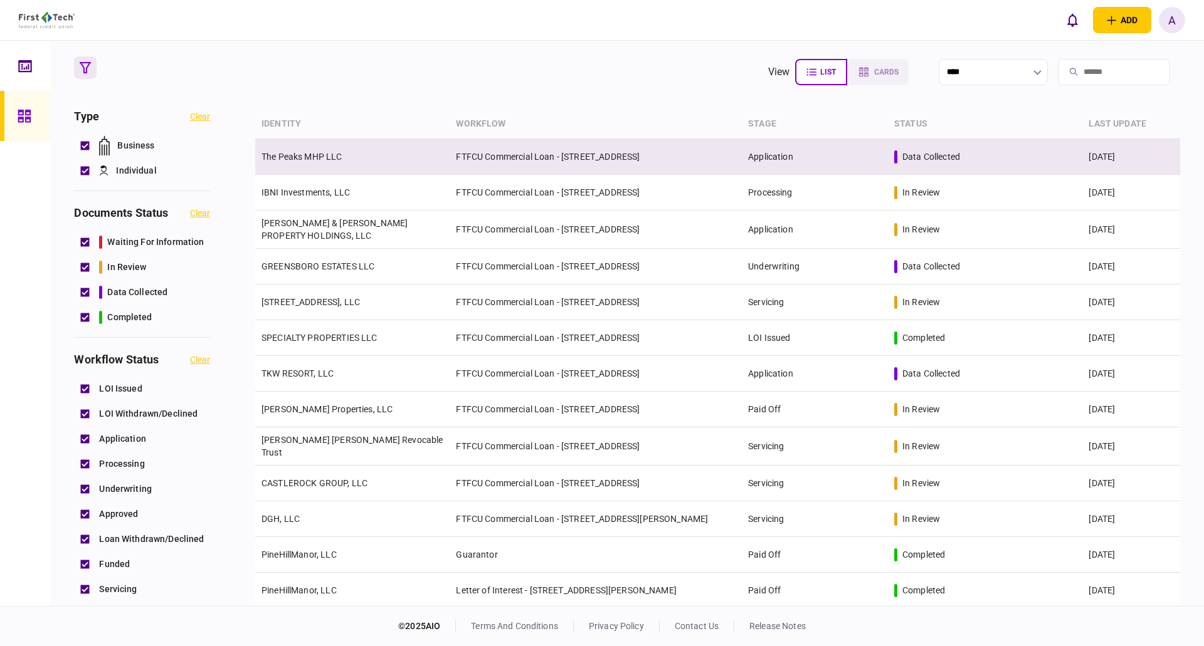
click at [287, 158] on link "The Peaks MHP LLC" at bounding box center [301, 157] width 81 height 10
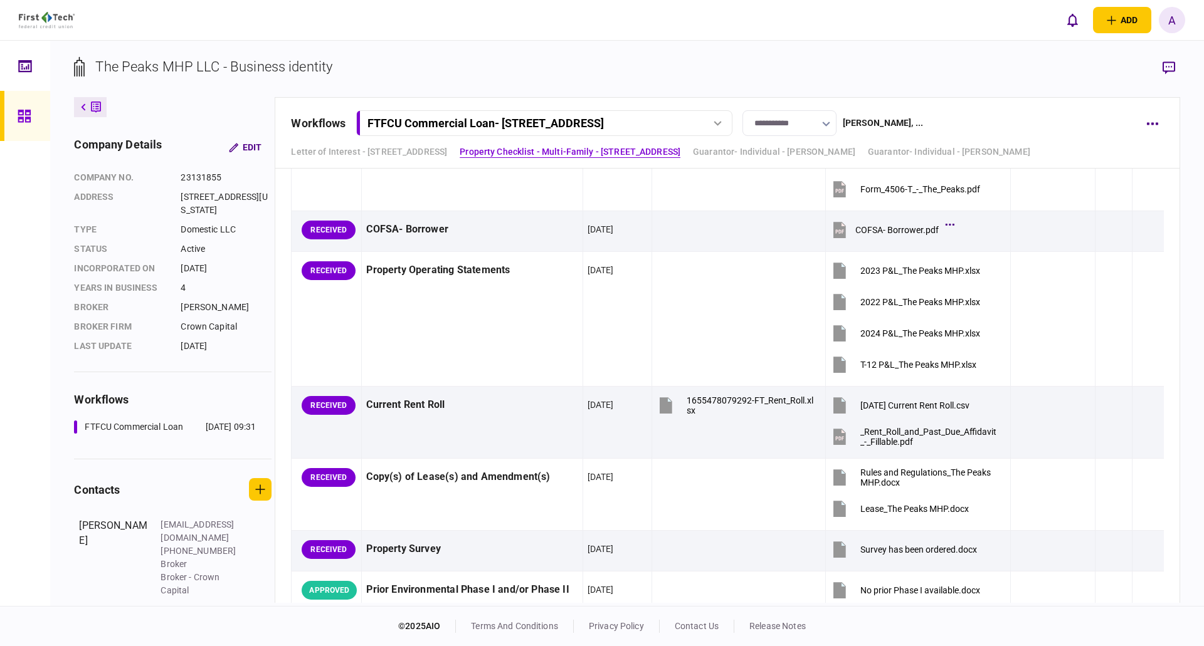
scroll to position [2006, 0]
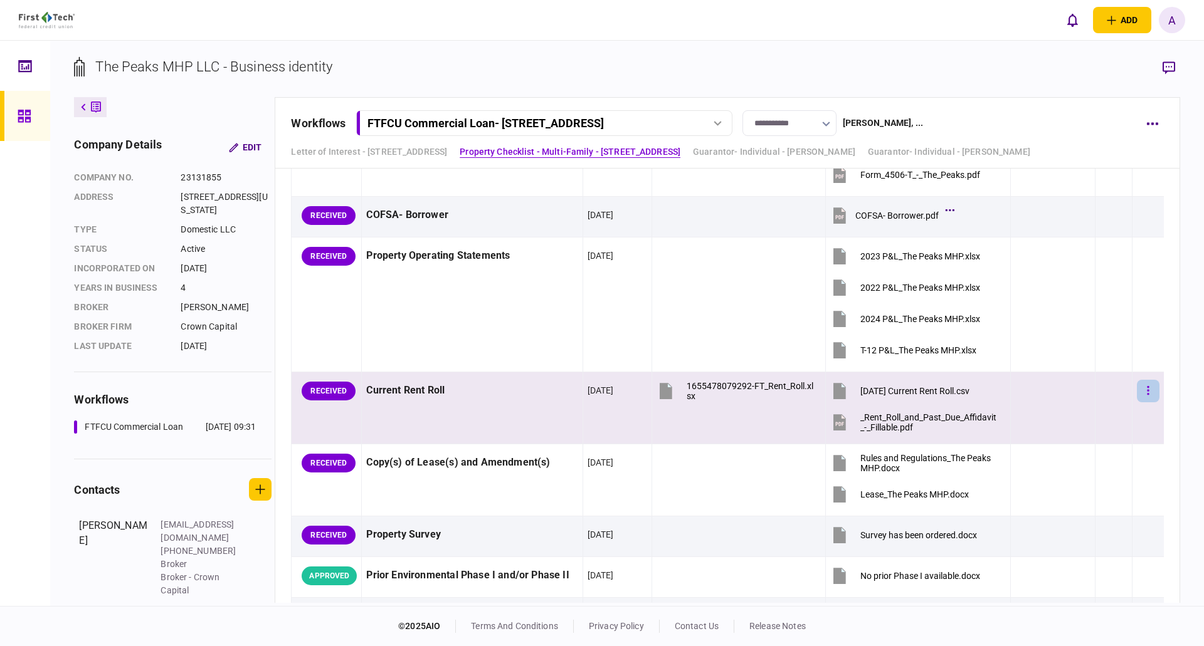
click at [1147, 391] on icon "button" at bounding box center [1148, 390] width 2 height 9
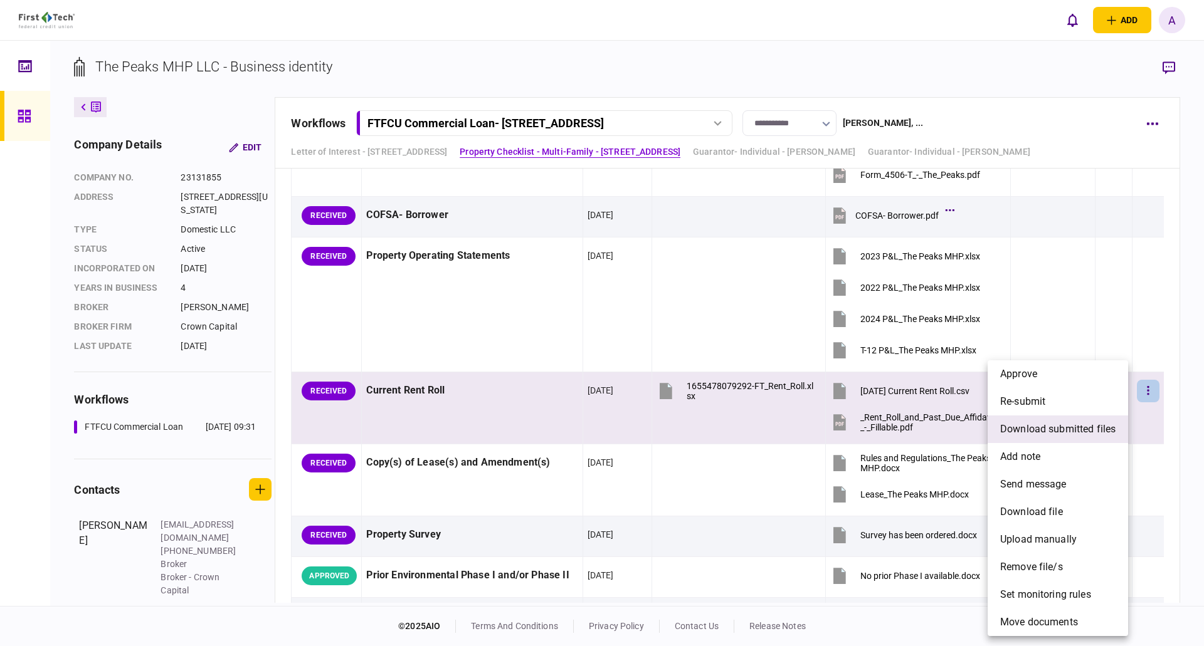
click at [1041, 429] on span "download submitted files" at bounding box center [1057, 429] width 115 height 15
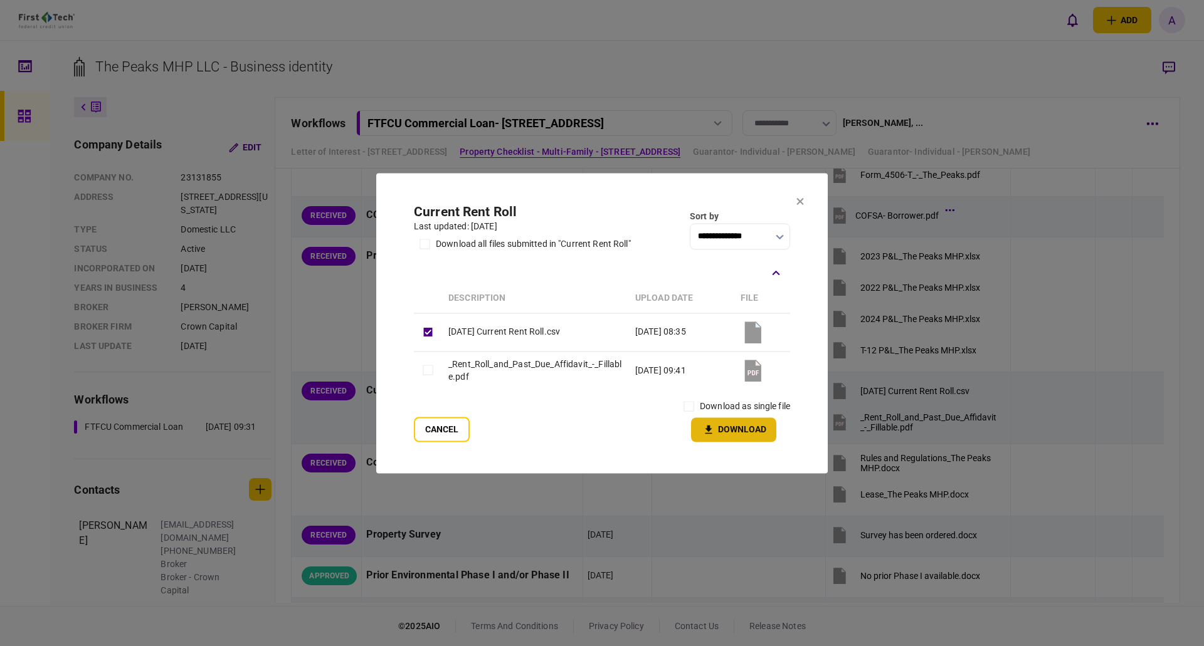
click at [726, 433] on button "Download" at bounding box center [733, 430] width 85 height 24
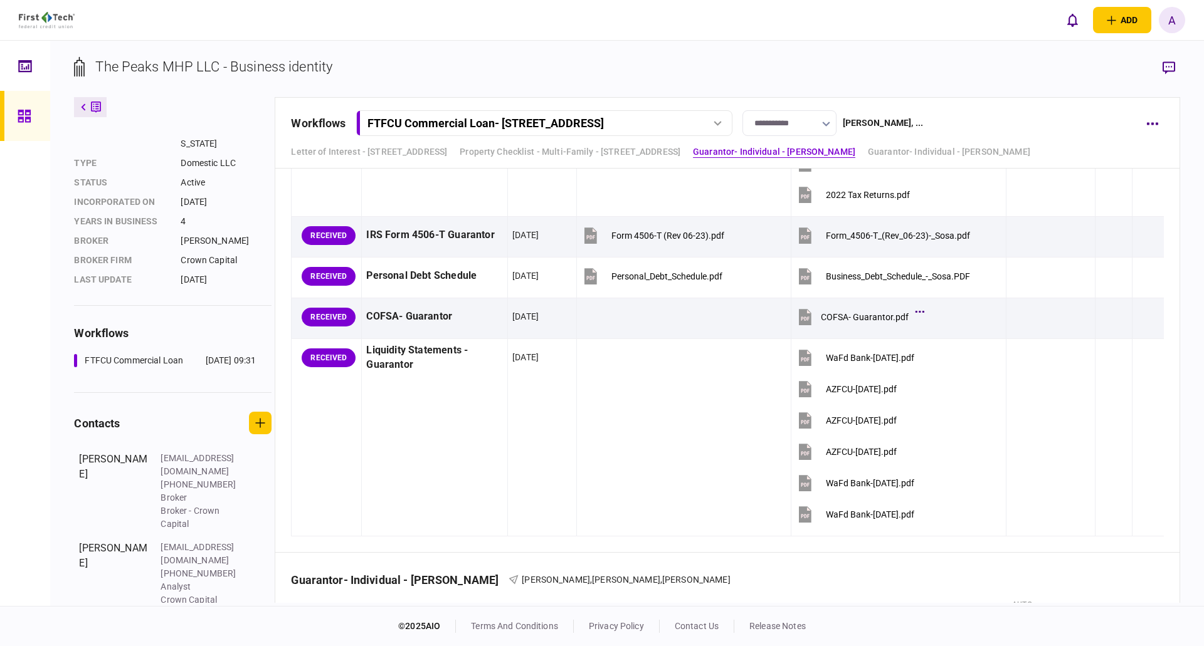
scroll to position [179, 0]
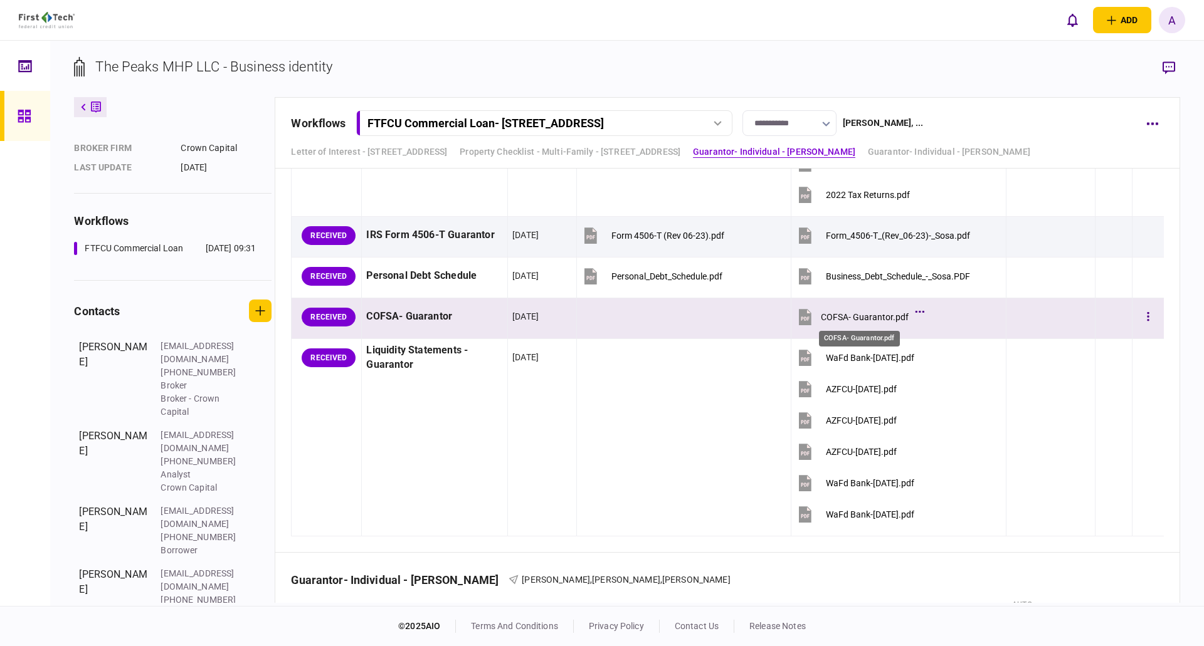
click at [871, 315] on div "COFSA- Guarantor.pdf" at bounding box center [865, 317] width 88 height 10
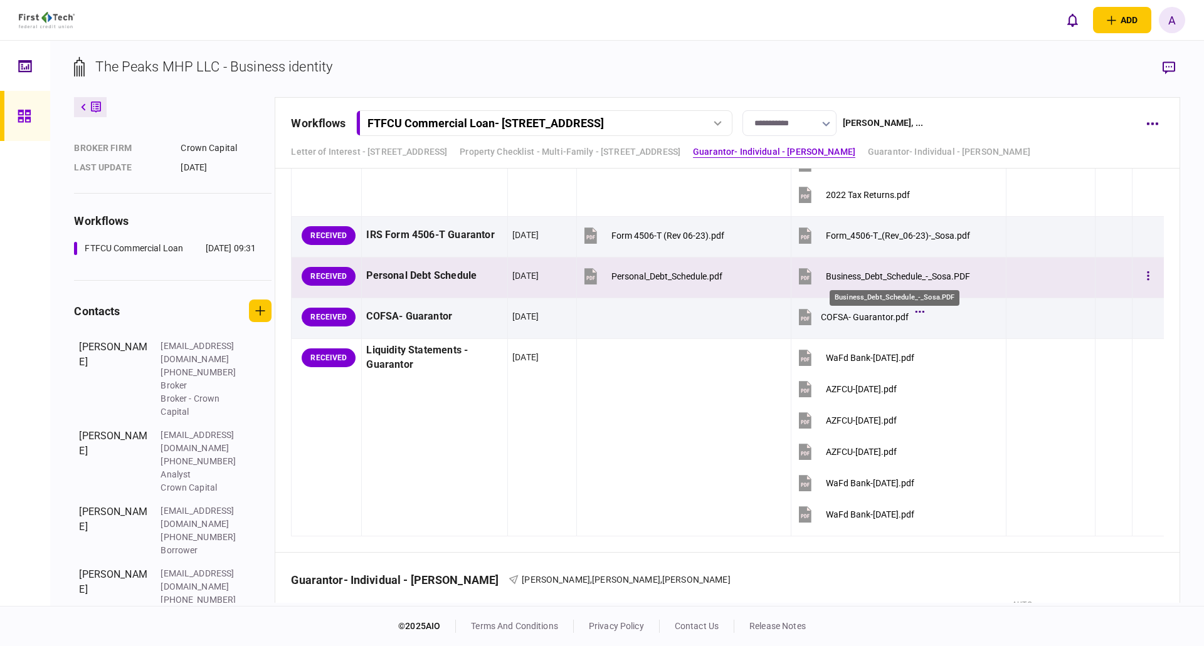
click at [903, 275] on div "Business_Debt_Schedule_-_Sosa.PDF" at bounding box center [898, 276] width 144 height 10
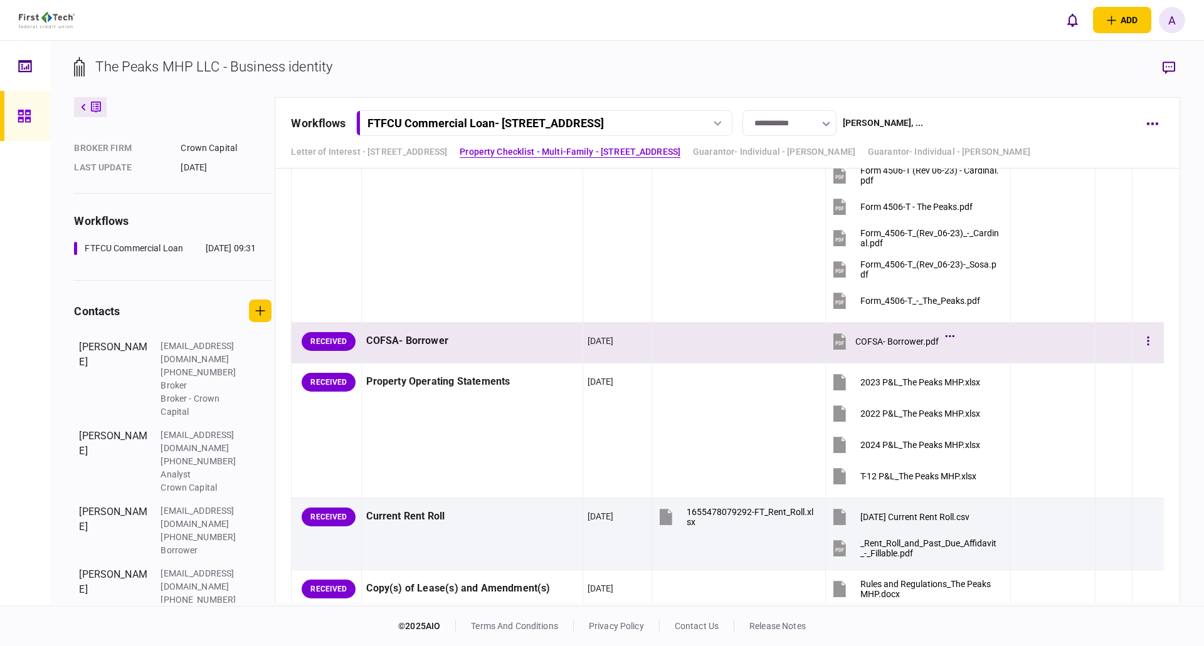
scroll to position [1881, 0]
click at [908, 340] on div "COFSA- Borrower.pdf" at bounding box center [896, 341] width 83 height 10
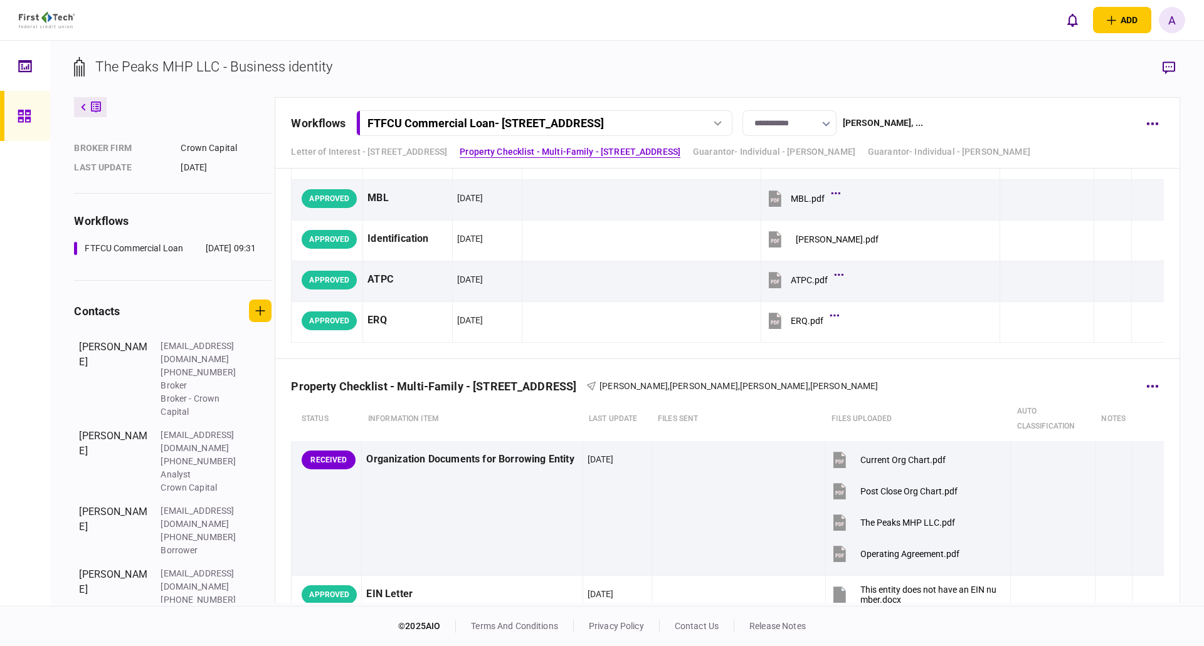
scroll to position [125, 0]
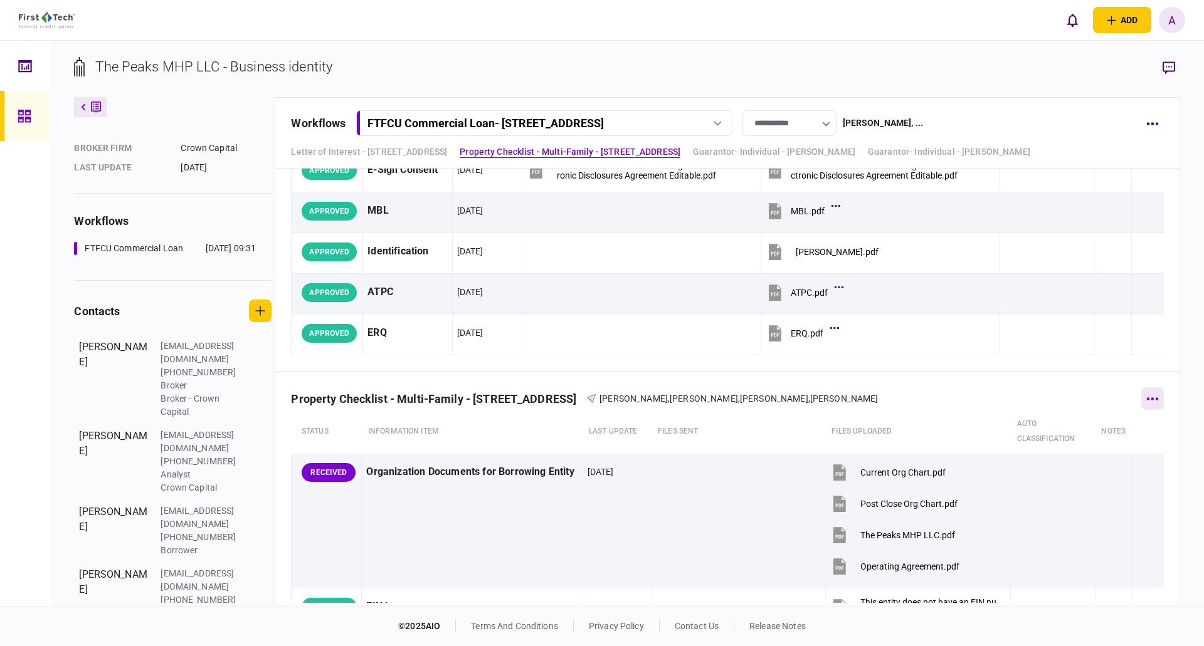
click at [1148, 400] on icon "button" at bounding box center [1152, 398] width 12 height 3
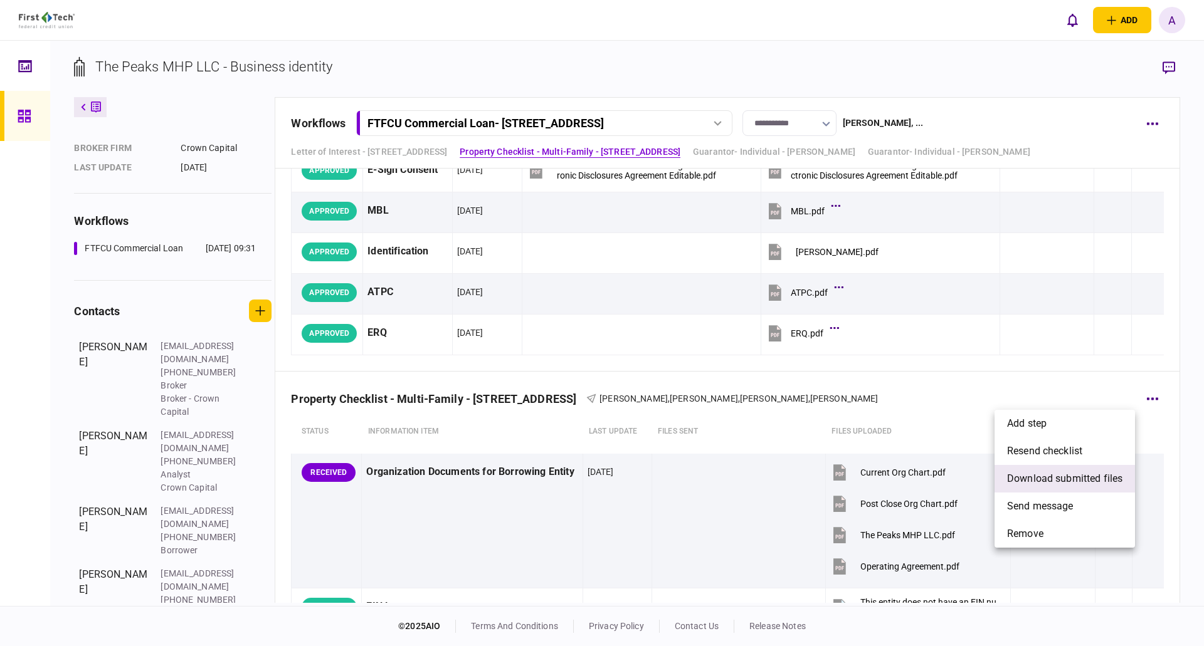
click at [1049, 478] on span "download submitted files" at bounding box center [1064, 478] width 115 height 15
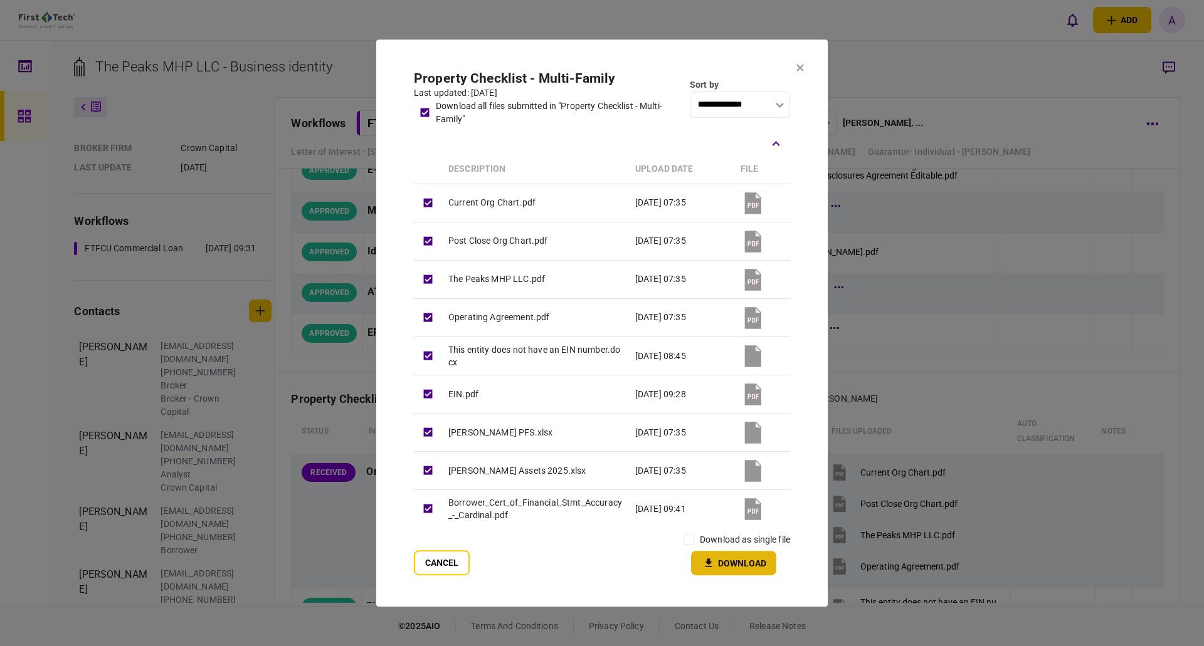
click at [732, 564] on button "Download" at bounding box center [733, 563] width 85 height 24
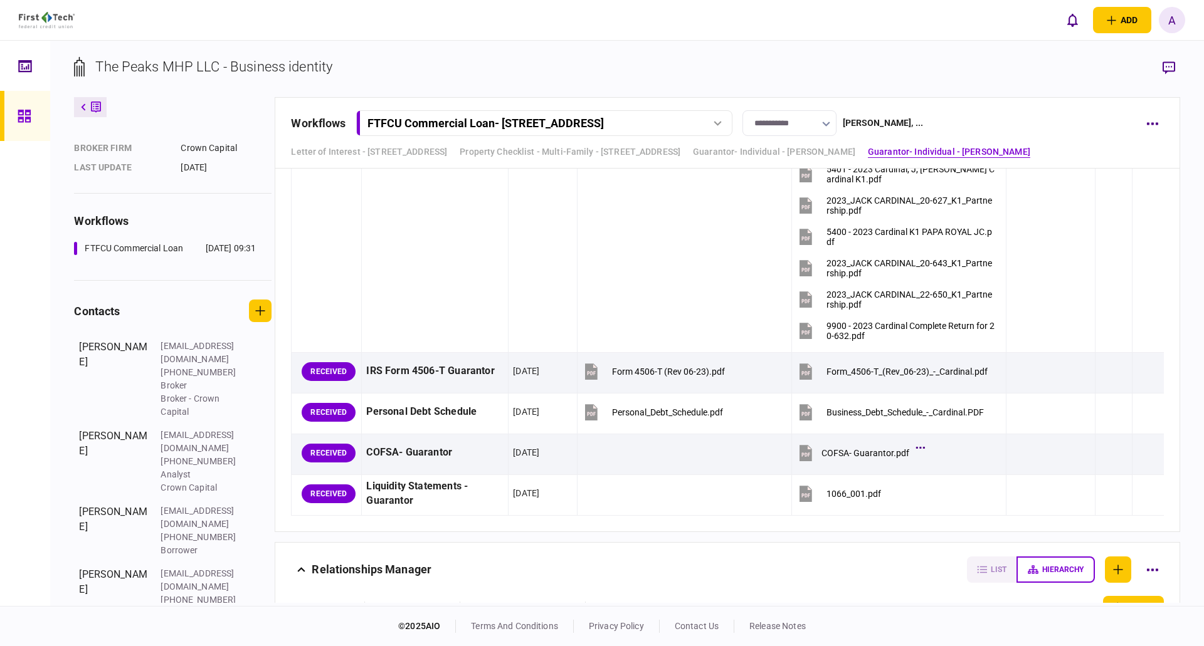
scroll to position [4263, 0]
